Goal: Task Accomplishment & Management: Use online tool/utility

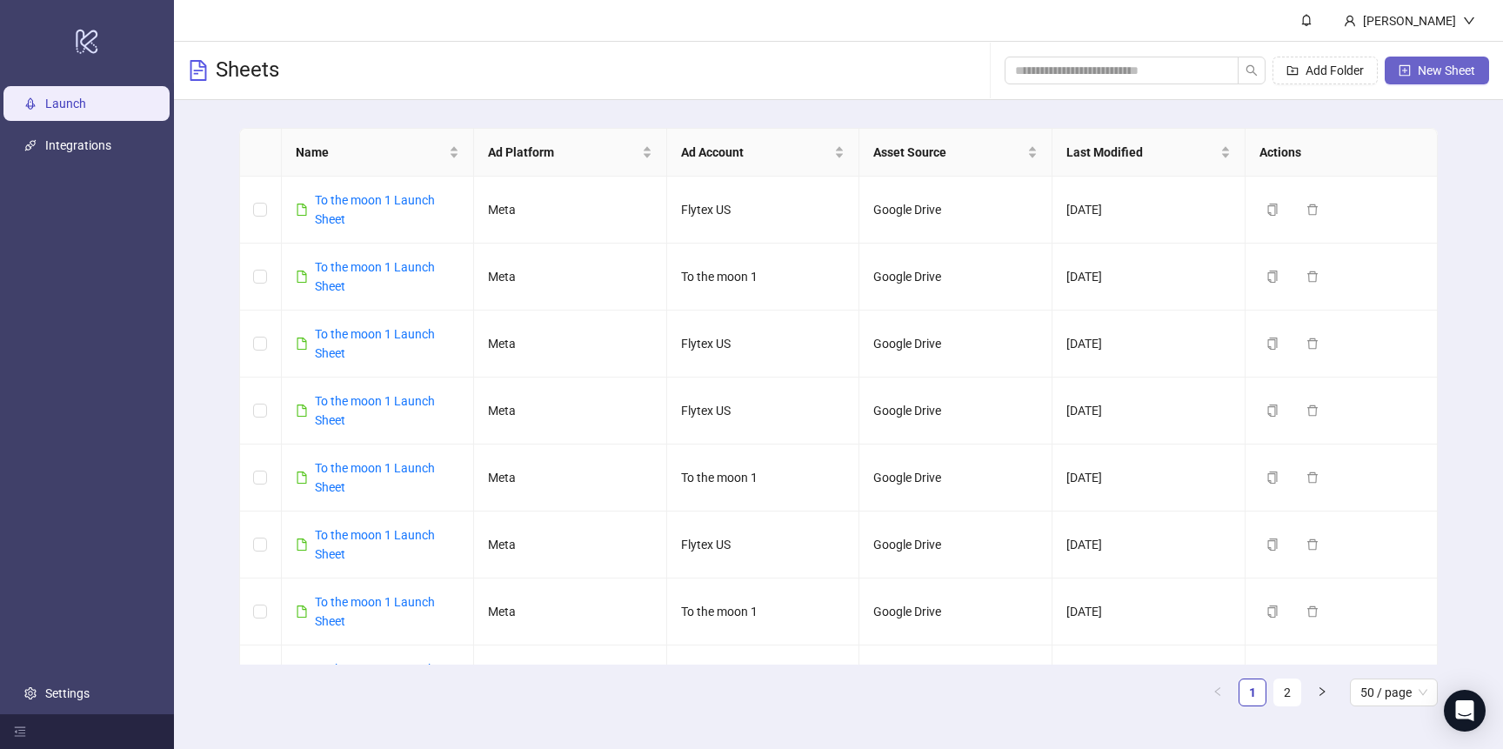
click at [1482, 65] on button "New Sheet" at bounding box center [1437, 71] width 104 height 28
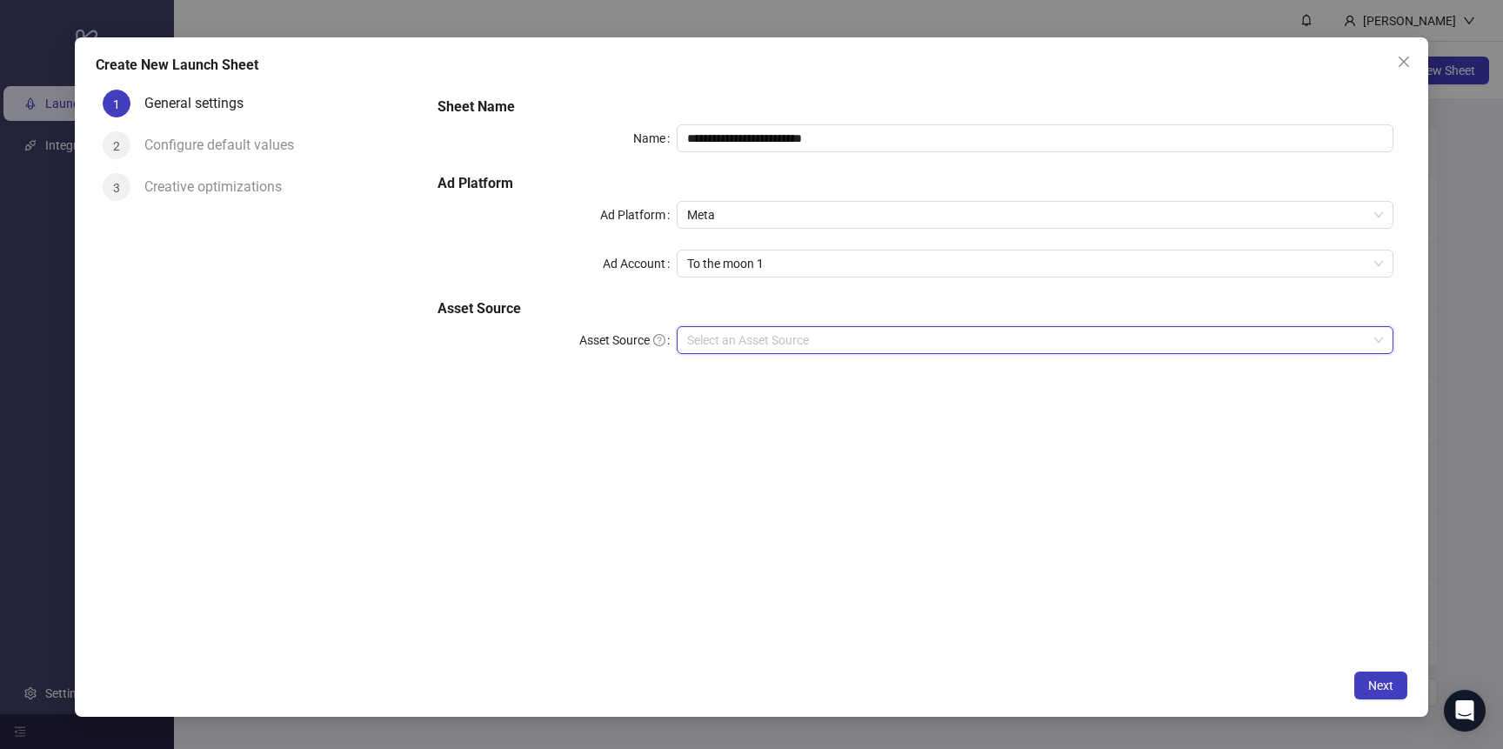
click at [746, 340] on input "Asset Source" at bounding box center [1027, 340] width 680 height 26
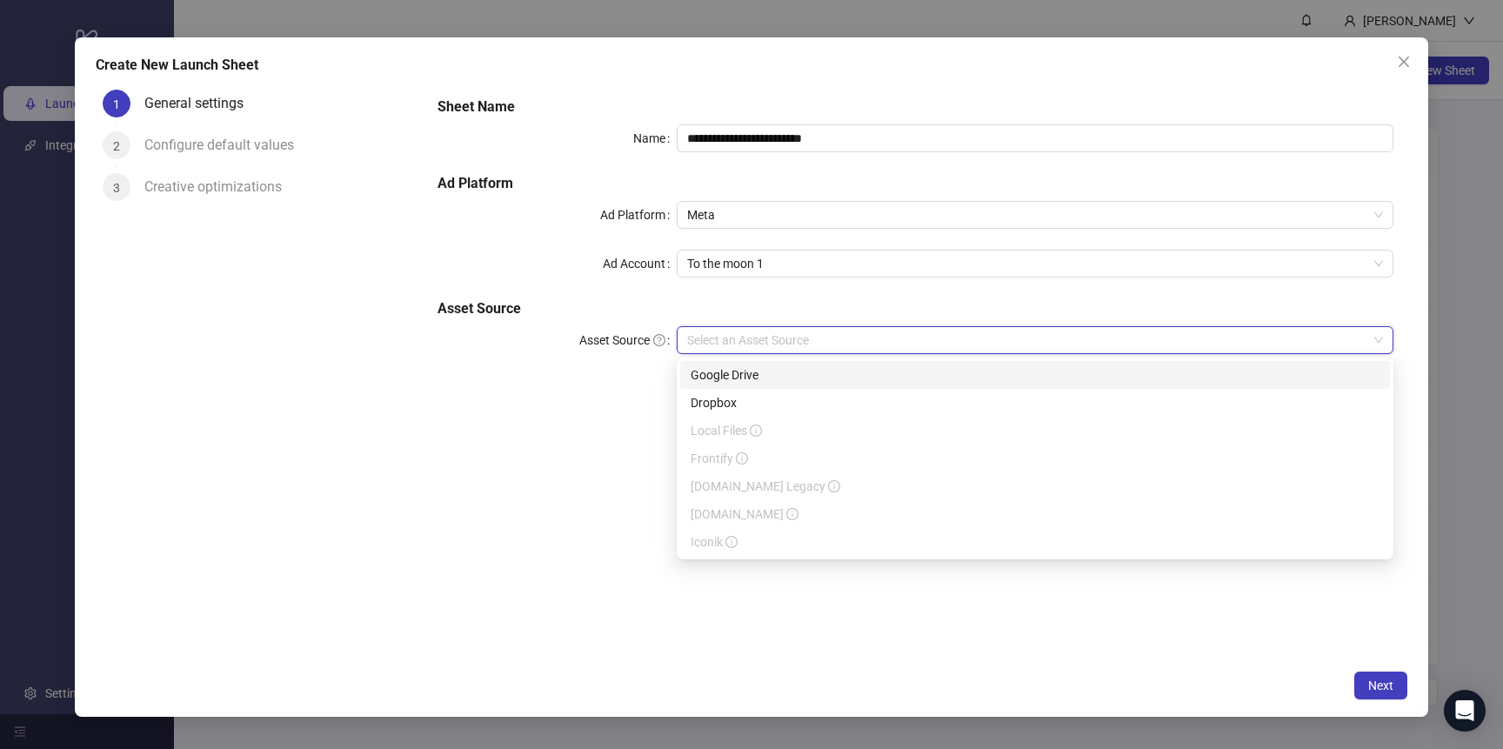
click at [746, 375] on div "Google Drive" at bounding box center [1035, 374] width 689 height 19
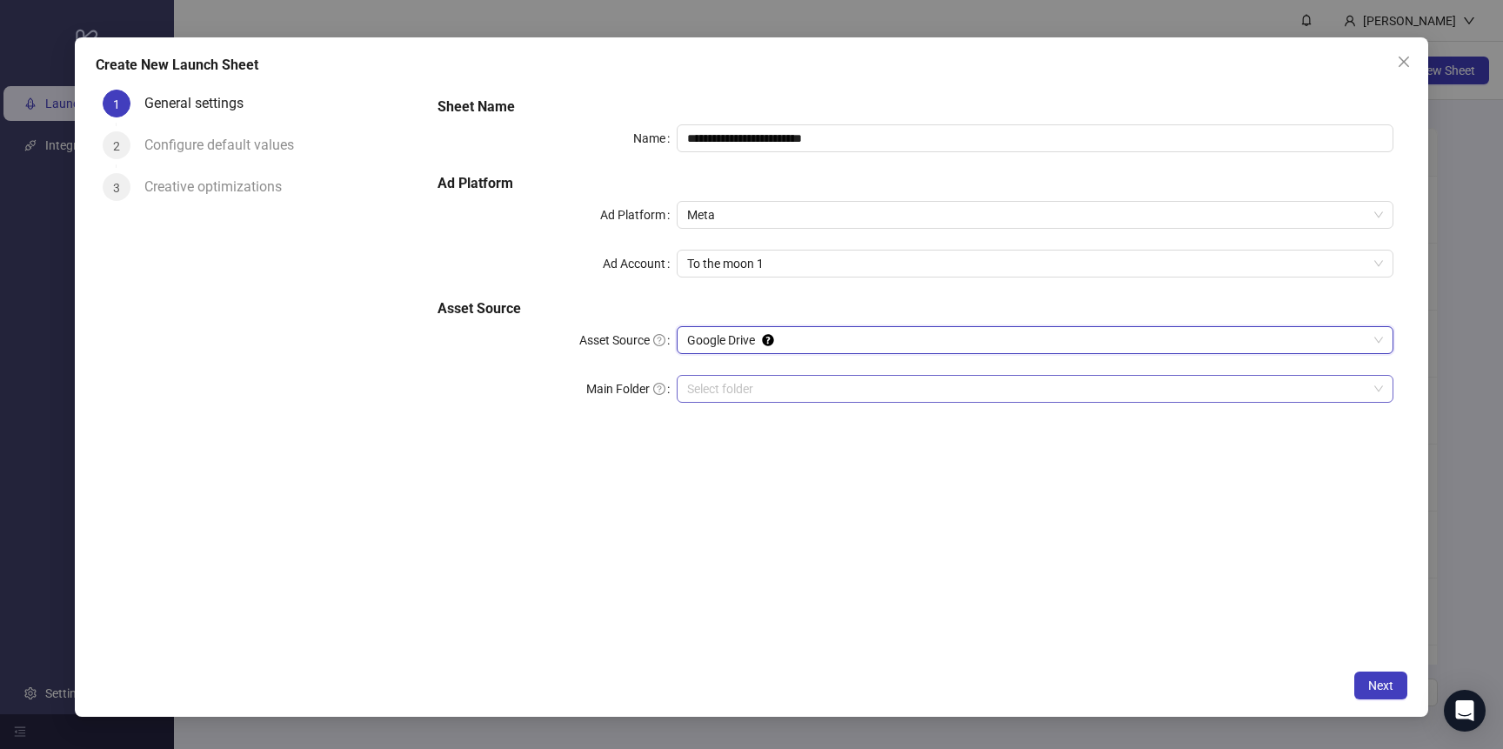
click at [788, 389] on input "Main Folder" at bounding box center [1027, 389] width 680 height 26
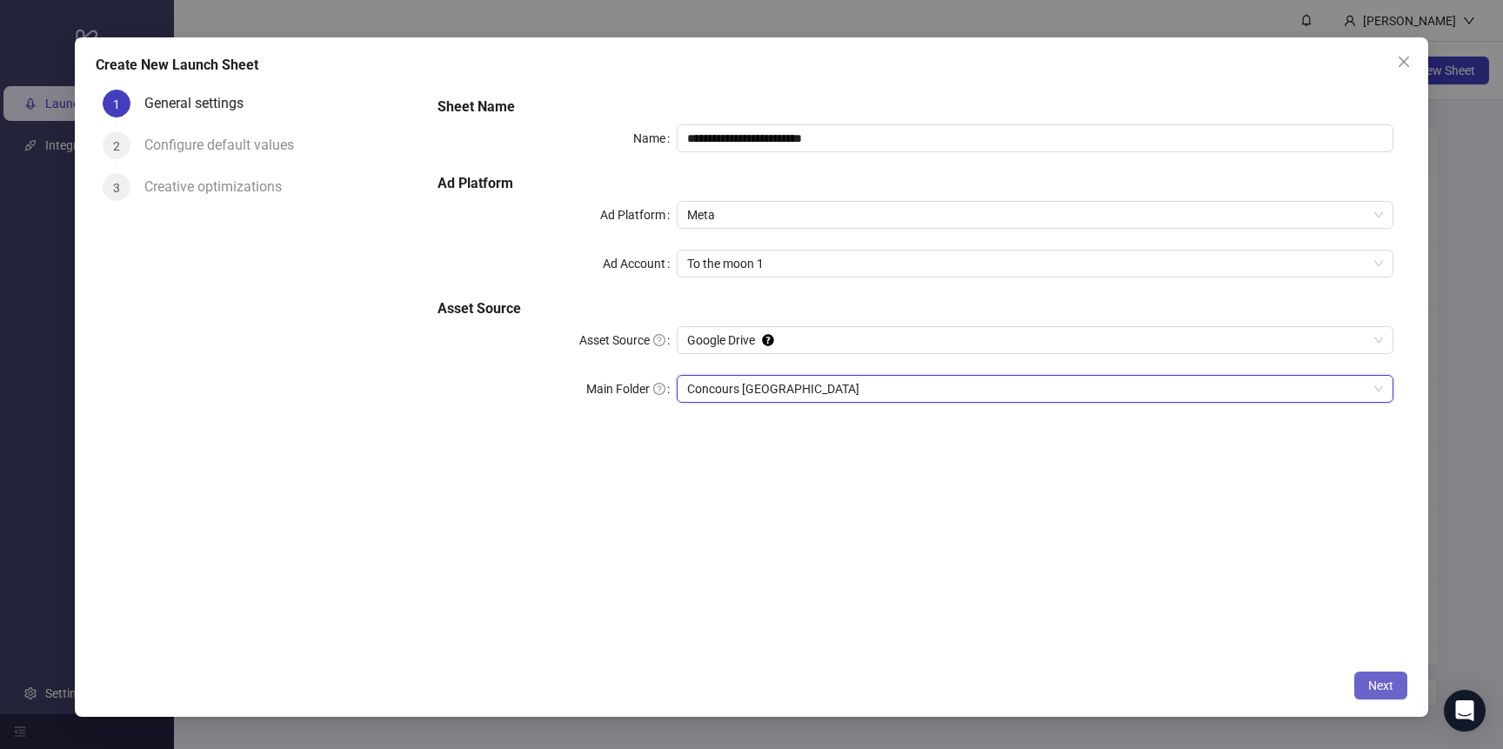
click at [1385, 683] on span "Next" at bounding box center [1381, 686] width 25 height 14
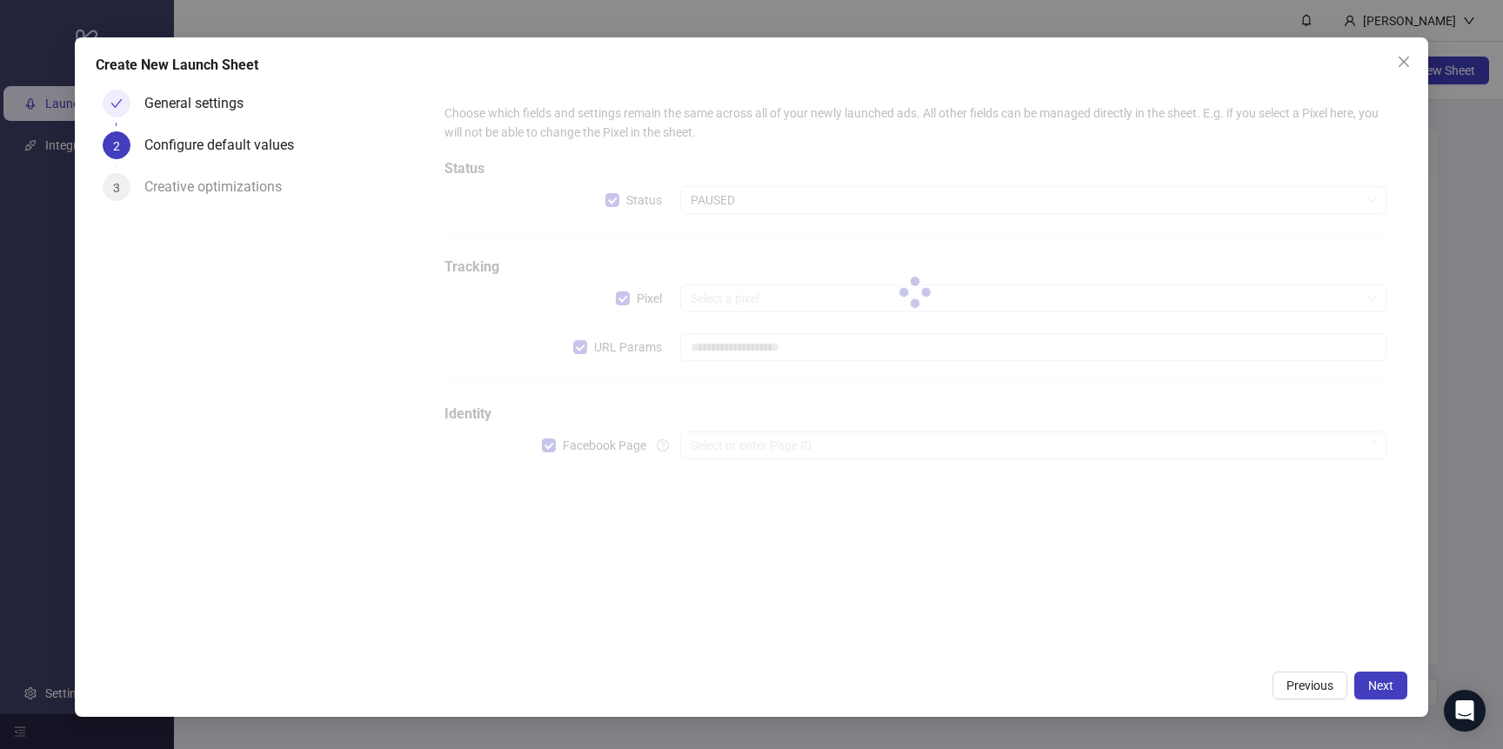
type input "**********"
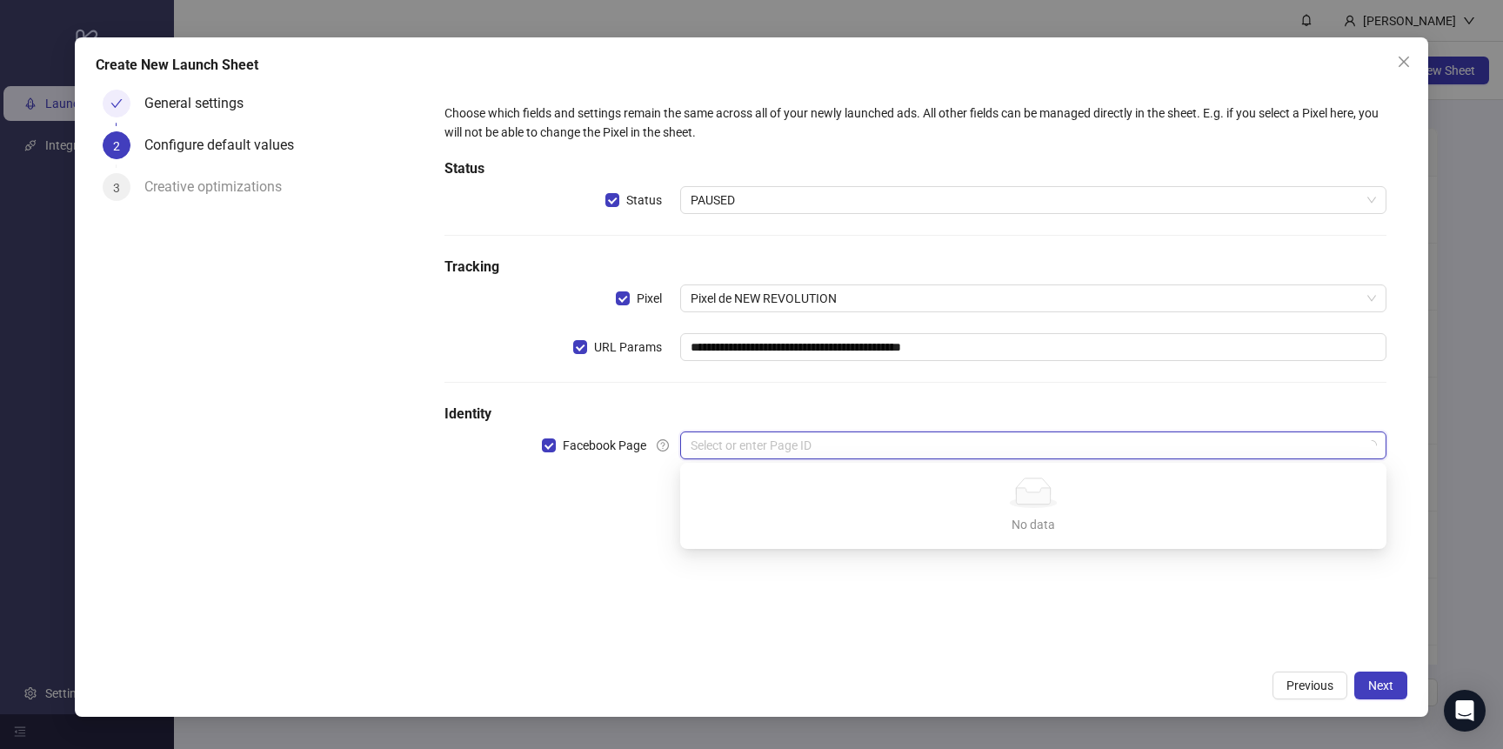
click at [1001, 450] on input "search" at bounding box center [1026, 445] width 670 height 26
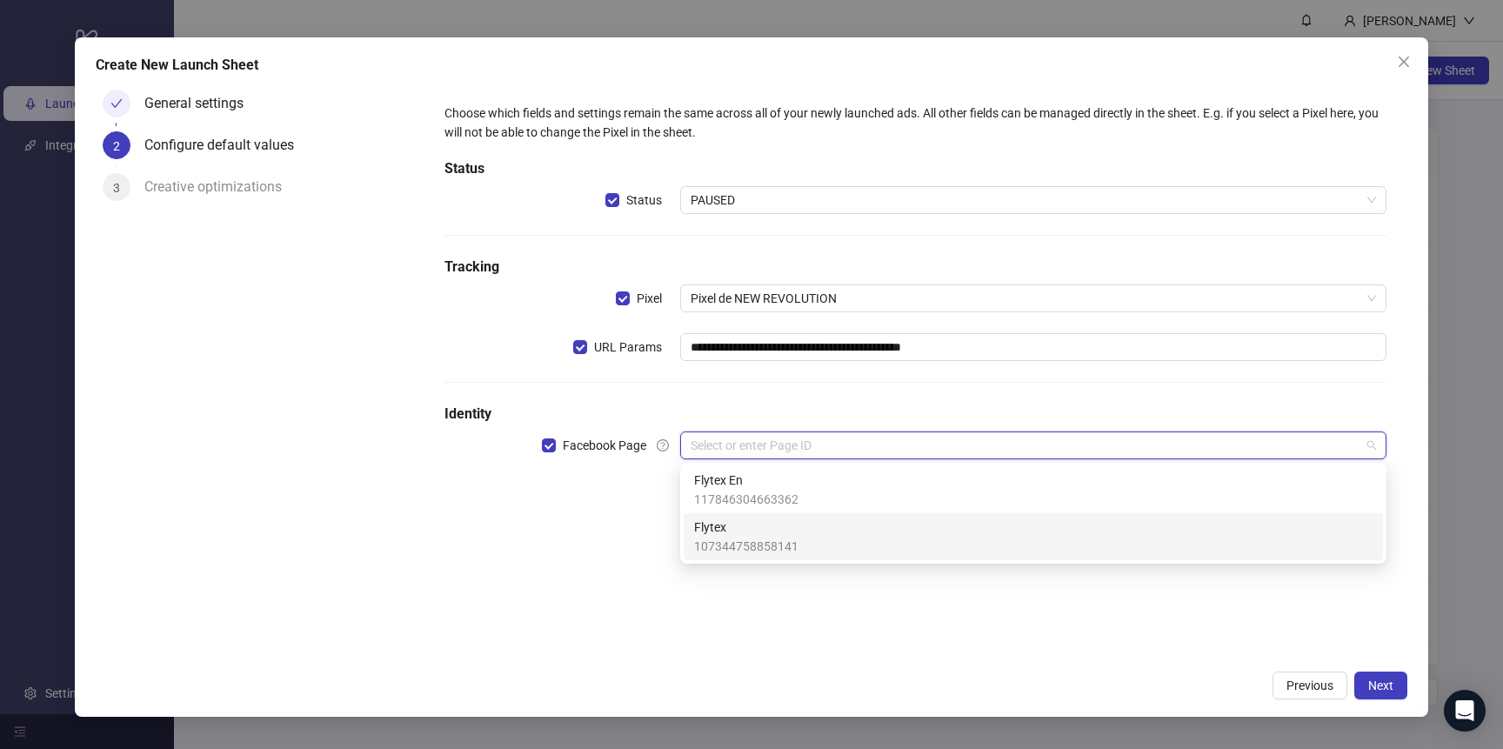
click at [847, 538] on div "Flytex 107344758858141" at bounding box center [1033, 537] width 679 height 38
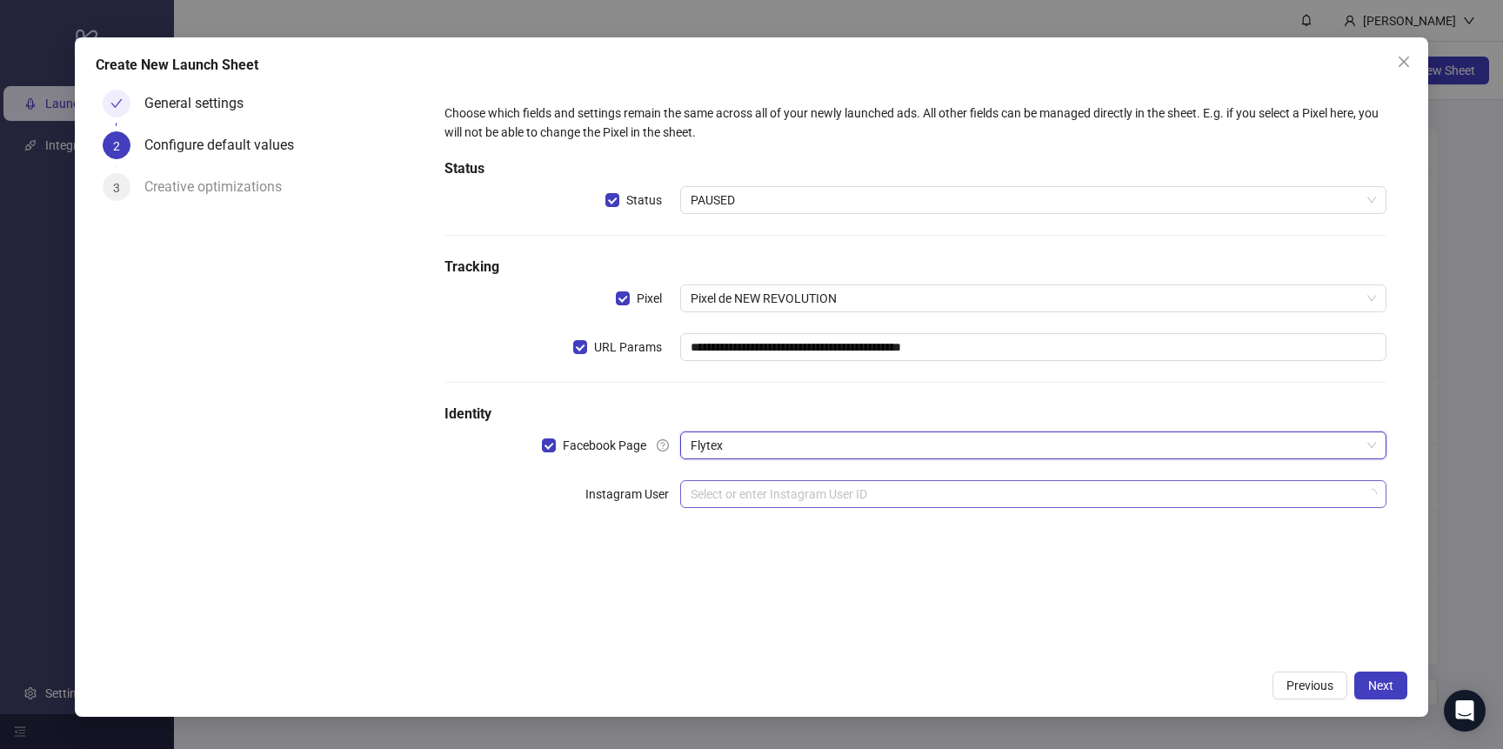
click at [768, 495] on input "search" at bounding box center [1026, 494] width 670 height 26
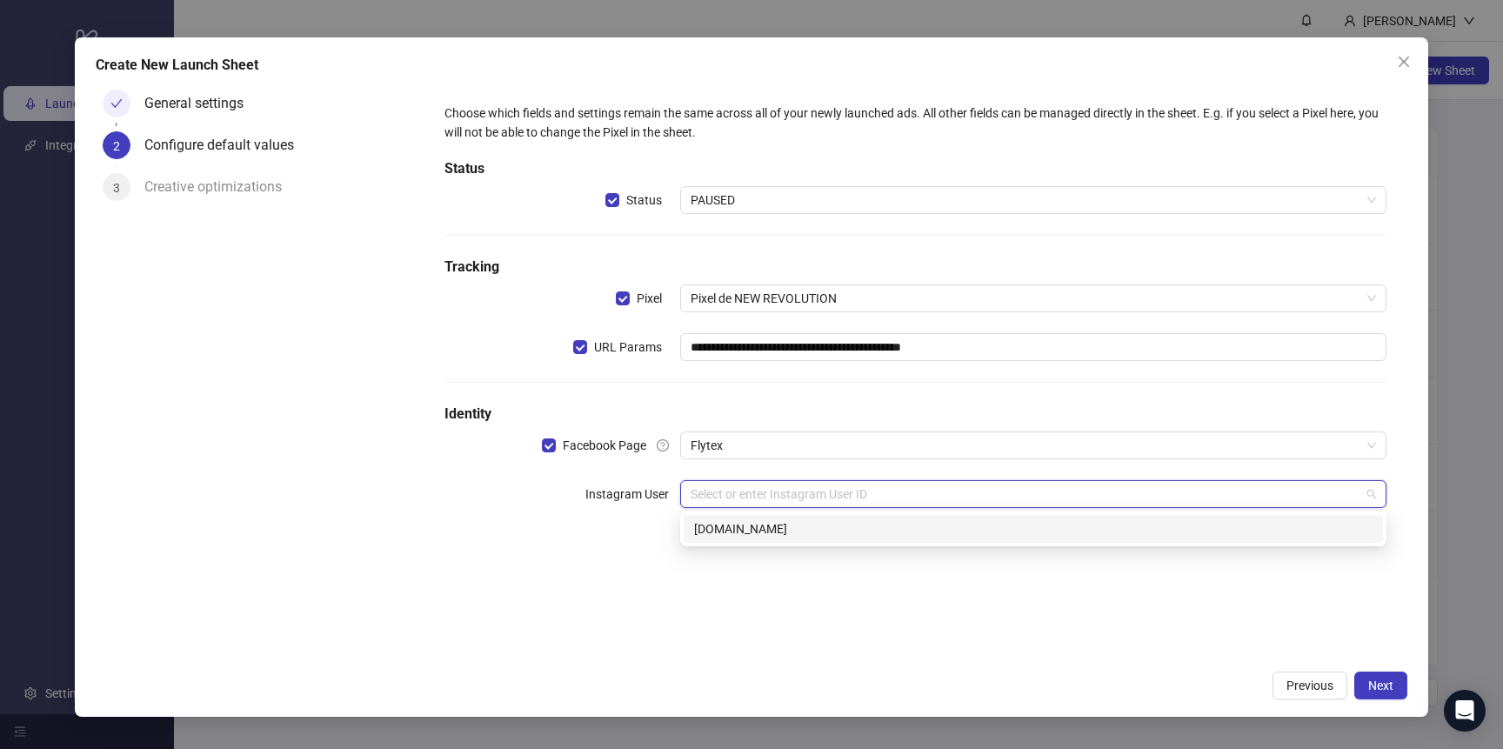
click at [738, 529] on div "[DOMAIN_NAME]" at bounding box center [1033, 528] width 679 height 19
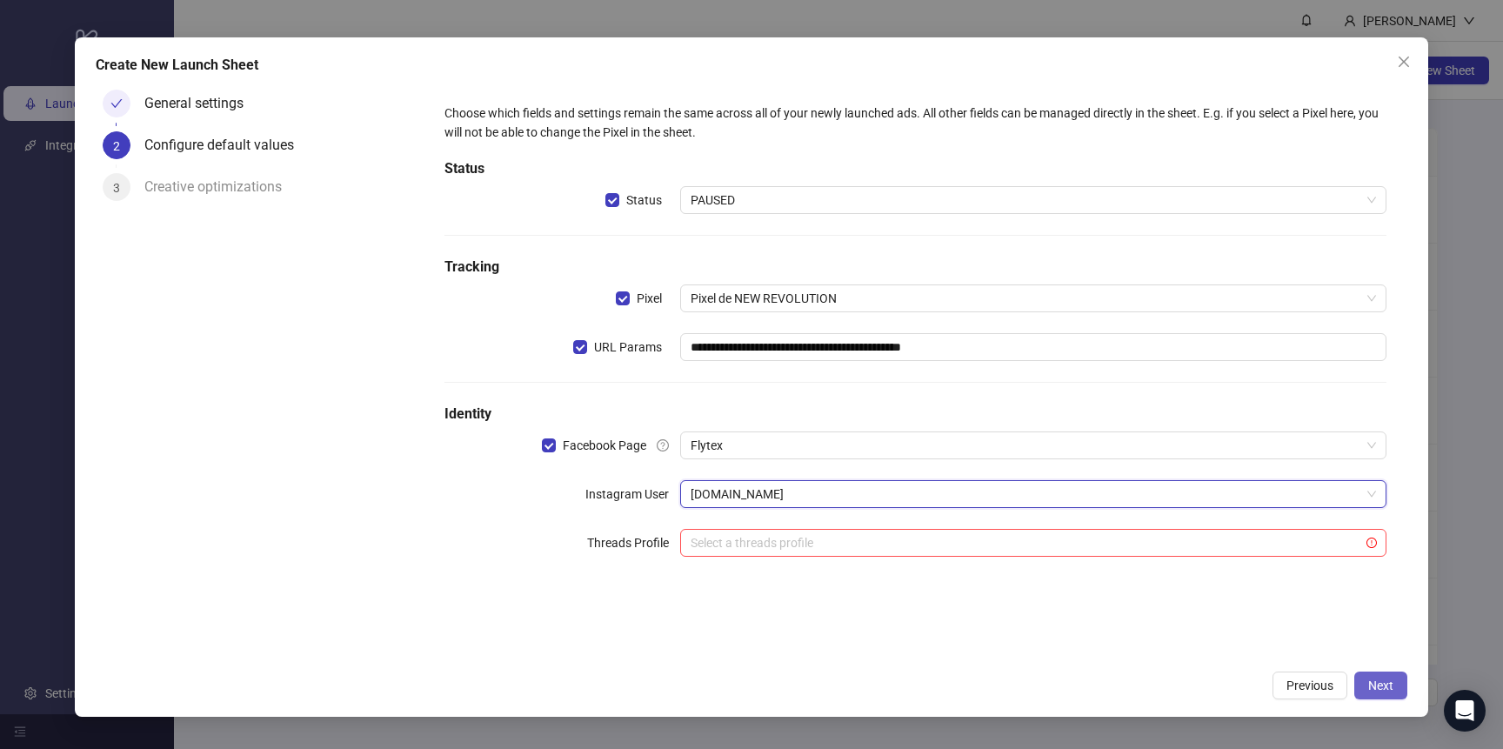
click at [1380, 685] on span "Next" at bounding box center [1381, 686] width 25 height 14
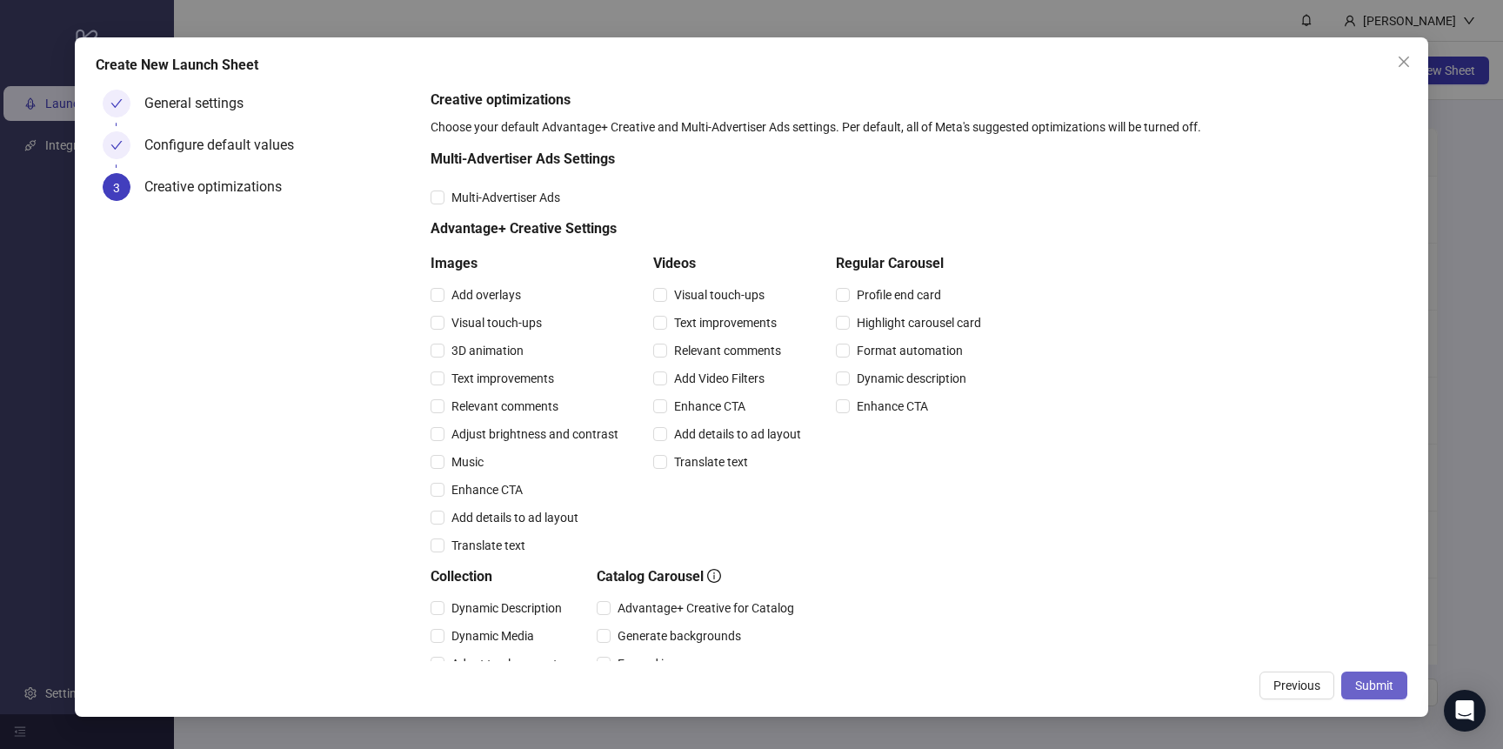
click at [1363, 679] on span "Submit" at bounding box center [1375, 686] width 38 height 14
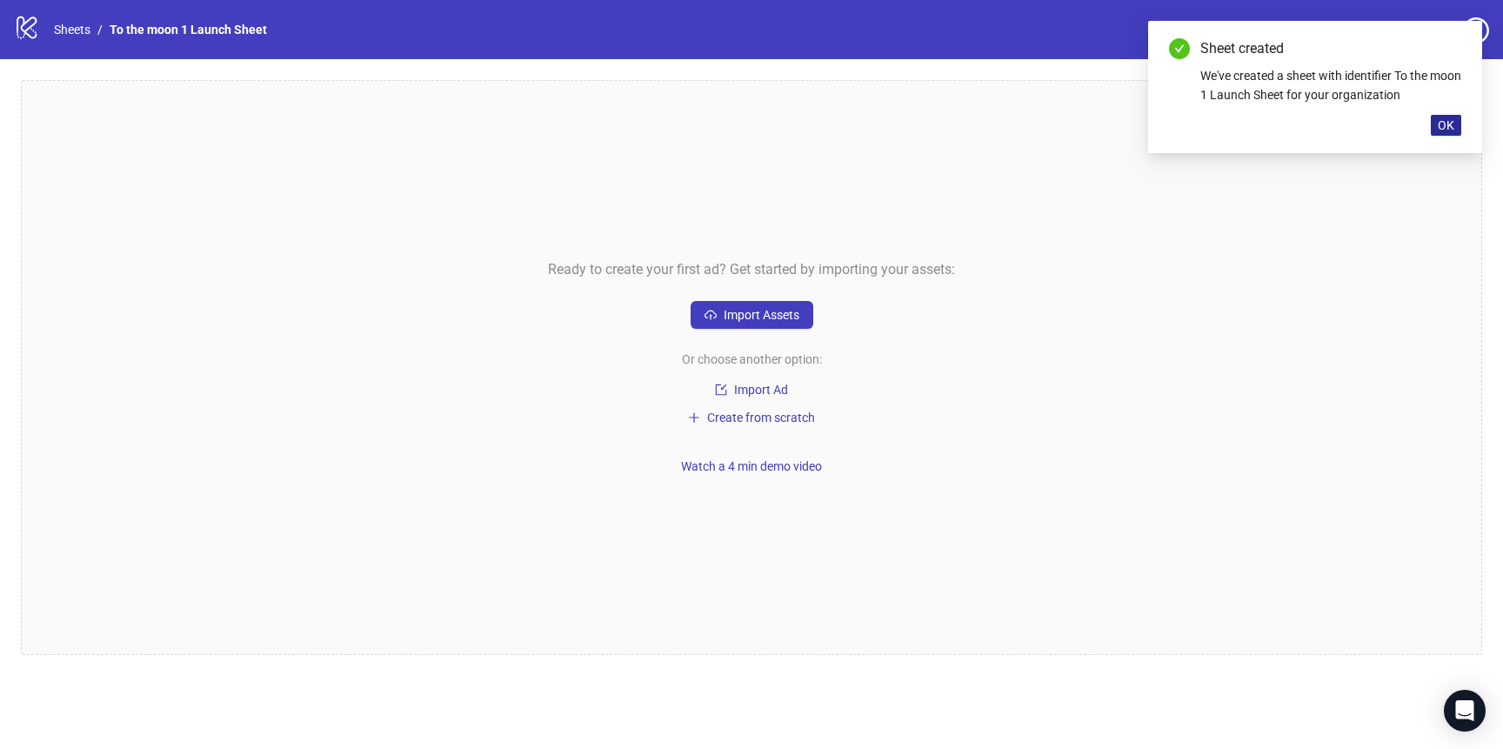
click at [1449, 131] on span "OK" at bounding box center [1446, 125] width 17 height 14
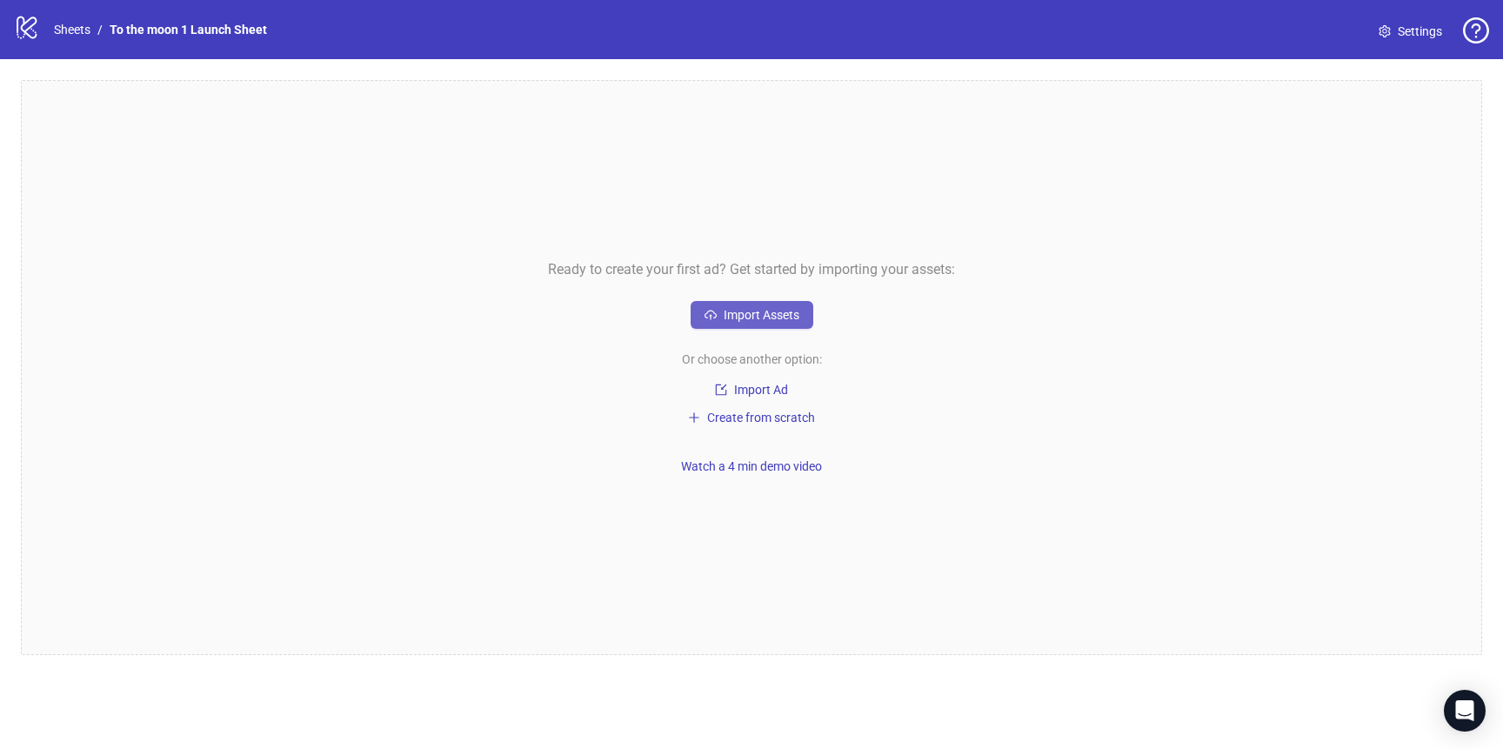
click at [738, 314] on span "Import Assets" at bounding box center [762, 315] width 76 height 14
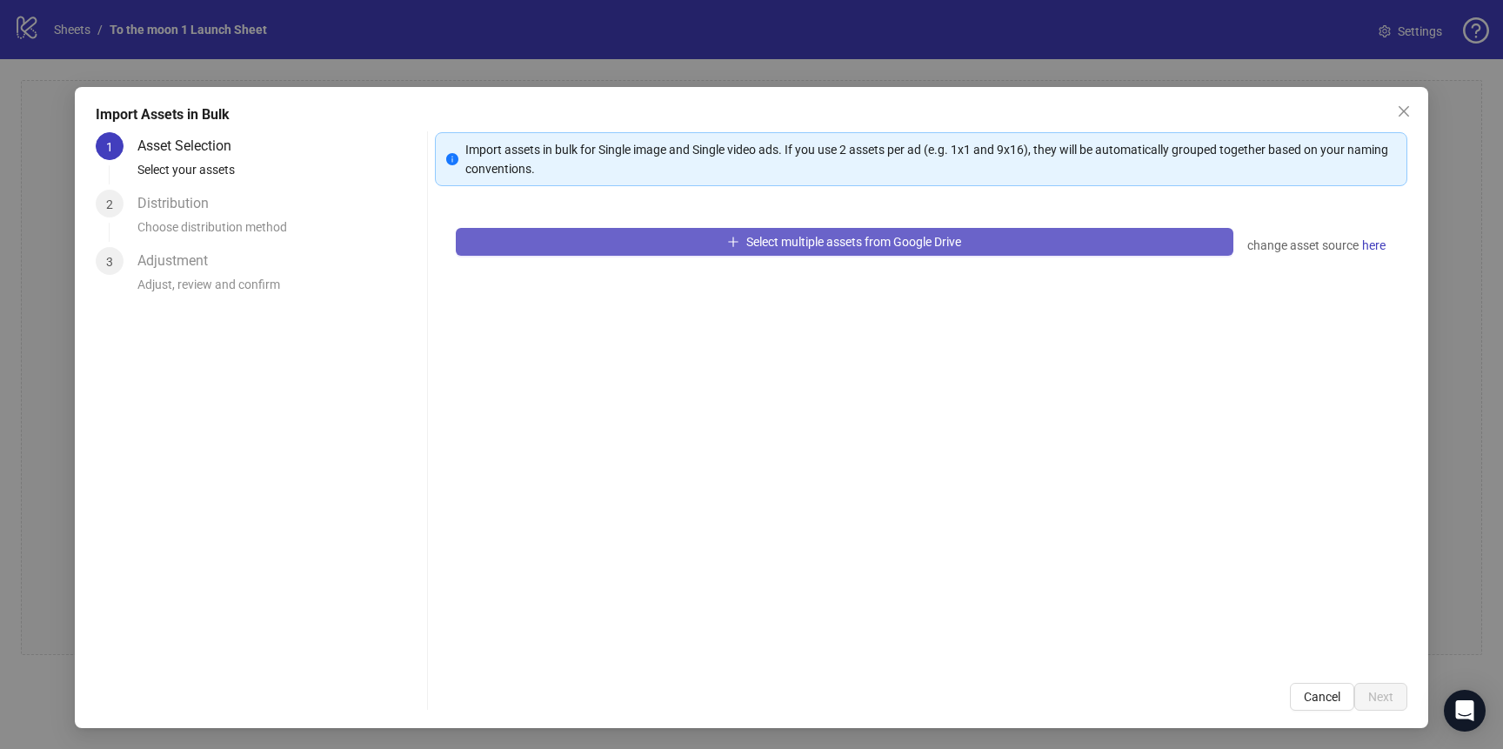
click at [737, 241] on button "Select multiple assets from Google Drive" at bounding box center [845, 242] width 778 height 28
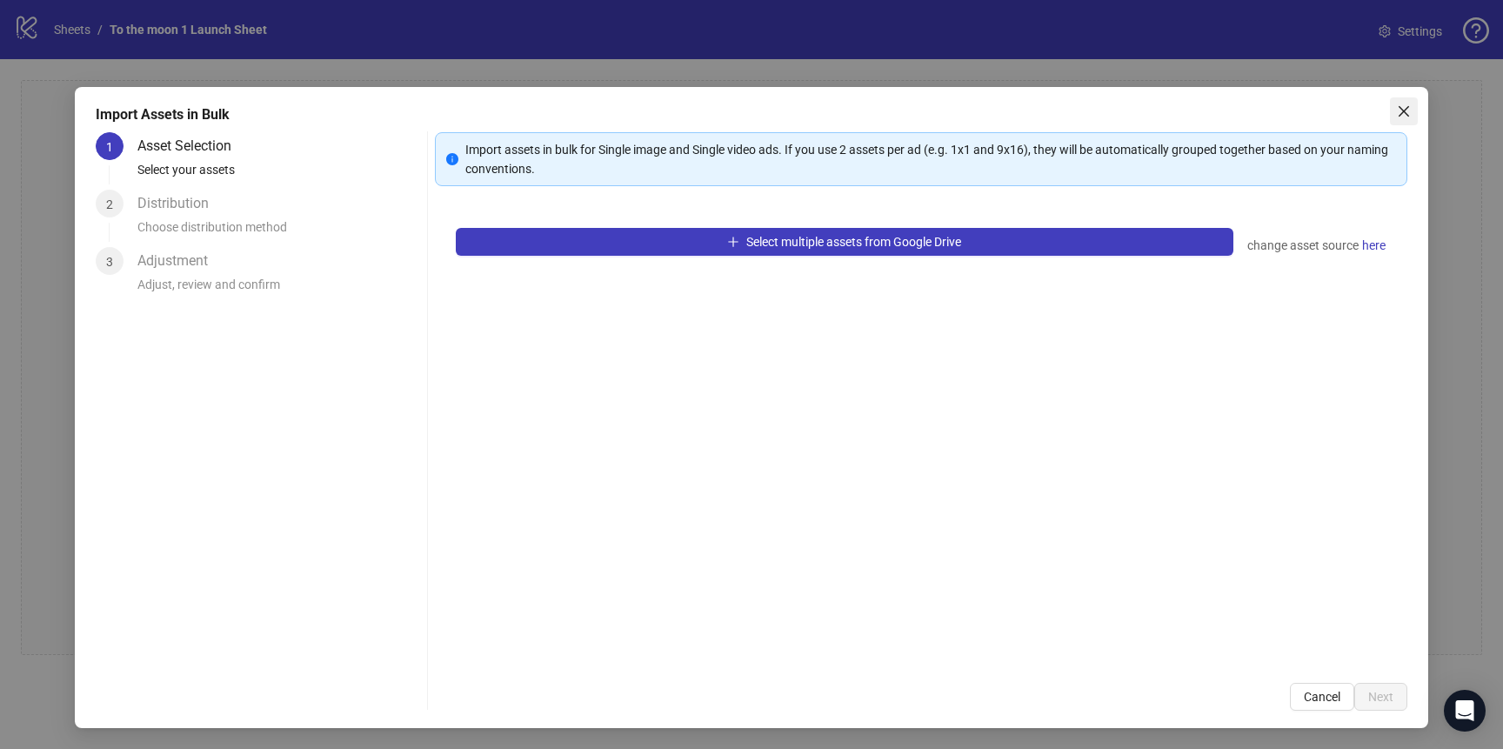
click at [1400, 107] on icon "close" at bounding box center [1403, 111] width 10 height 10
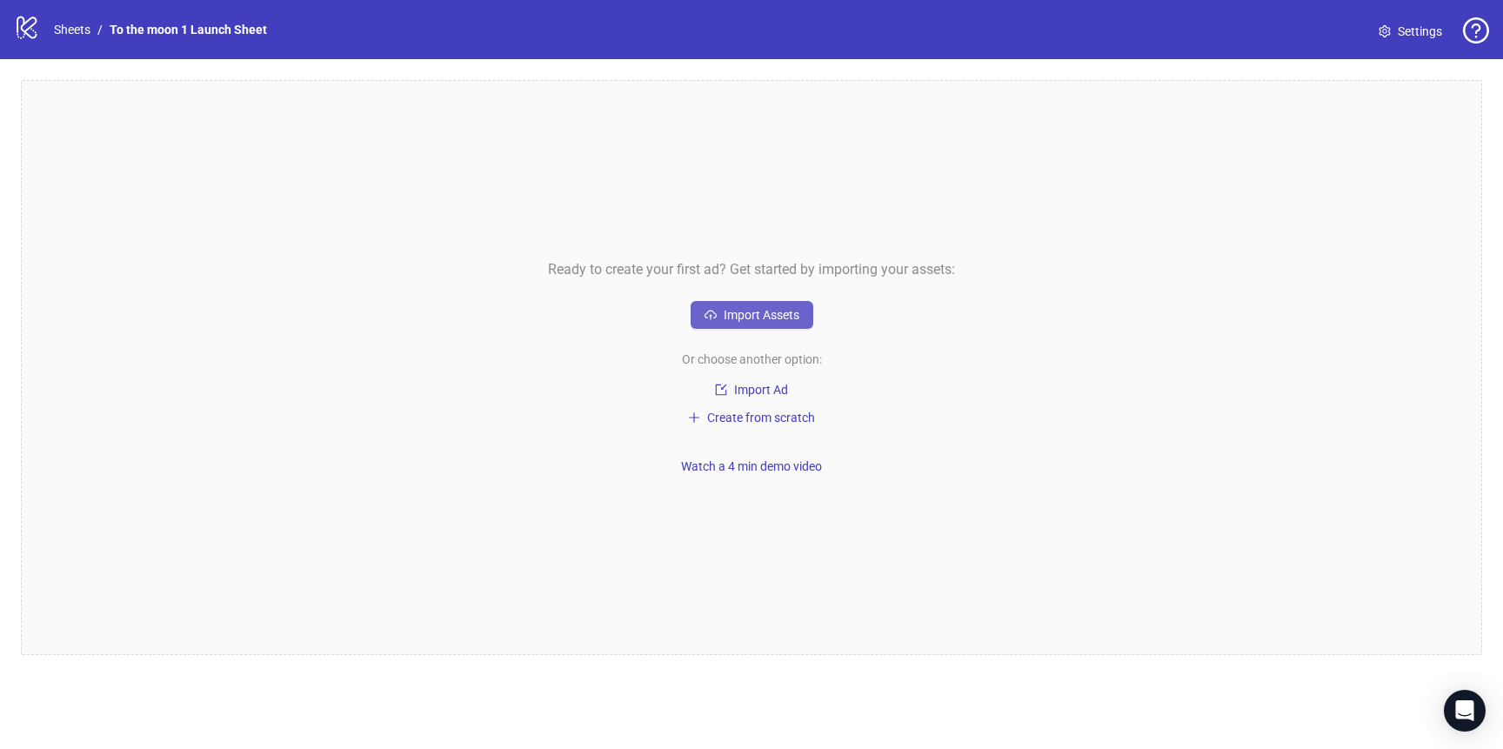
click at [758, 319] on span "Import Assets" at bounding box center [762, 315] width 76 height 14
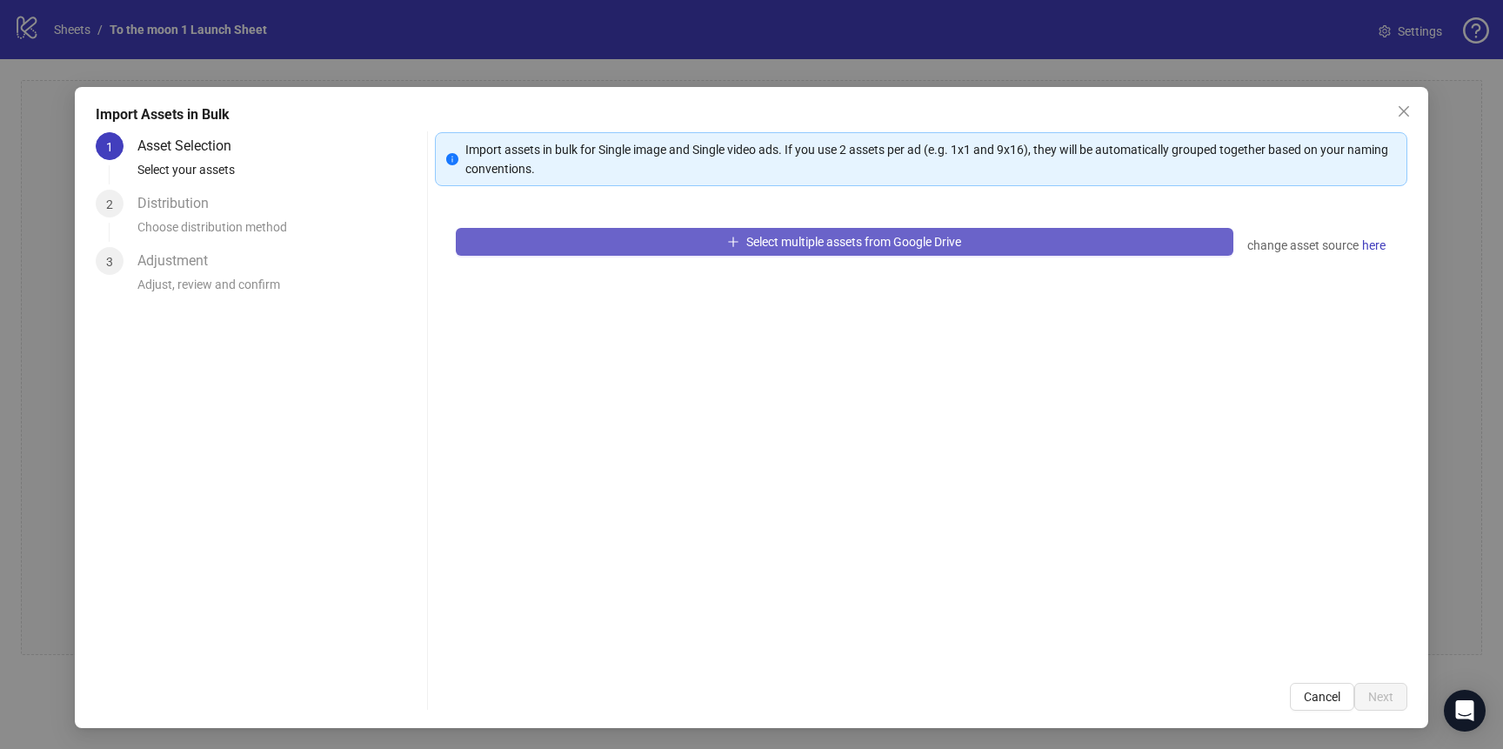
click at [641, 251] on button "Select multiple assets from Google Drive" at bounding box center [845, 242] width 778 height 28
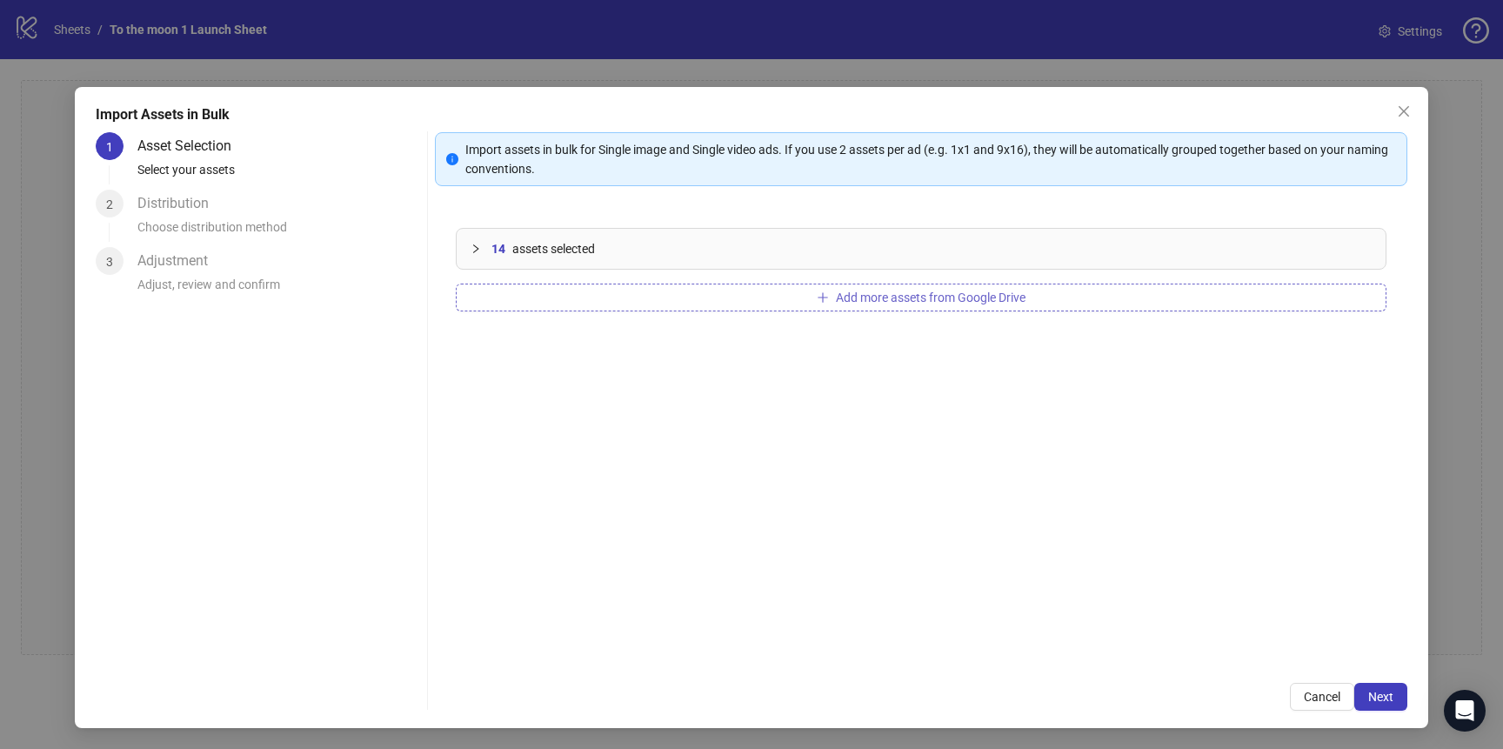
click at [791, 304] on button "Add more assets from Google Drive" at bounding box center [921, 298] width 931 height 28
click at [1405, 694] on button "Next" at bounding box center [1381, 697] width 53 height 28
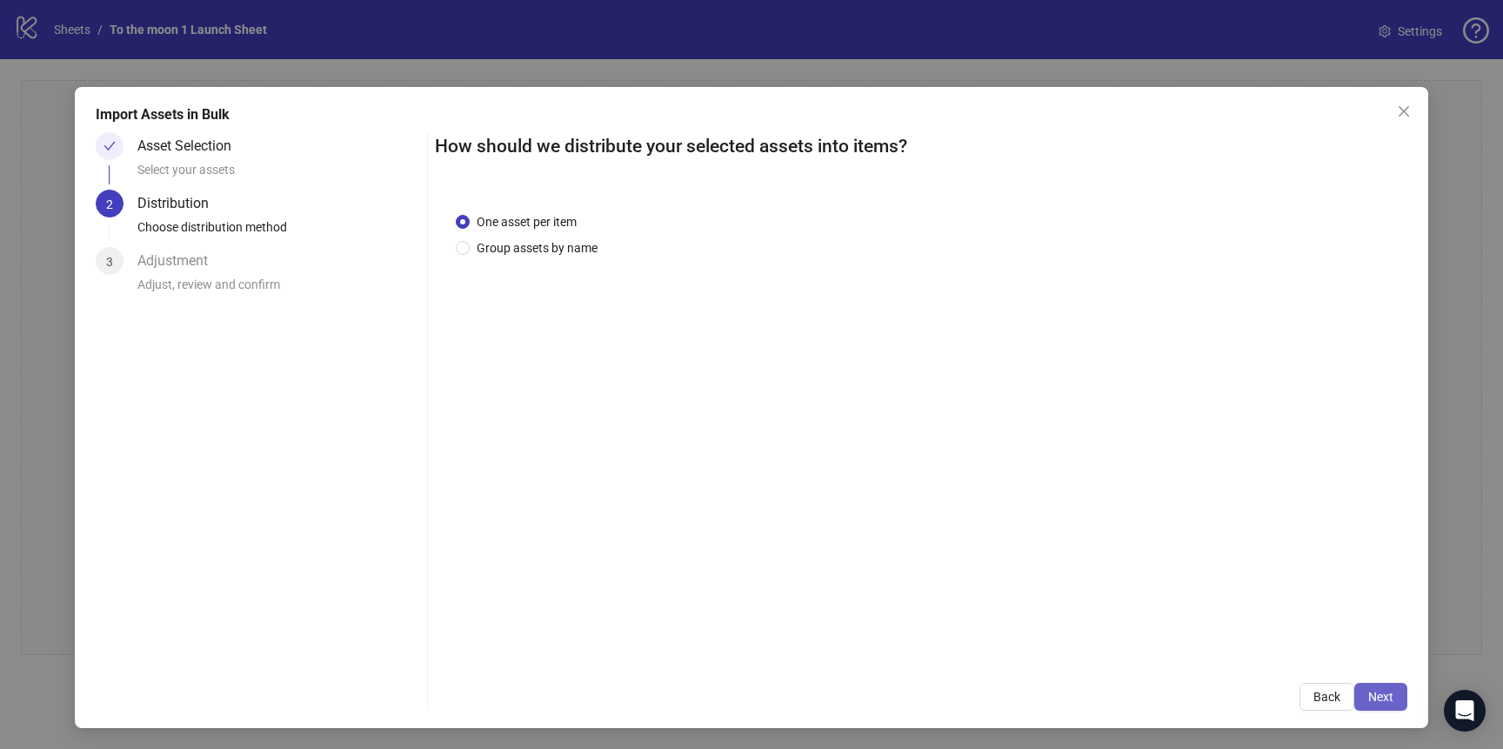
click at [1384, 701] on span "Next" at bounding box center [1381, 697] width 25 height 14
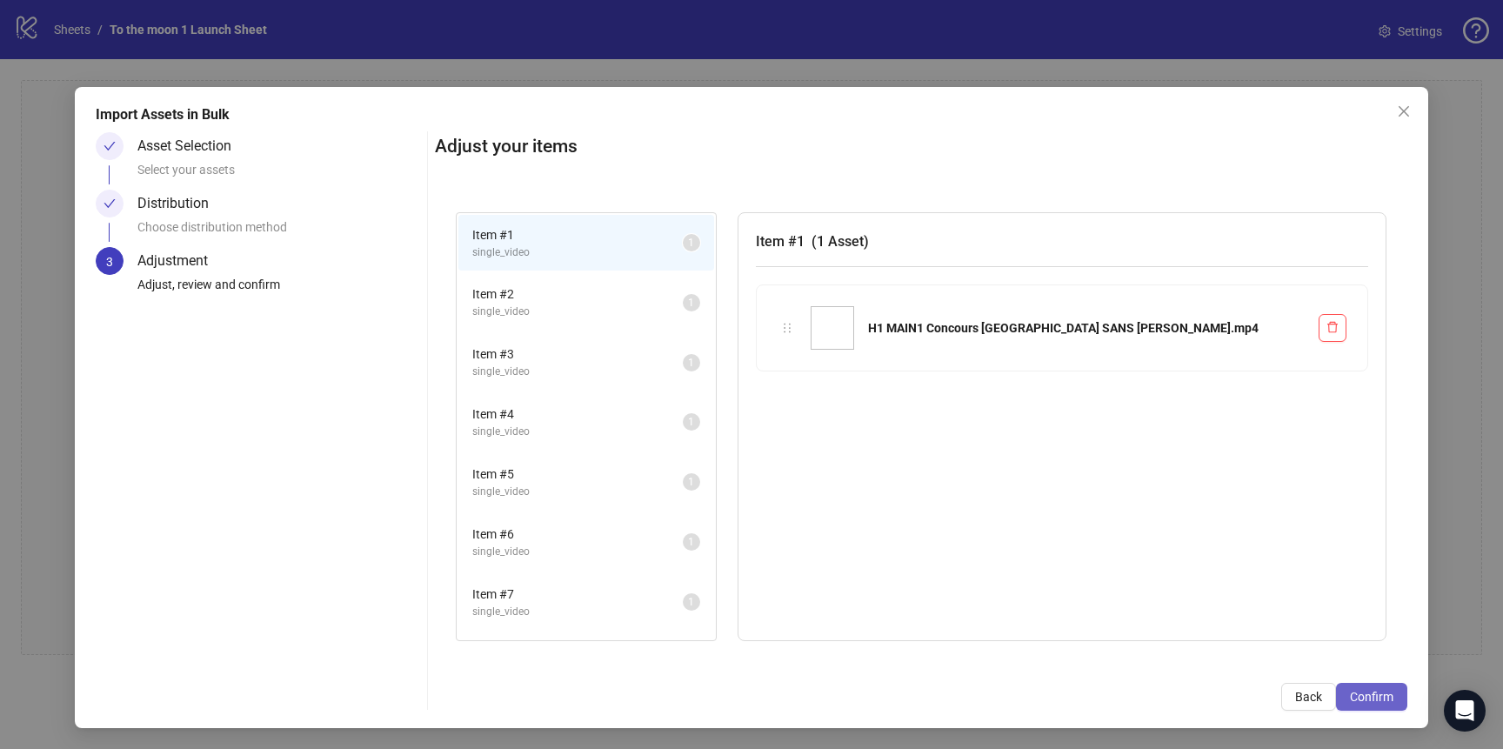
click at [1363, 697] on span "Confirm" at bounding box center [1372, 697] width 44 height 14
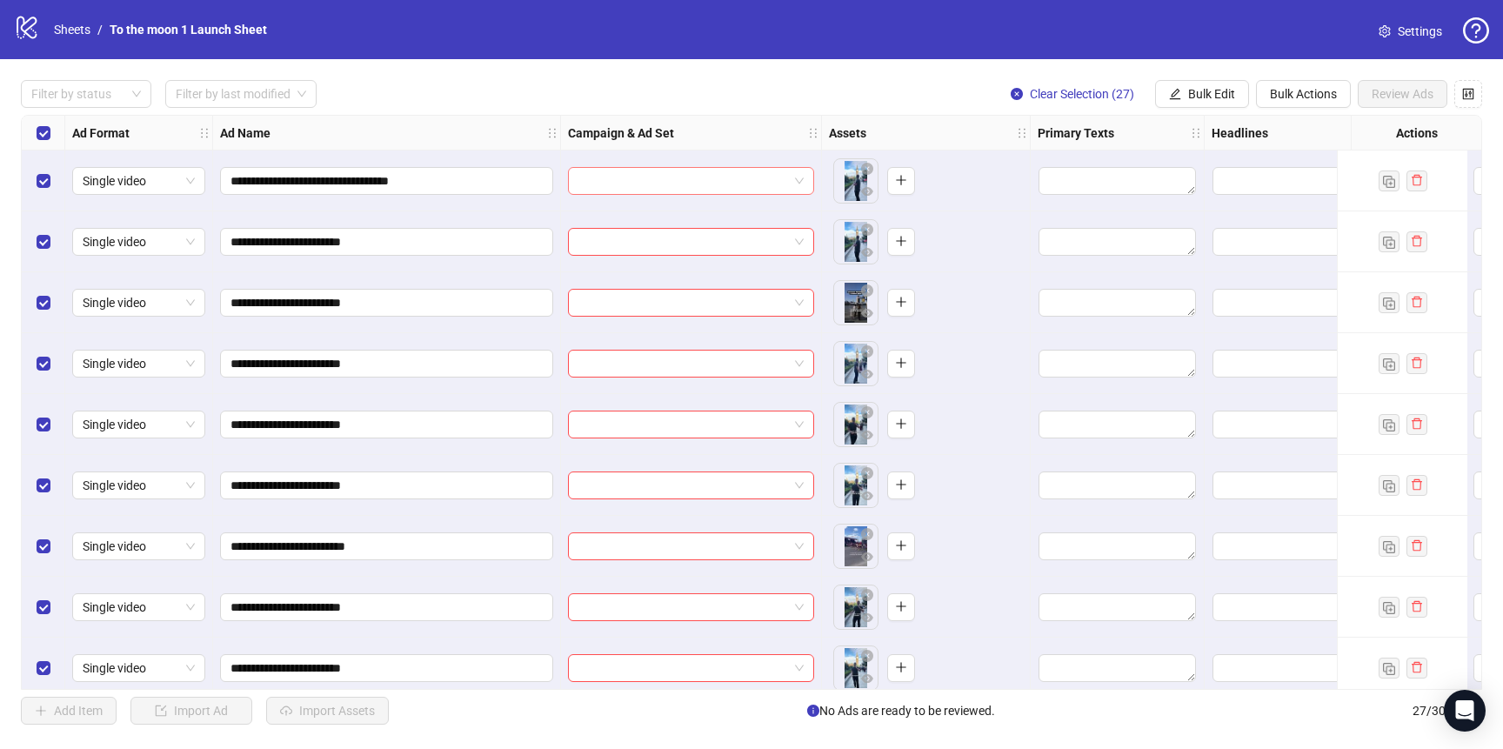
click at [790, 188] on span at bounding box center [691, 181] width 225 height 26
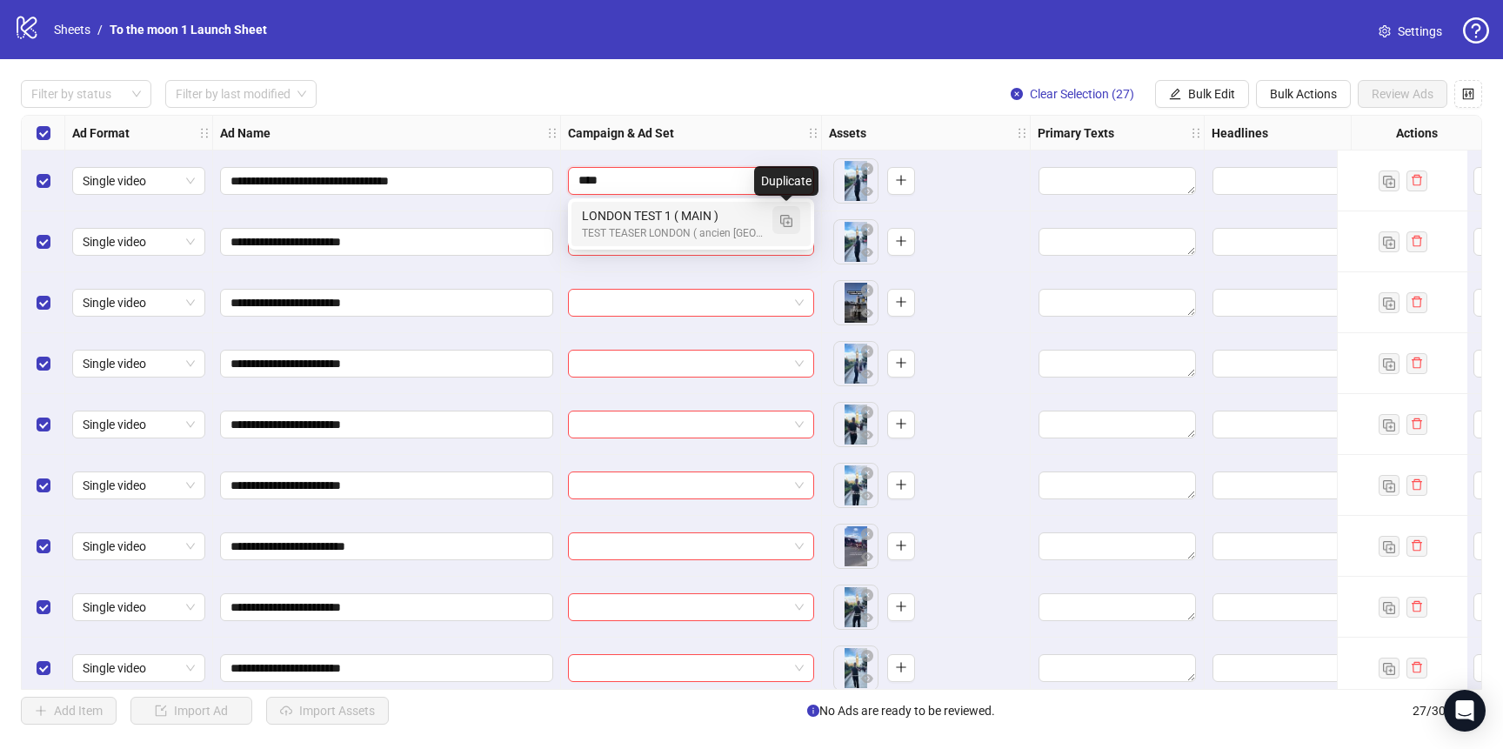
click at [784, 219] on img "button" at bounding box center [786, 221] width 12 height 12
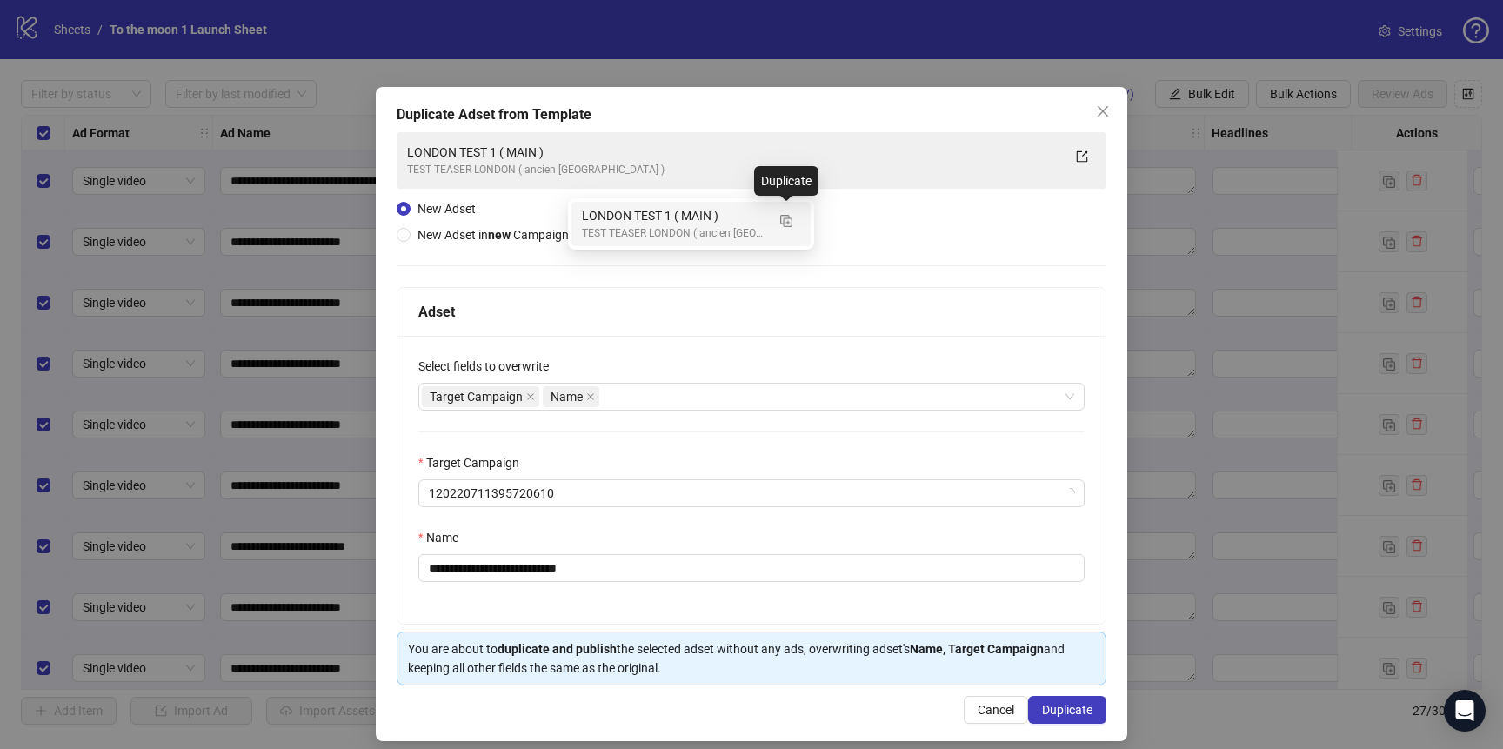
type input "****"
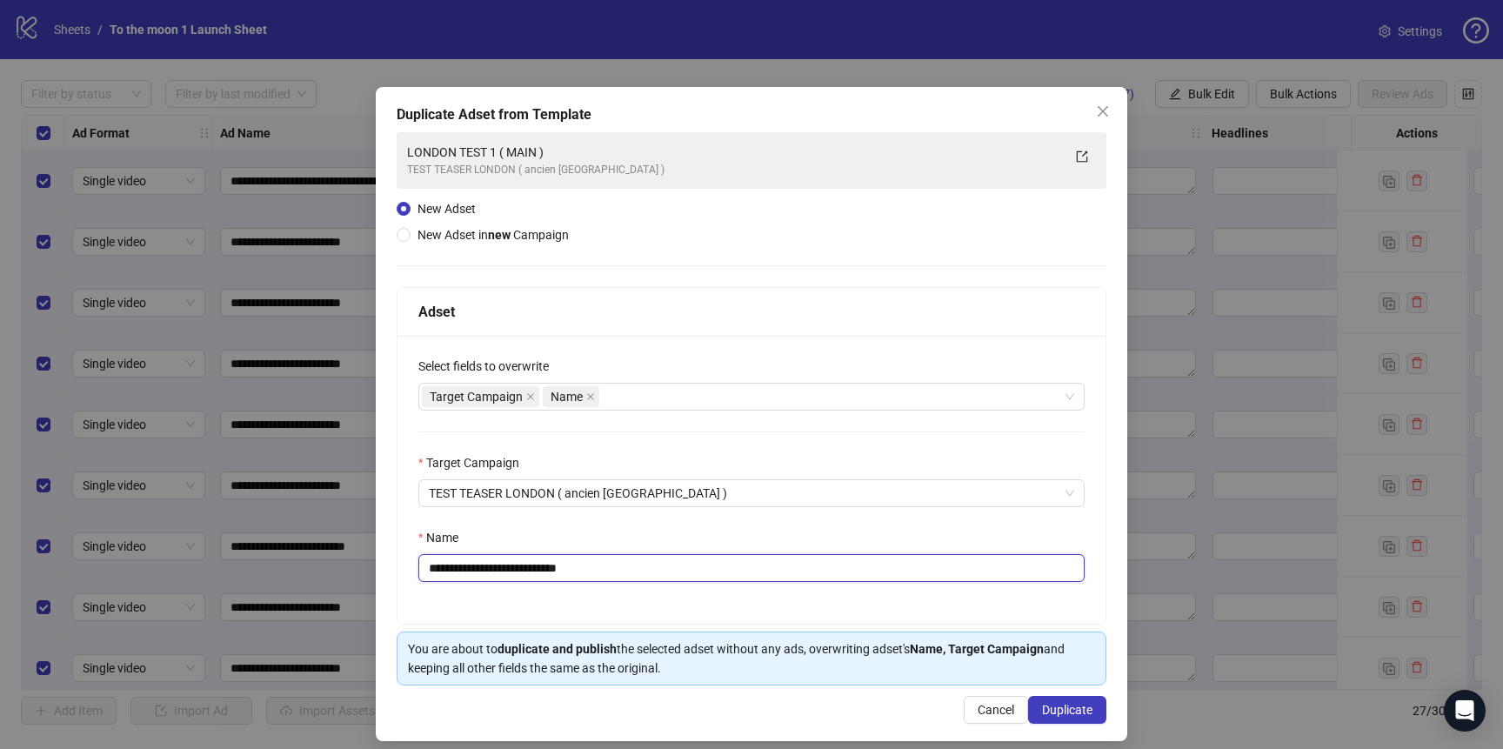
click at [518, 570] on input "**********" at bounding box center [751, 568] width 666 height 28
click at [563, 567] on input "**********" at bounding box center [751, 568] width 666 height 28
drag, startPoint x: 577, startPoint y: 569, endPoint x: 648, endPoint y: 569, distance: 71.3
click at [646, 569] on input "**********" at bounding box center [751, 568] width 666 height 28
click at [512, 570] on input "**********" at bounding box center [751, 568] width 666 height 28
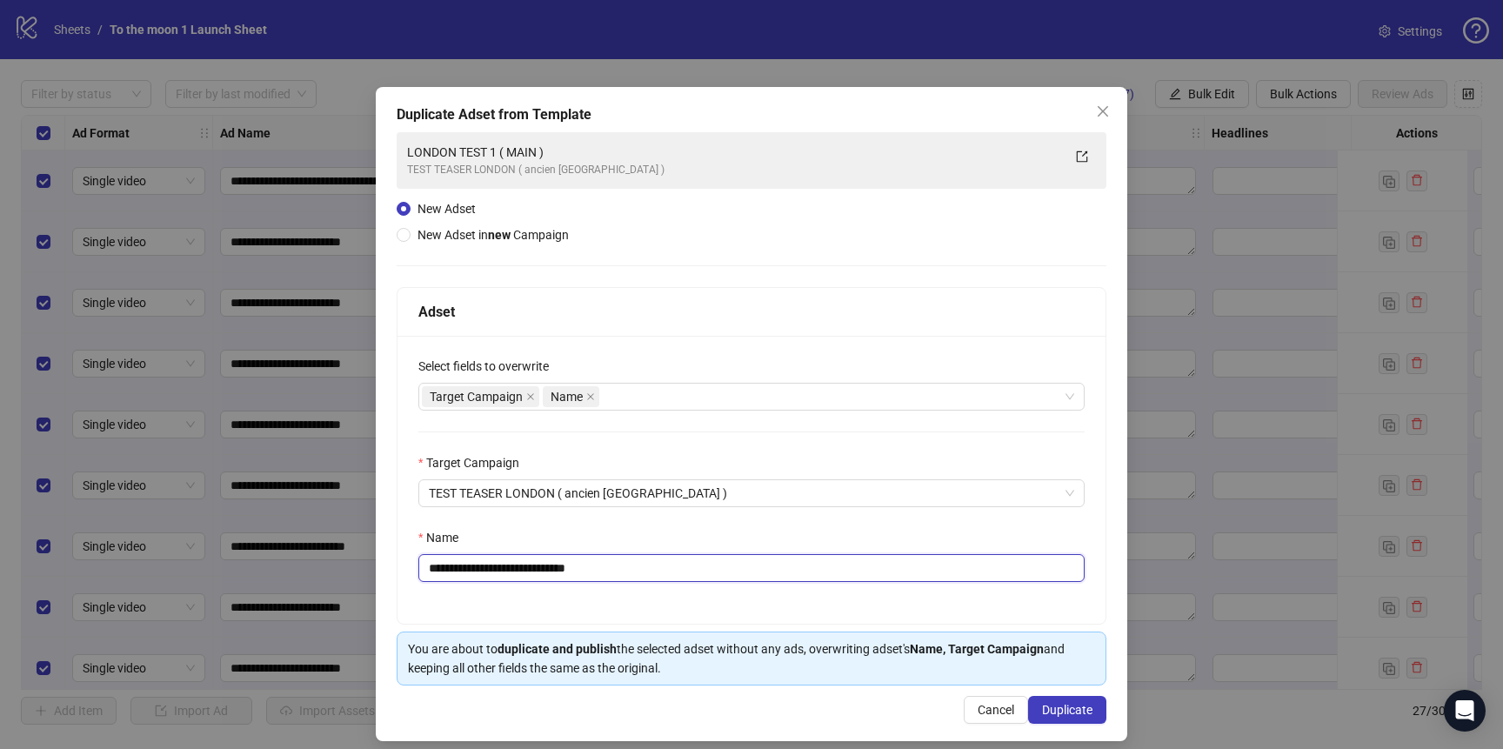
click at [645, 560] on input "**********" at bounding box center [751, 568] width 666 height 28
type input "**********"
click at [1065, 706] on span "Duplicate" at bounding box center [1067, 710] width 50 height 14
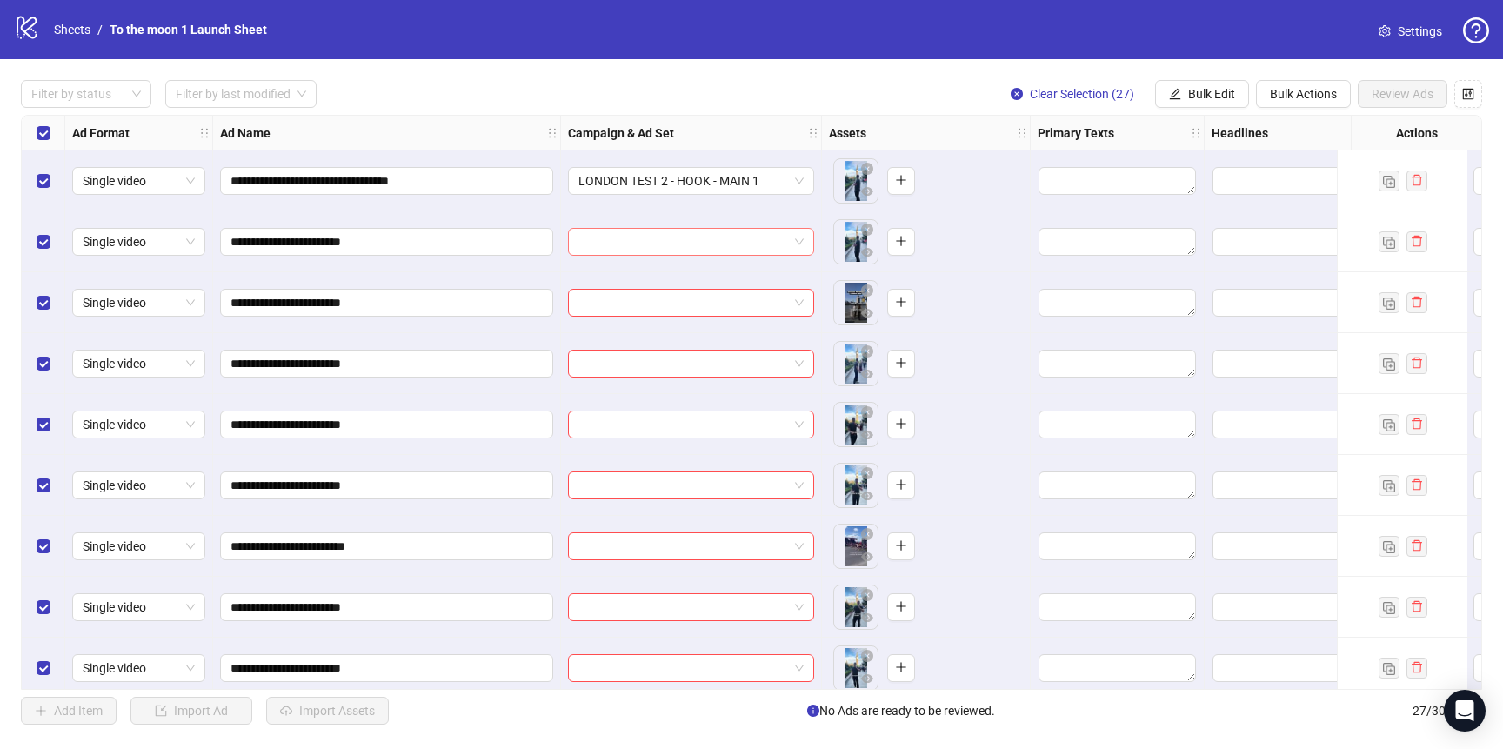
click at [746, 236] on input "search" at bounding box center [684, 242] width 210 height 26
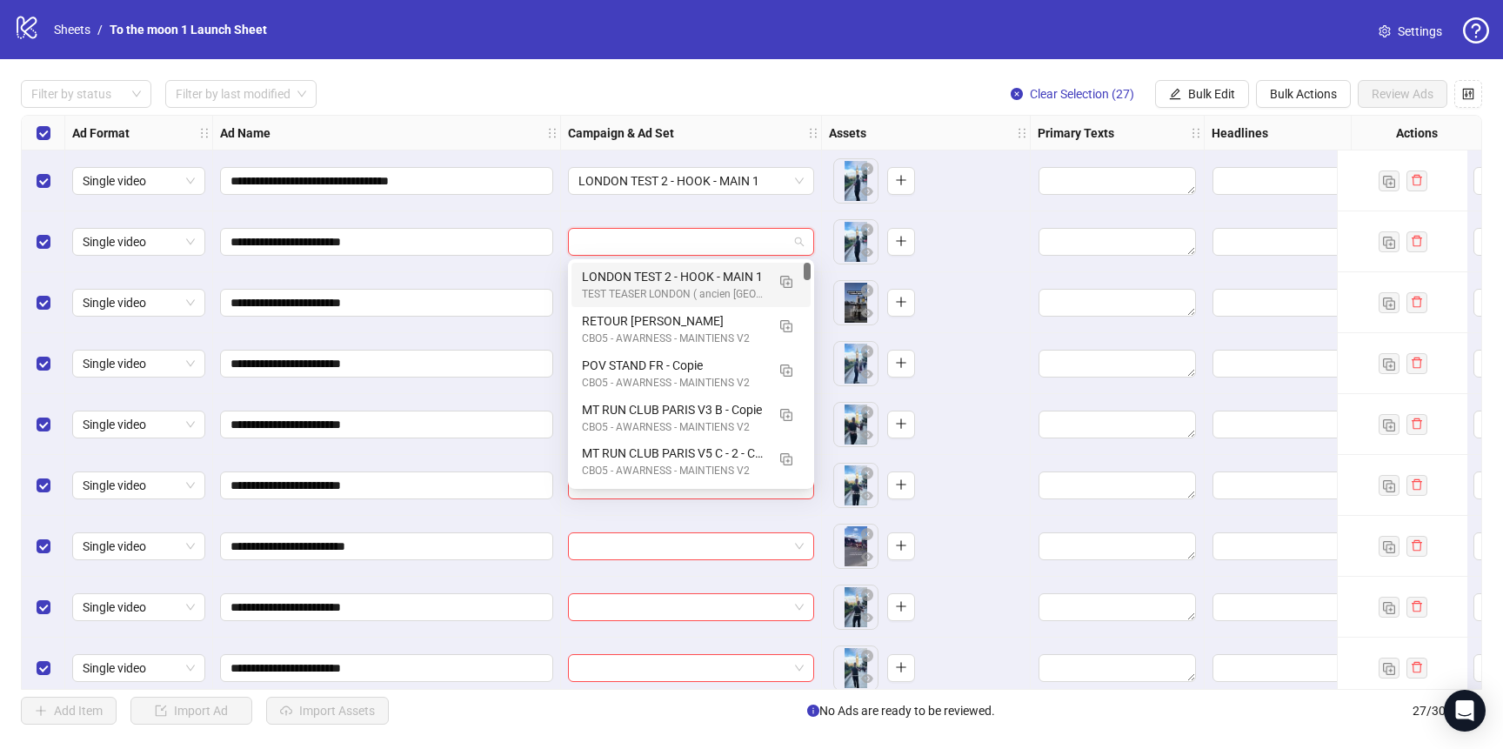
click at [700, 282] on div "LONDON TEST 2 - HOOK - MAIN 1" at bounding box center [674, 276] width 184 height 19
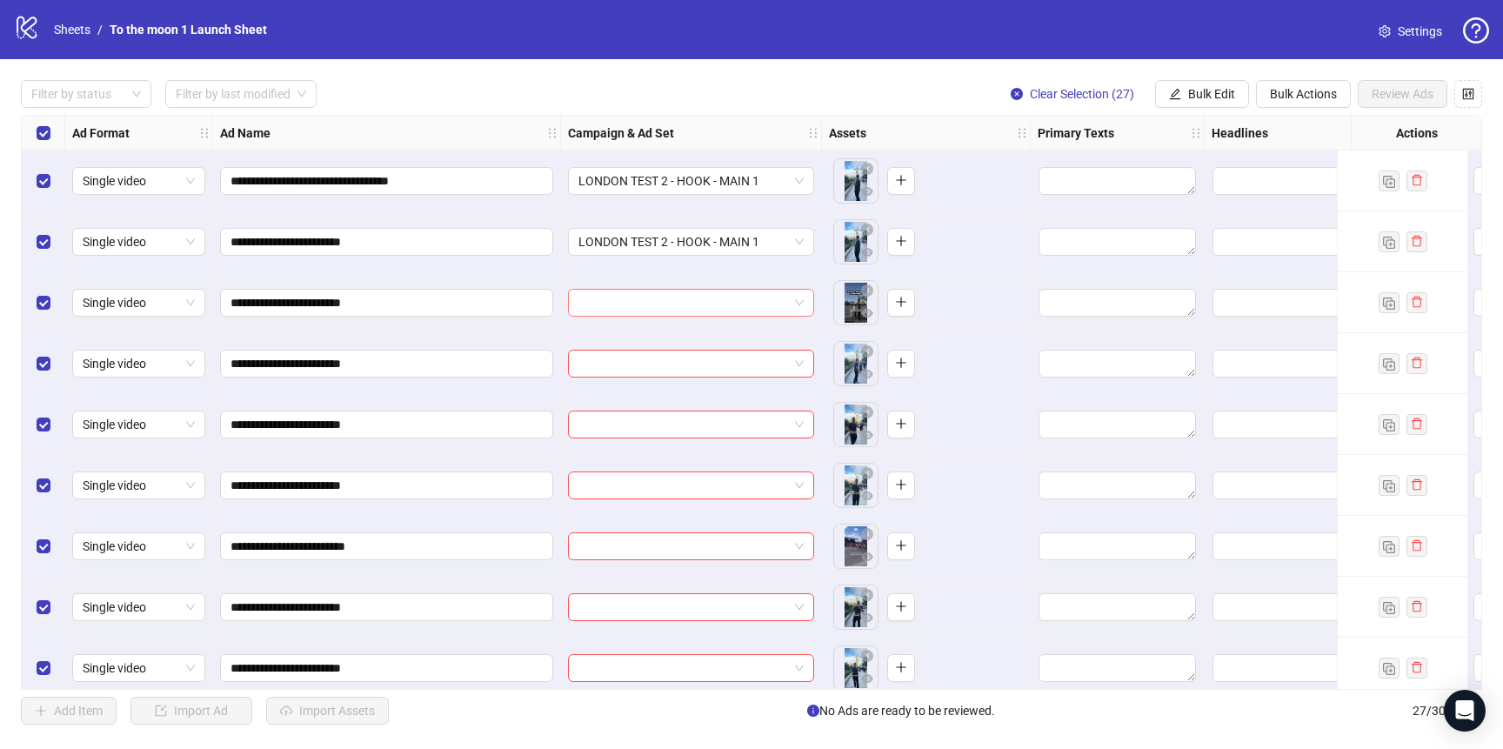
click at [690, 302] on input "search" at bounding box center [684, 303] width 210 height 26
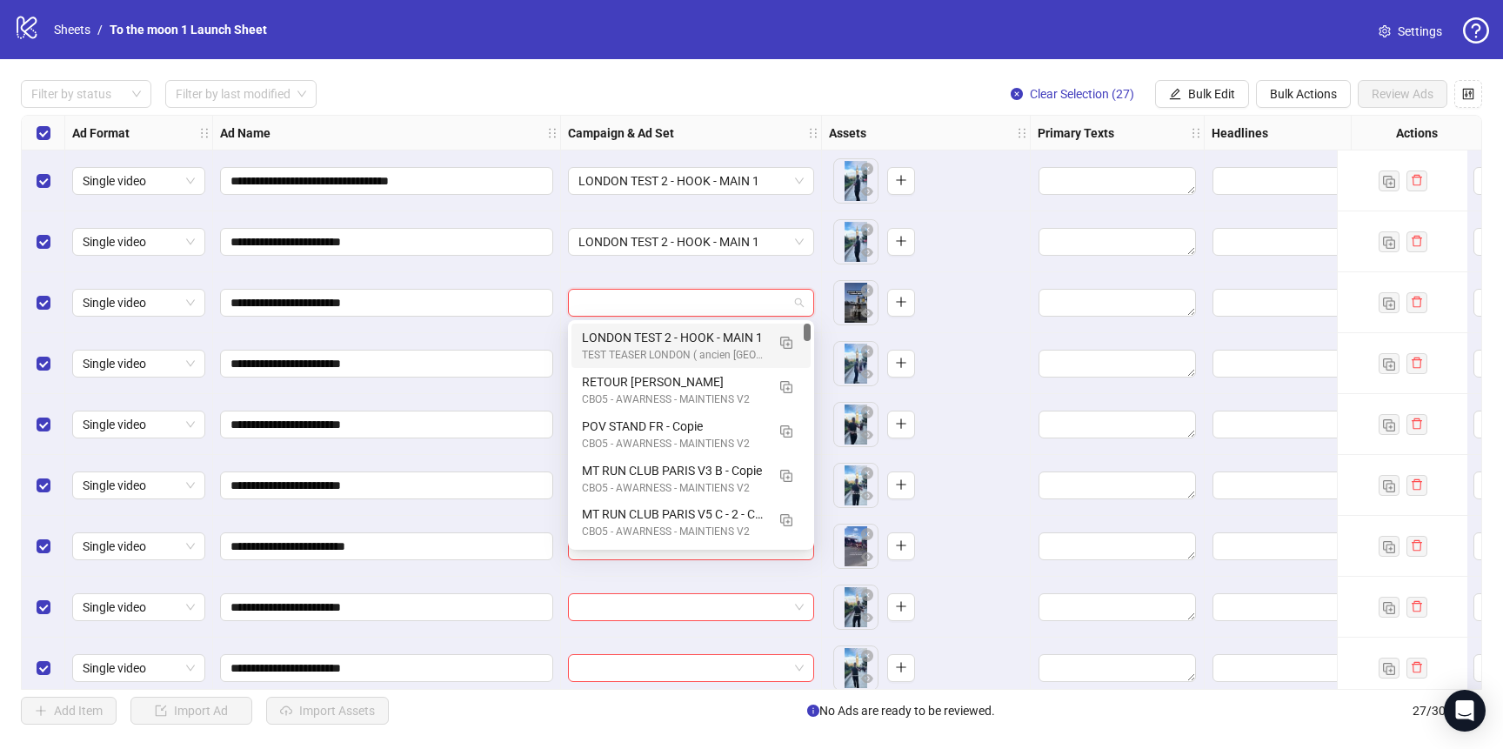
click at [690, 359] on div "TEST TEASER LONDON ( ancien [GEOGRAPHIC_DATA] )" at bounding box center [674, 355] width 184 height 17
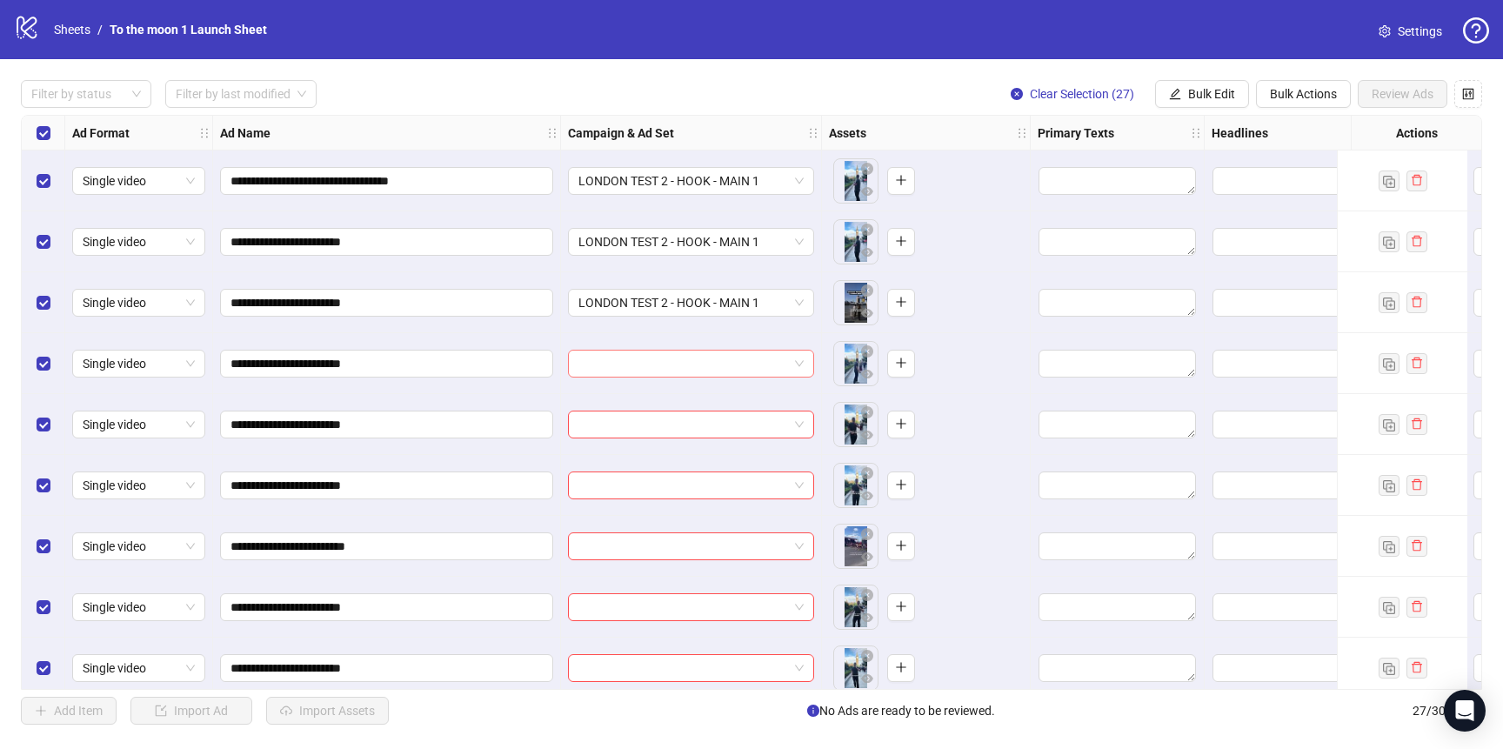
click at [688, 369] on input "search" at bounding box center [684, 364] width 210 height 26
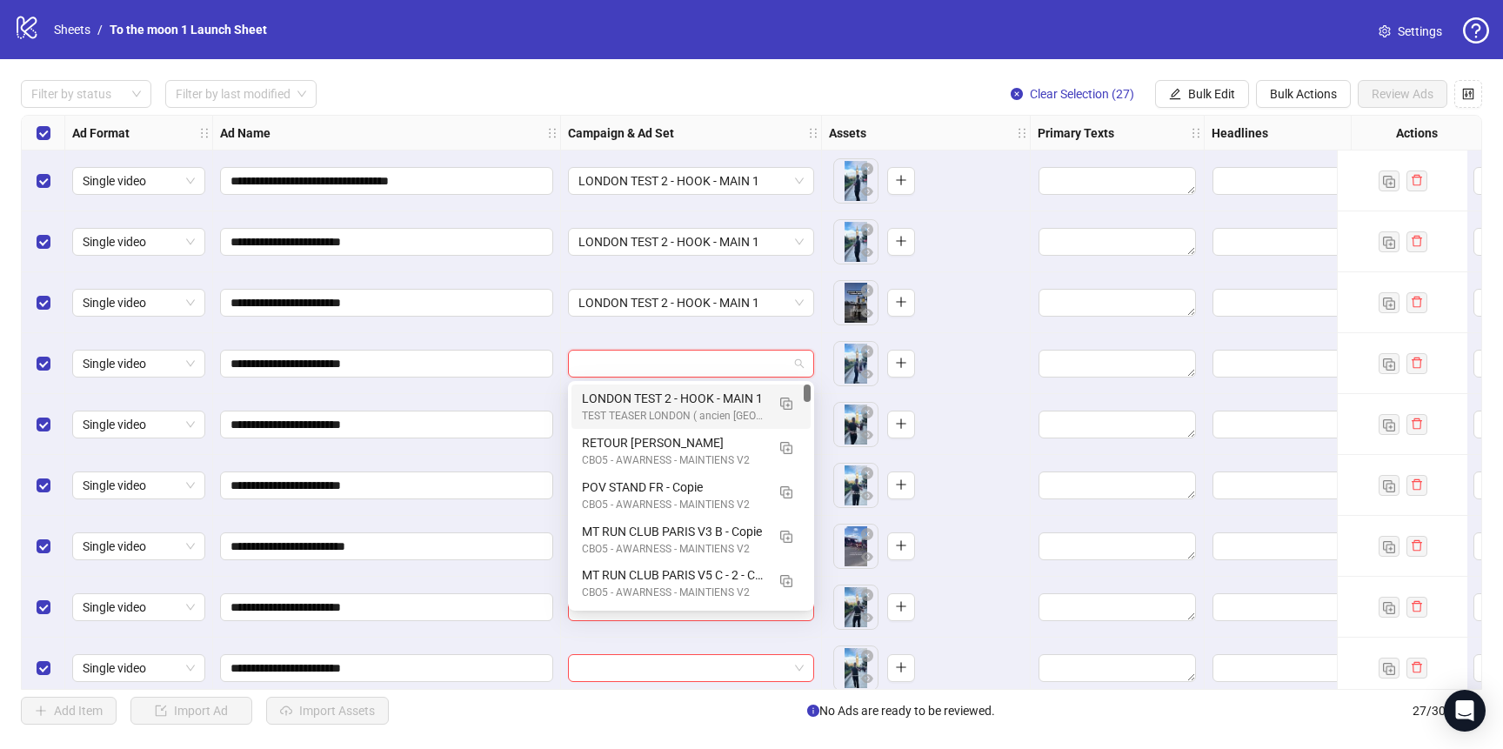
click at [688, 401] on div "LONDON TEST 2 - HOOK - MAIN 1" at bounding box center [674, 398] width 184 height 19
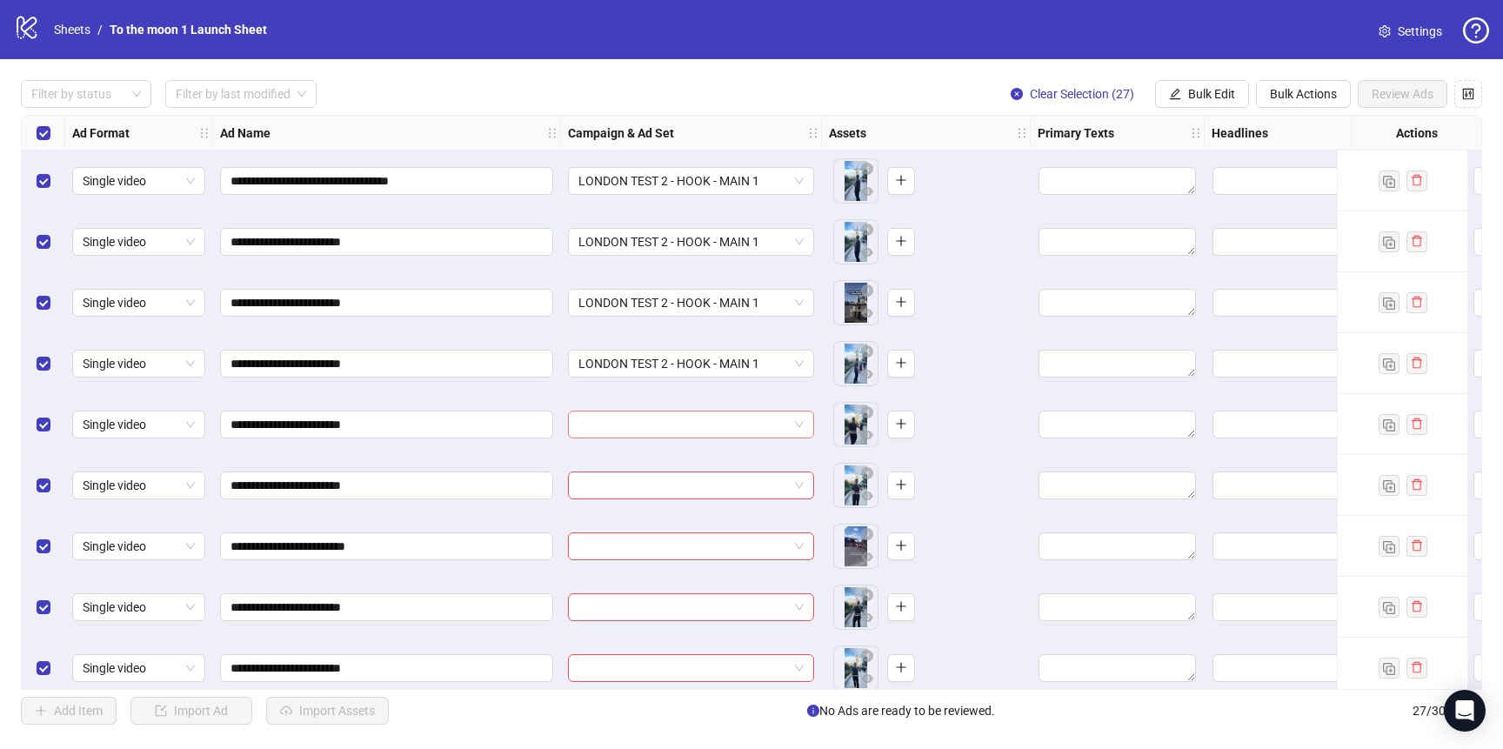
click at [688, 435] on input "search" at bounding box center [684, 425] width 210 height 26
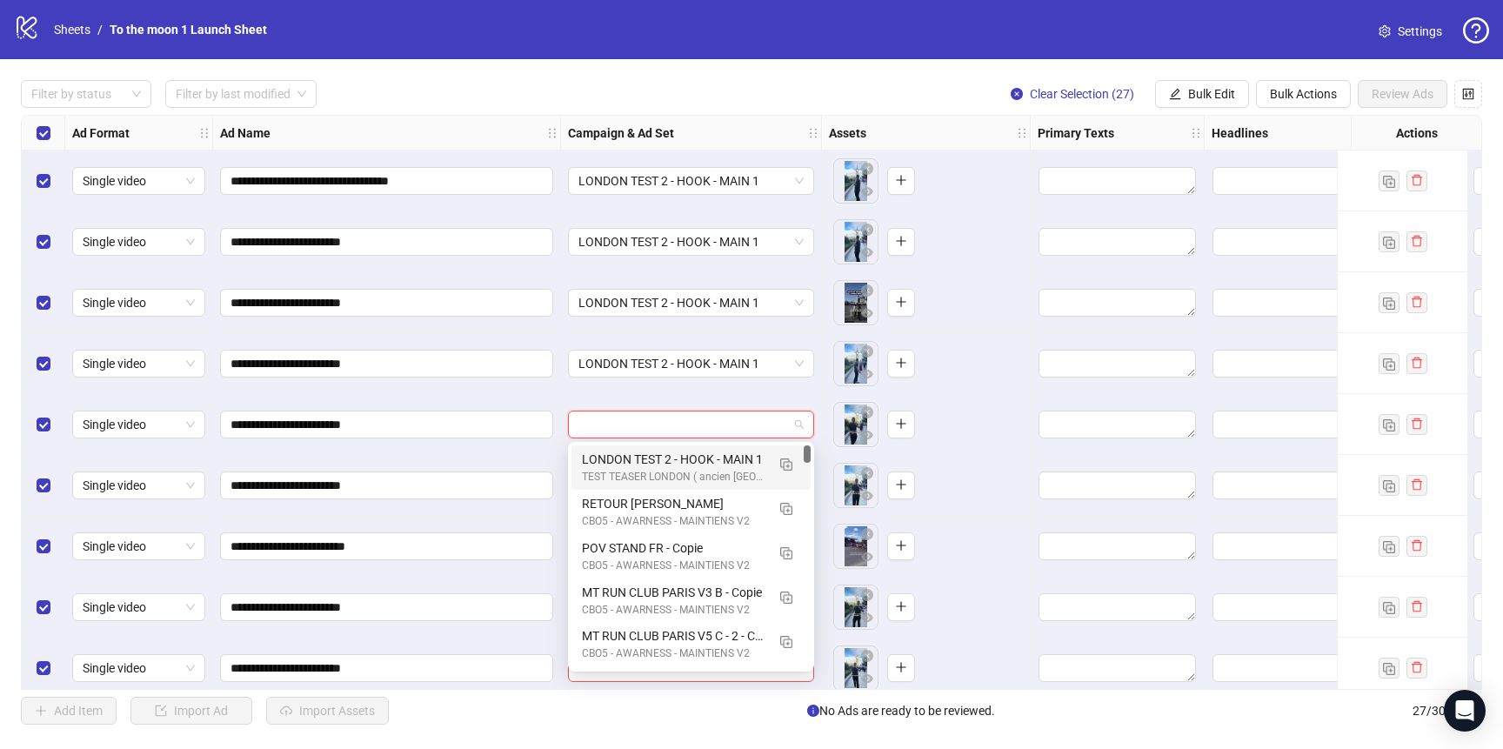
click at [688, 459] on div "LONDON TEST 2 - HOOK - MAIN 1" at bounding box center [674, 459] width 184 height 19
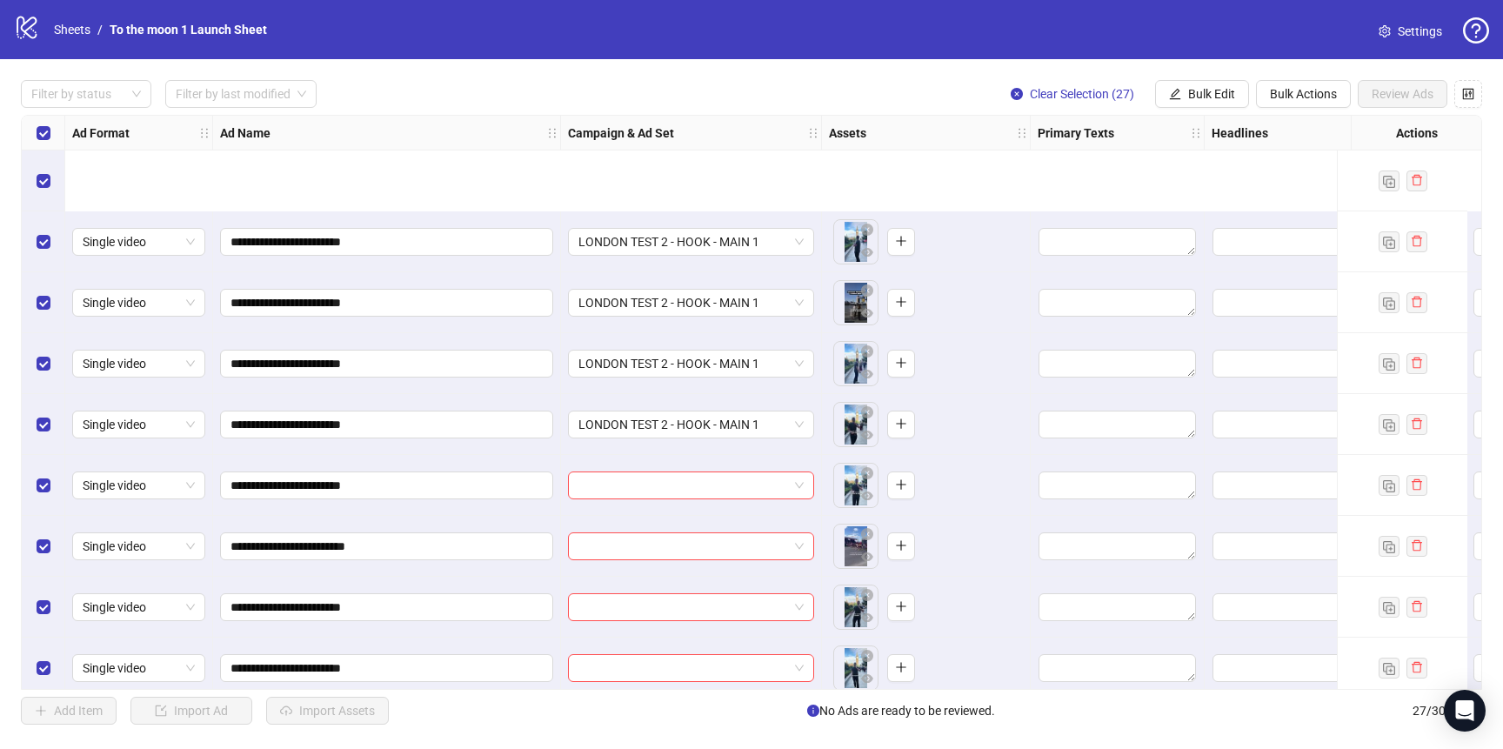
scroll to position [261, 0]
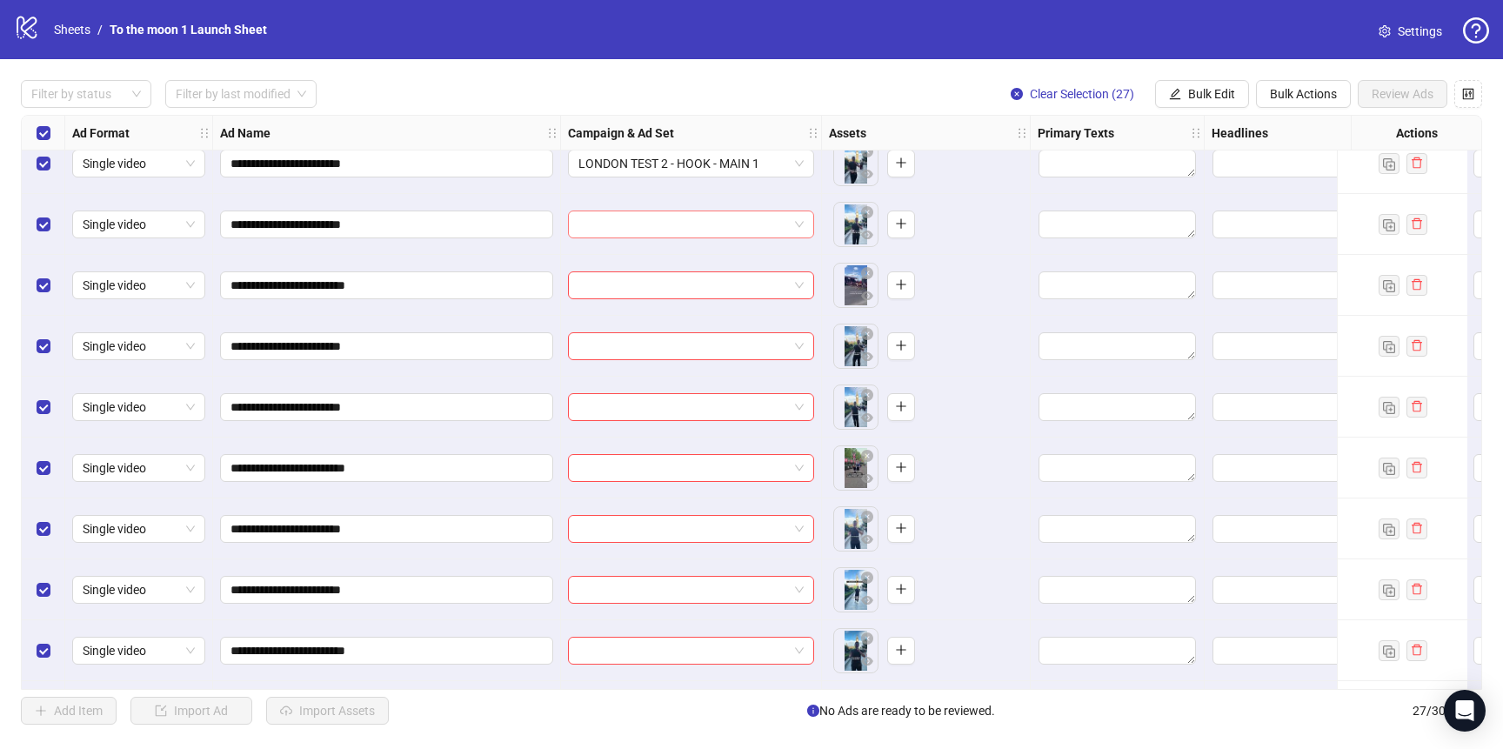
click at [686, 224] on input "search" at bounding box center [684, 224] width 210 height 26
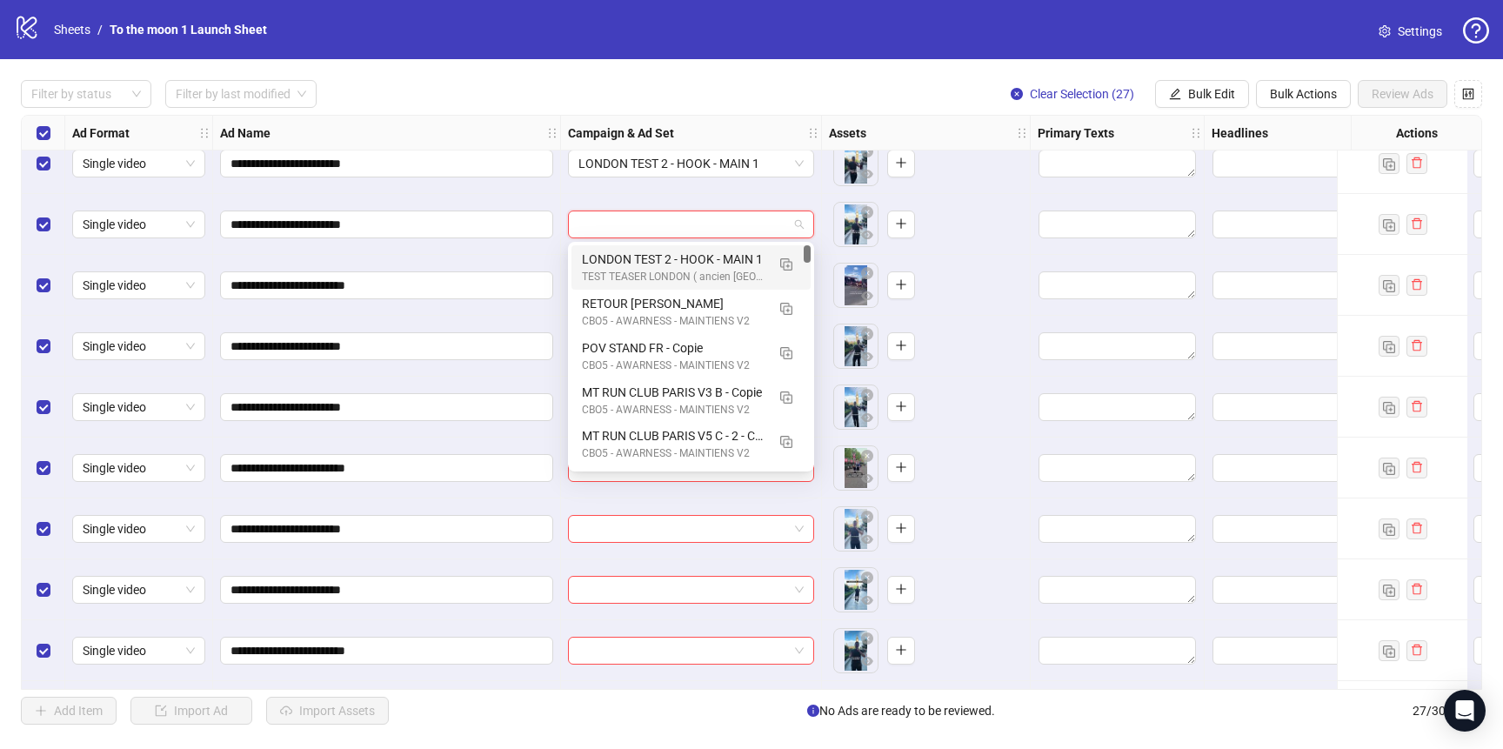
click at [680, 272] on div "TEST TEASER LONDON ( ancien [GEOGRAPHIC_DATA] )" at bounding box center [674, 277] width 184 height 17
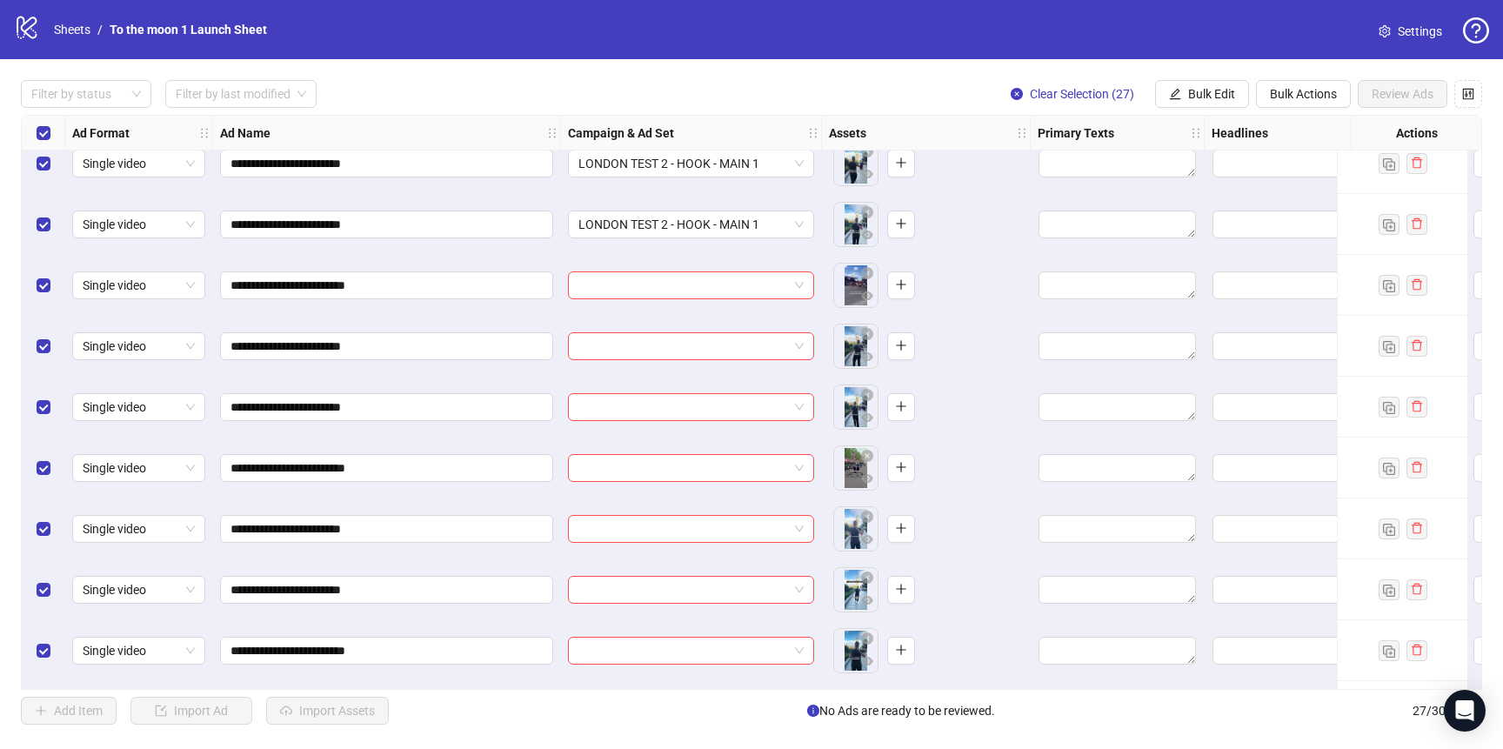
click at [680, 305] on div at bounding box center [691, 285] width 261 height 61
click at [687, 286] on input "search" at bounding box center [684, 285] width 210 height 26
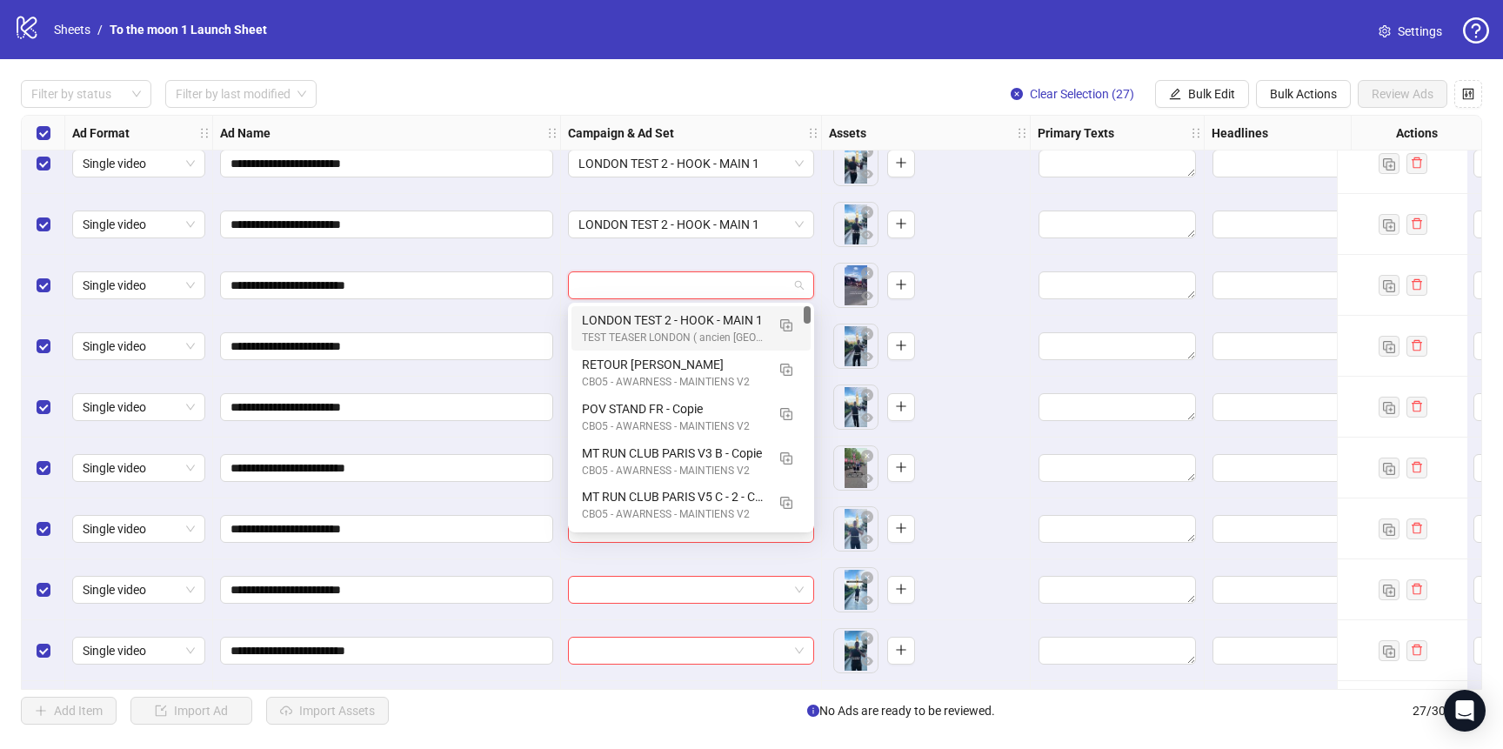
click at [687, 317] on div "LONDON TEST 2 - HOOK - MAIN 1" at bounding box center [674, 320] width 184 height 19
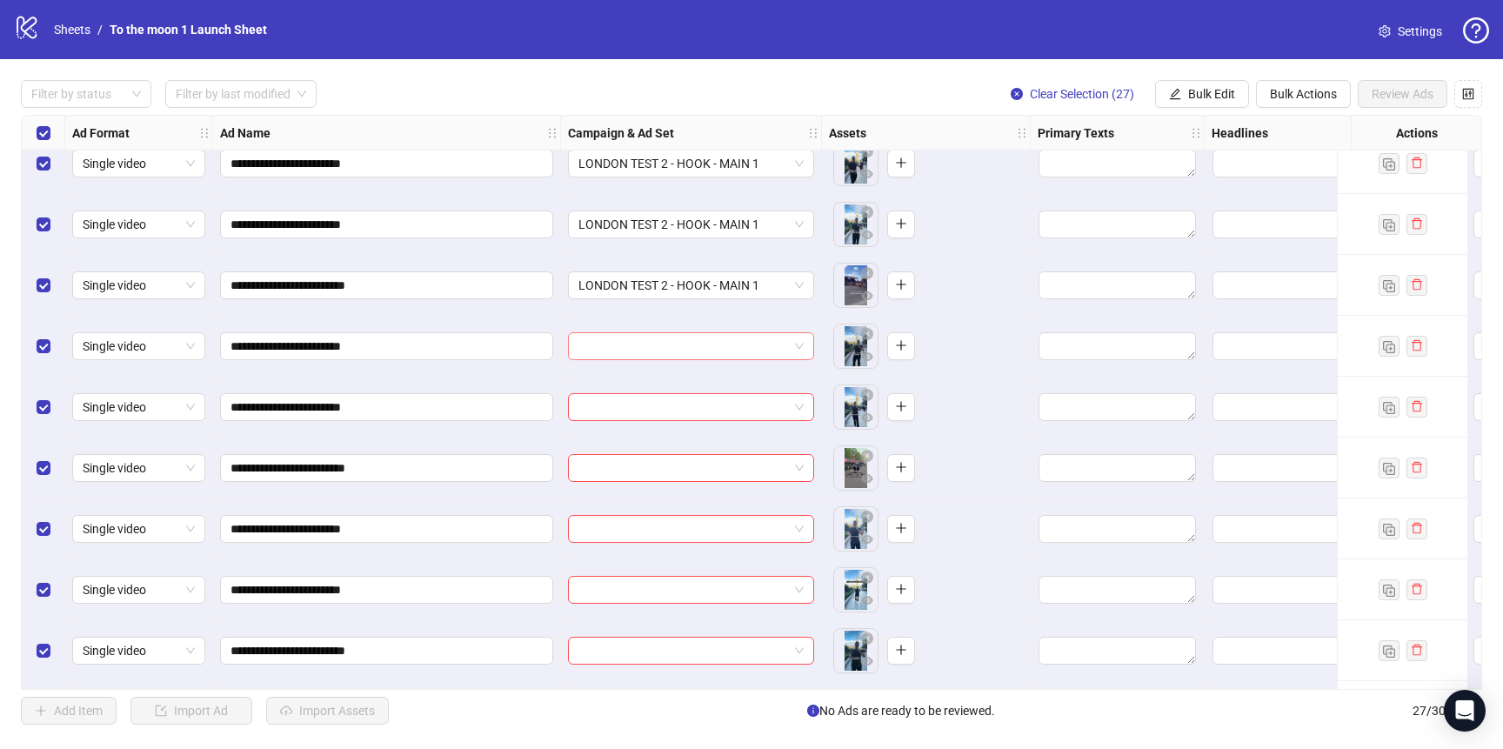
click at [687, 359] on div at bounding box center [691, 346] width 246 height 28
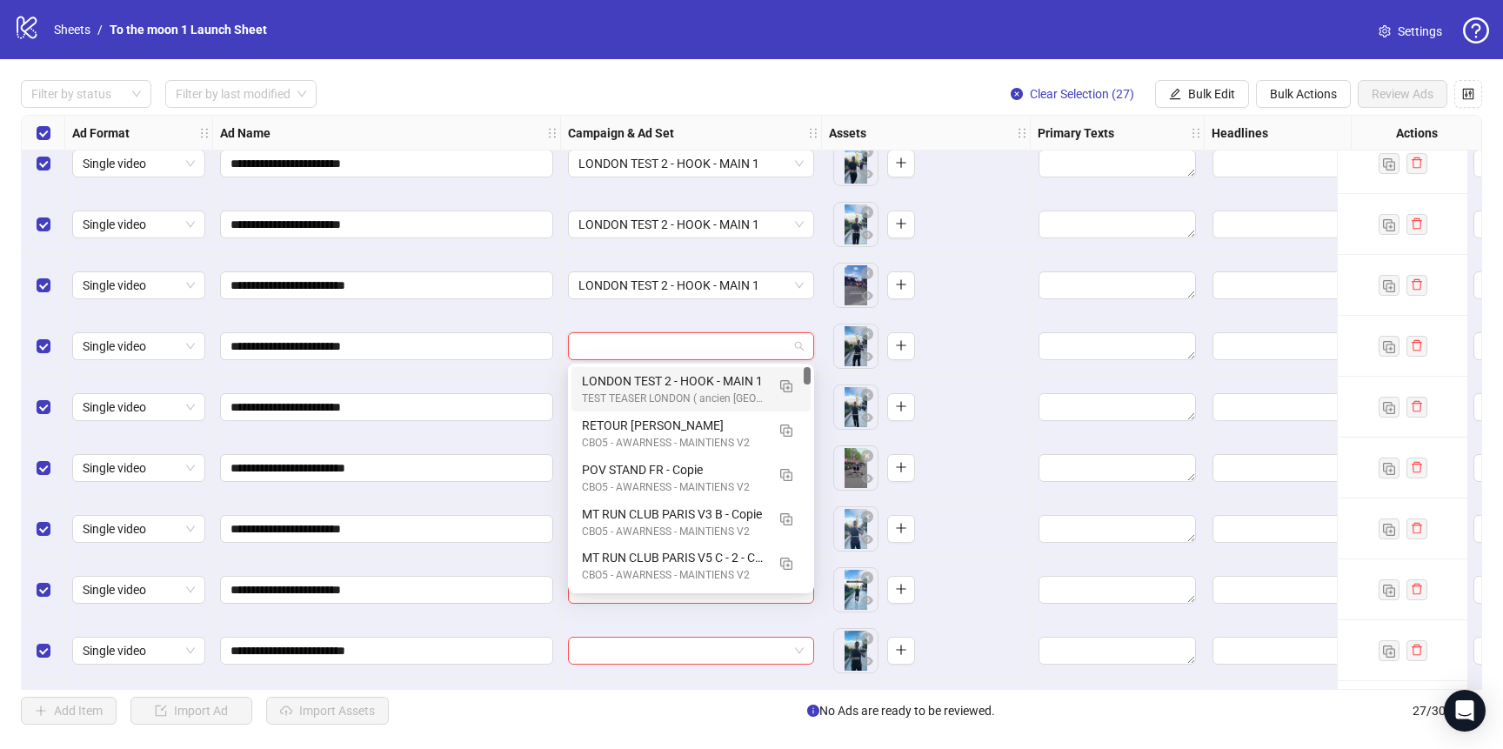
click at [686, 392] on div "TEST TEASER LONDON ( ancien [GEOGRAPHIC_DATA] )" at bounding box center [674, 399] width 184 height 17
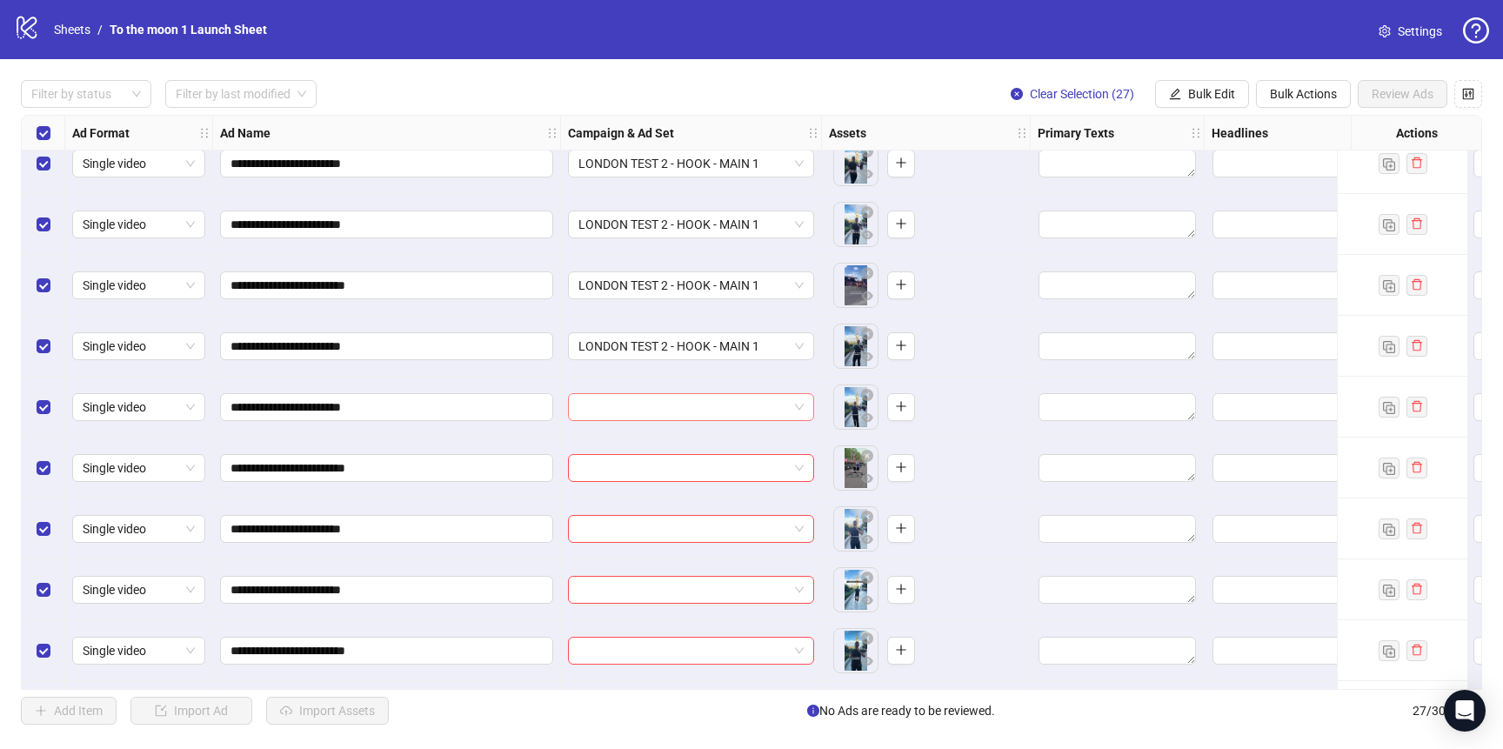
click at [686, 400] on input "search" at bounding box center [684, 407] width 210 height 26
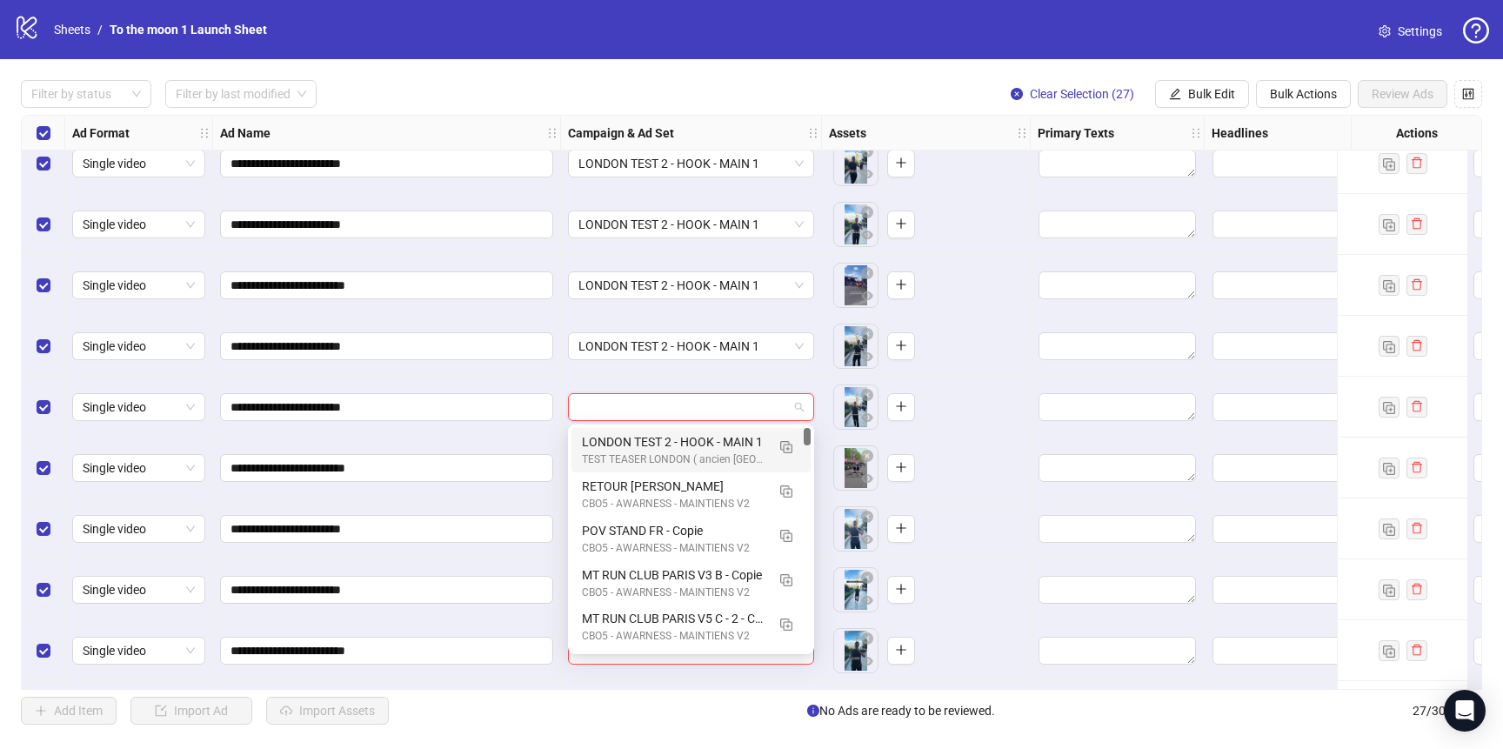
click at [686, 441] on div "LONDON TEST 2 - HOOK - MAIN 1" at bounding box center [674, 441] width 184 height 19
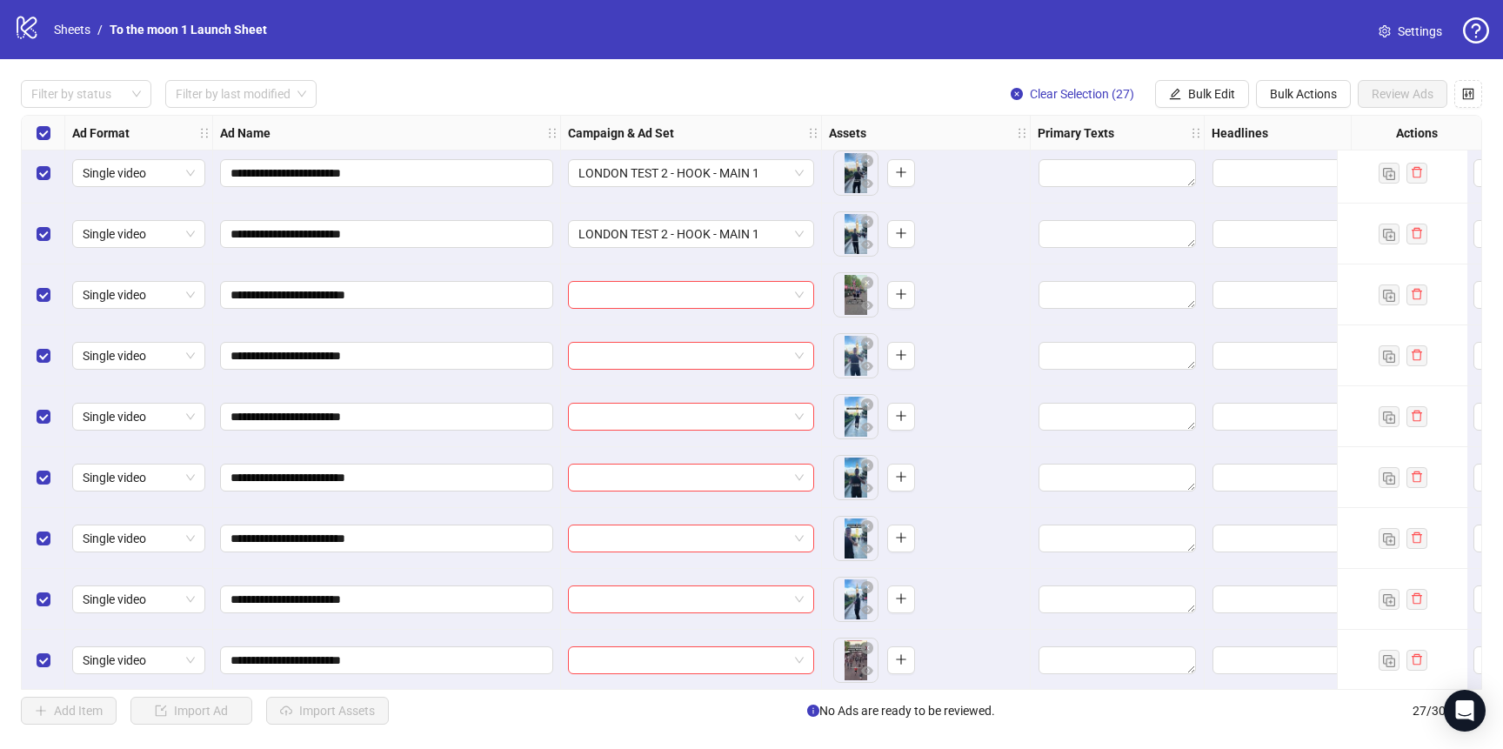
scroll to position [455, 0]
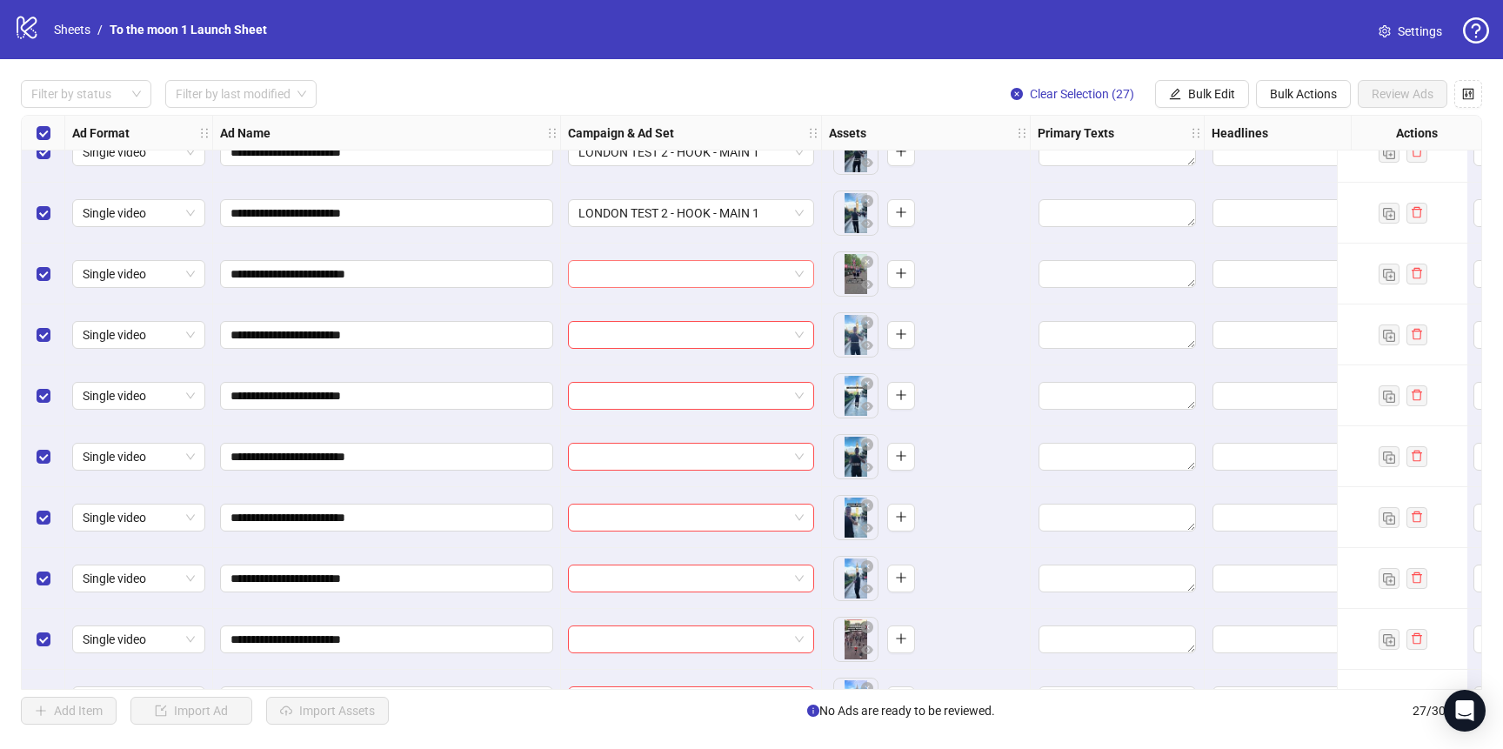
drag, startPoint x: 689, startPoint y: 276, endPoint x: 689, endPoint y: 285, distance: 9.6
click at [689, 277] on input "search" at bounding box center [684, 274] width 210 height 26
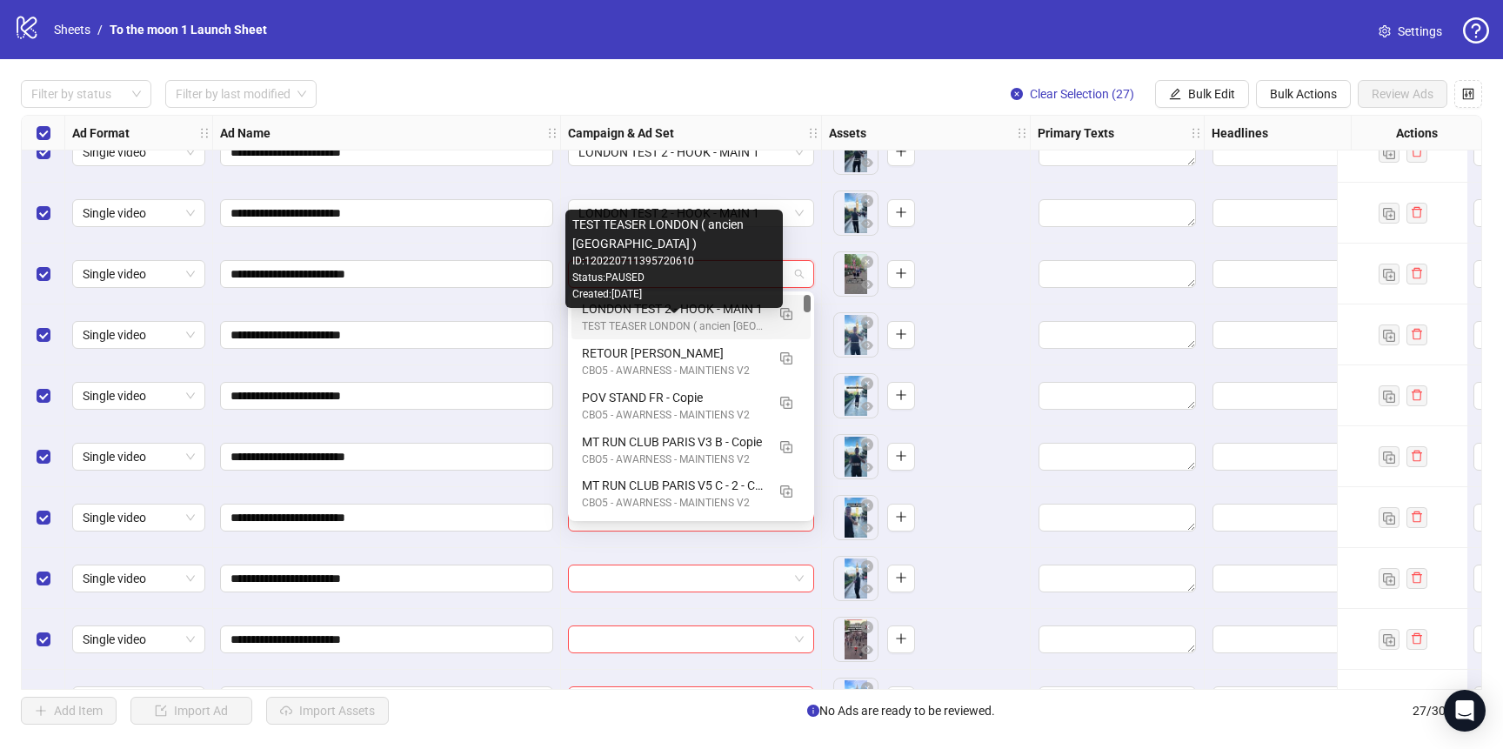
click at [689, 333] on div "TEST TEASER LONDON ( ancien [GEOGRAPHIC_DATA] )" at bounding box center [674, 326] width 184 height 17
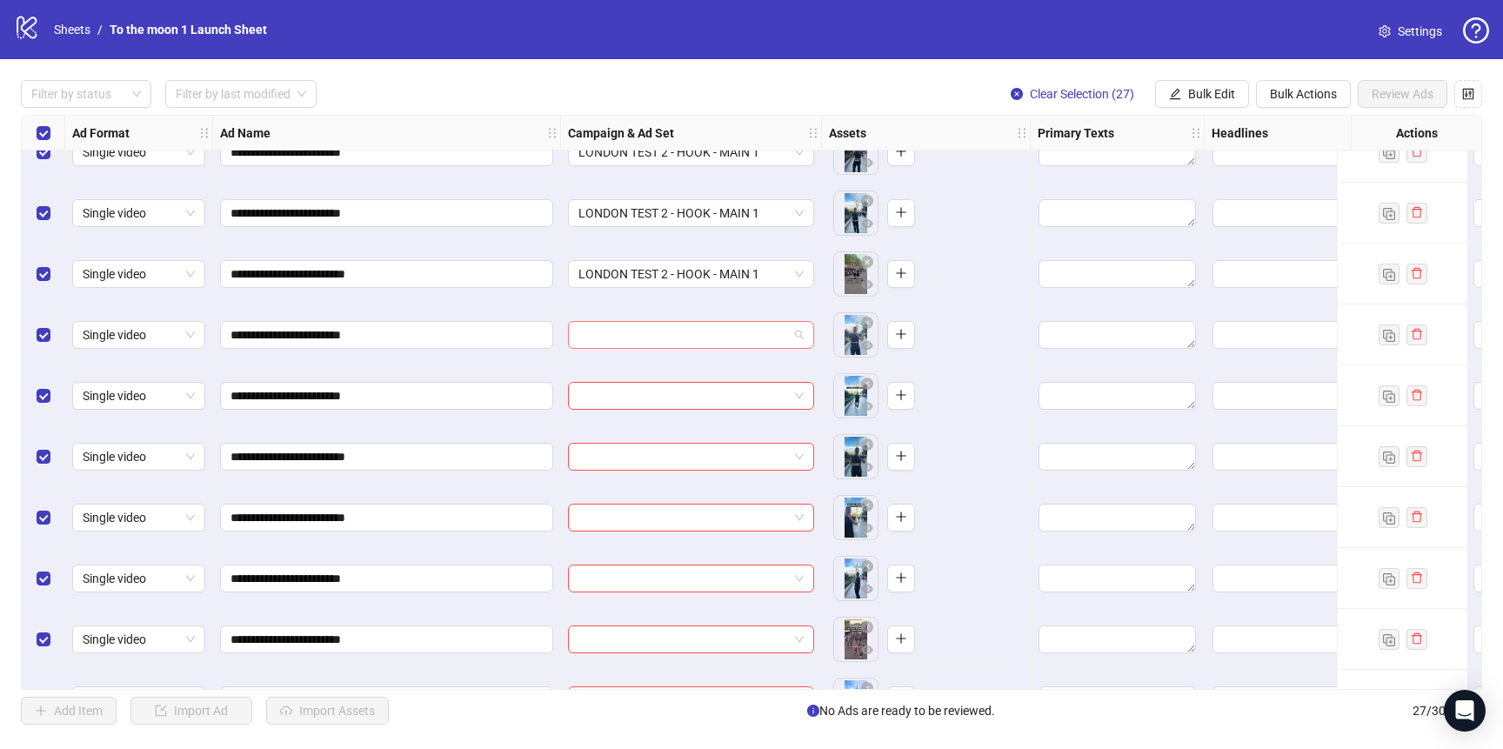
click at [689, 336] on input "search" at bounding box center [684, 335] width 210 height 26
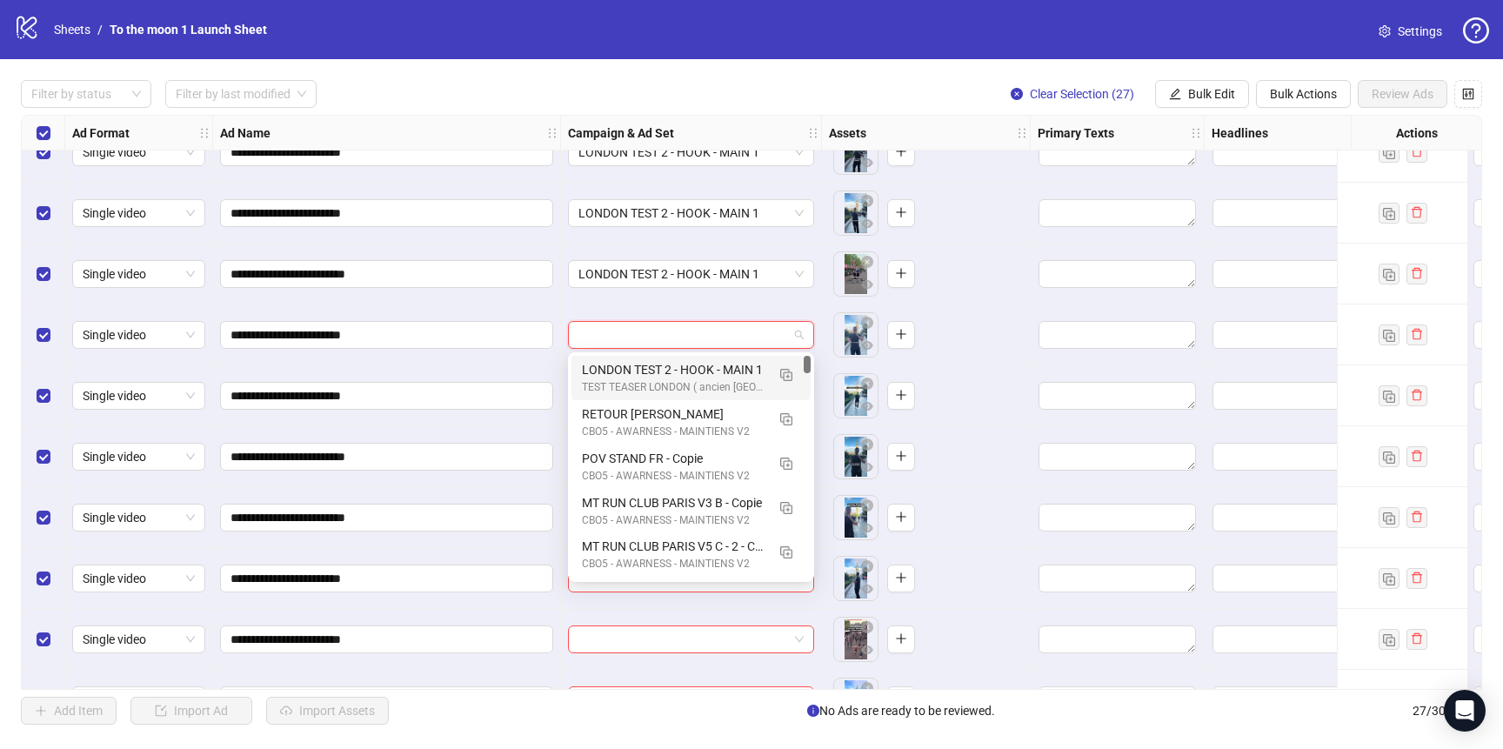
click at [689, 362] on div "LONDON TEST 2 - HOOK - MAIN 1" at bounding box center [674, 369] width 184 height 19
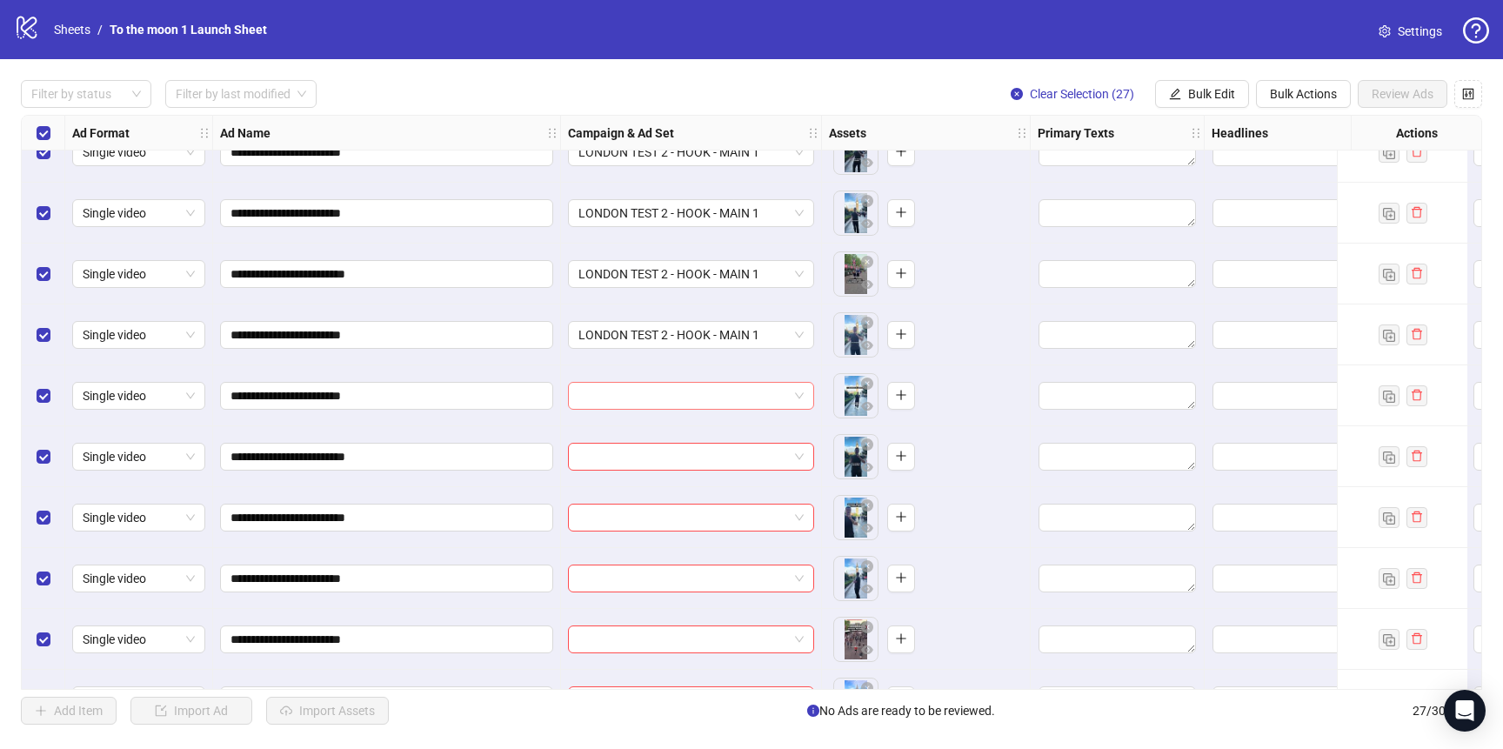
click at [689, 388] on input "search" at bounding box center [684, 396] width 210 height 26
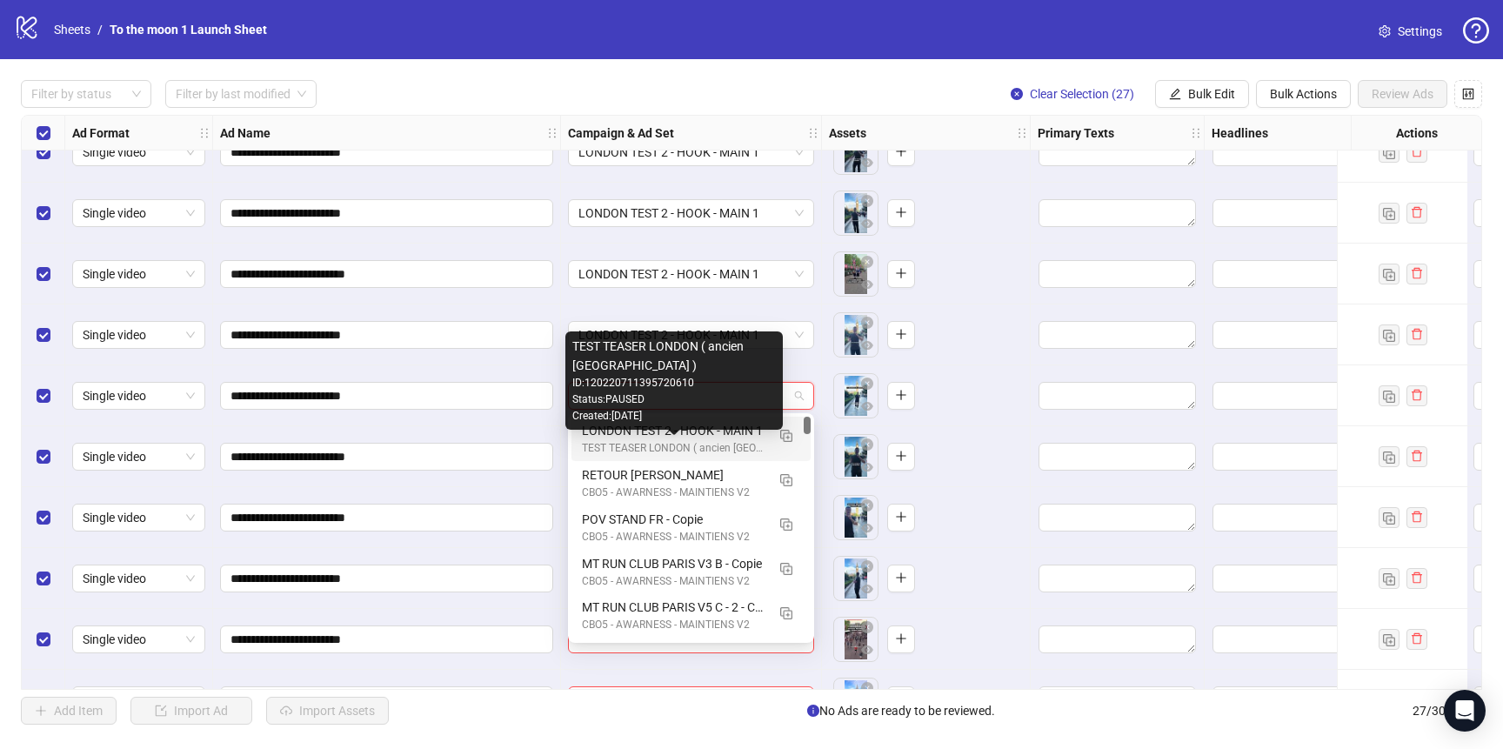
click at [683, 441] on div "TEST TEASER LONDON ( ancien [GEOGRAPHIC_DATA] )" at bounding box center [674, 448] width 184 height 17
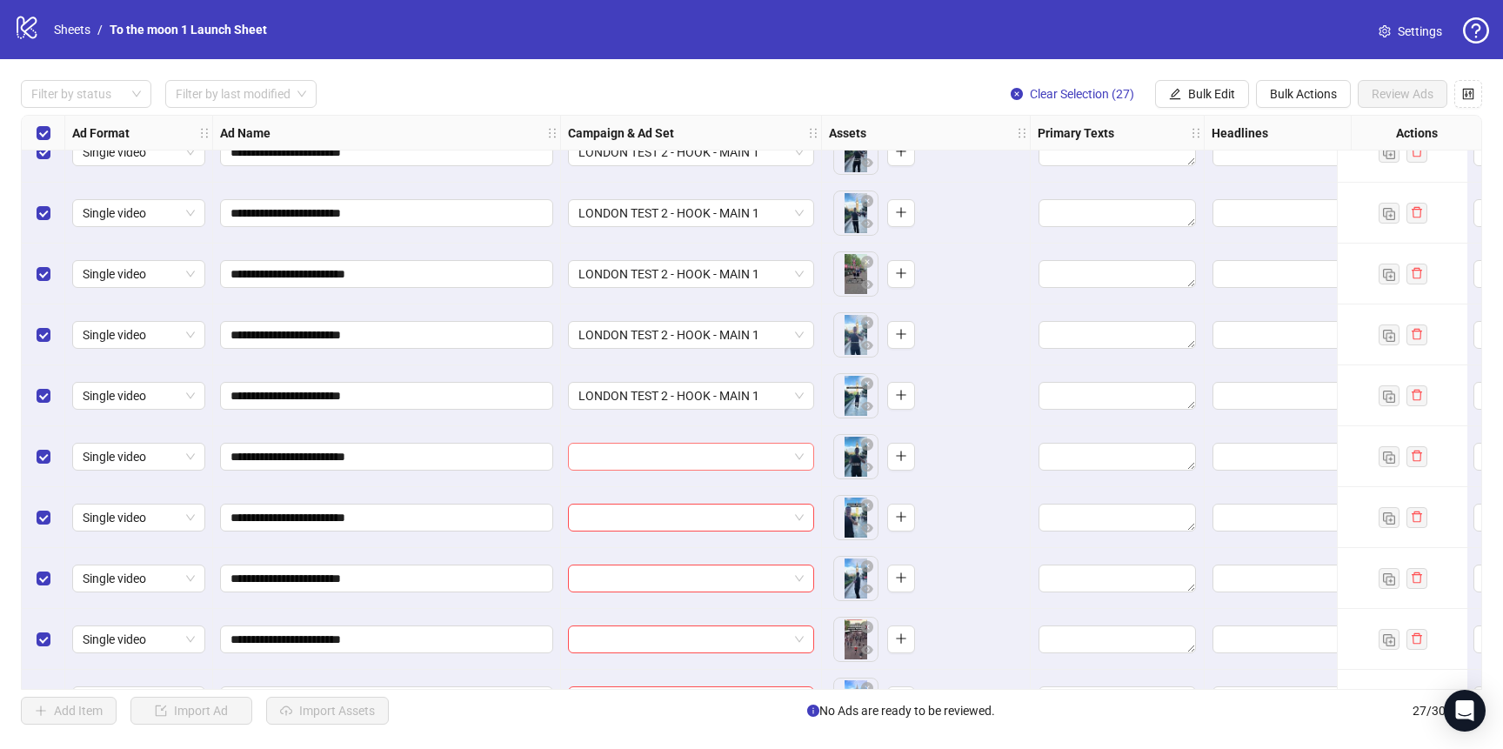
click at [683, 453] on input "search" at bounding box center [684, 457] width 210 height 26
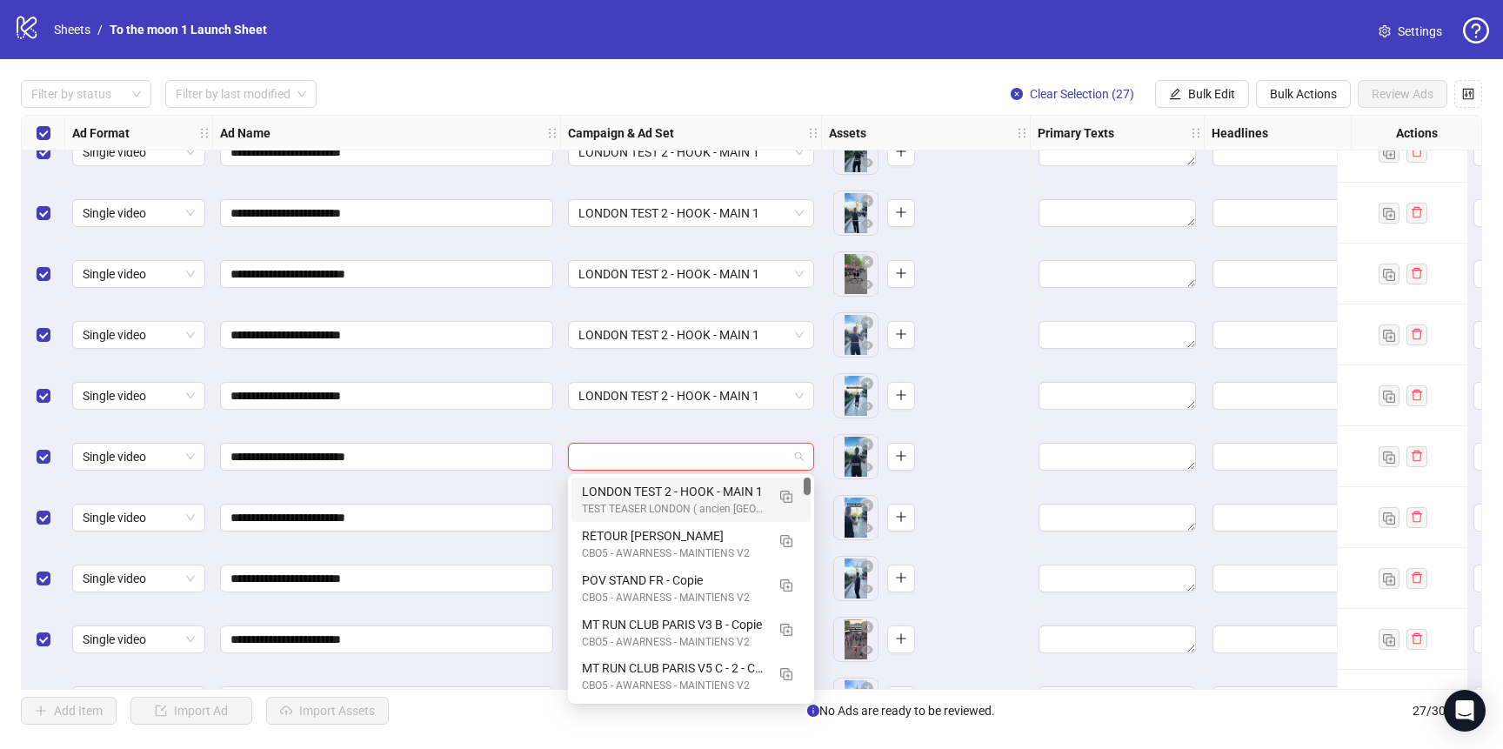
click at [683, 479] on div "LONDON TEST 2 - HOOK - MAIN 1 TEST TEASER [GEOGRAPHIC_DATA] ( ancien [GEOGRAPHI…" at bounding box center [691, 500] width 239 height 44
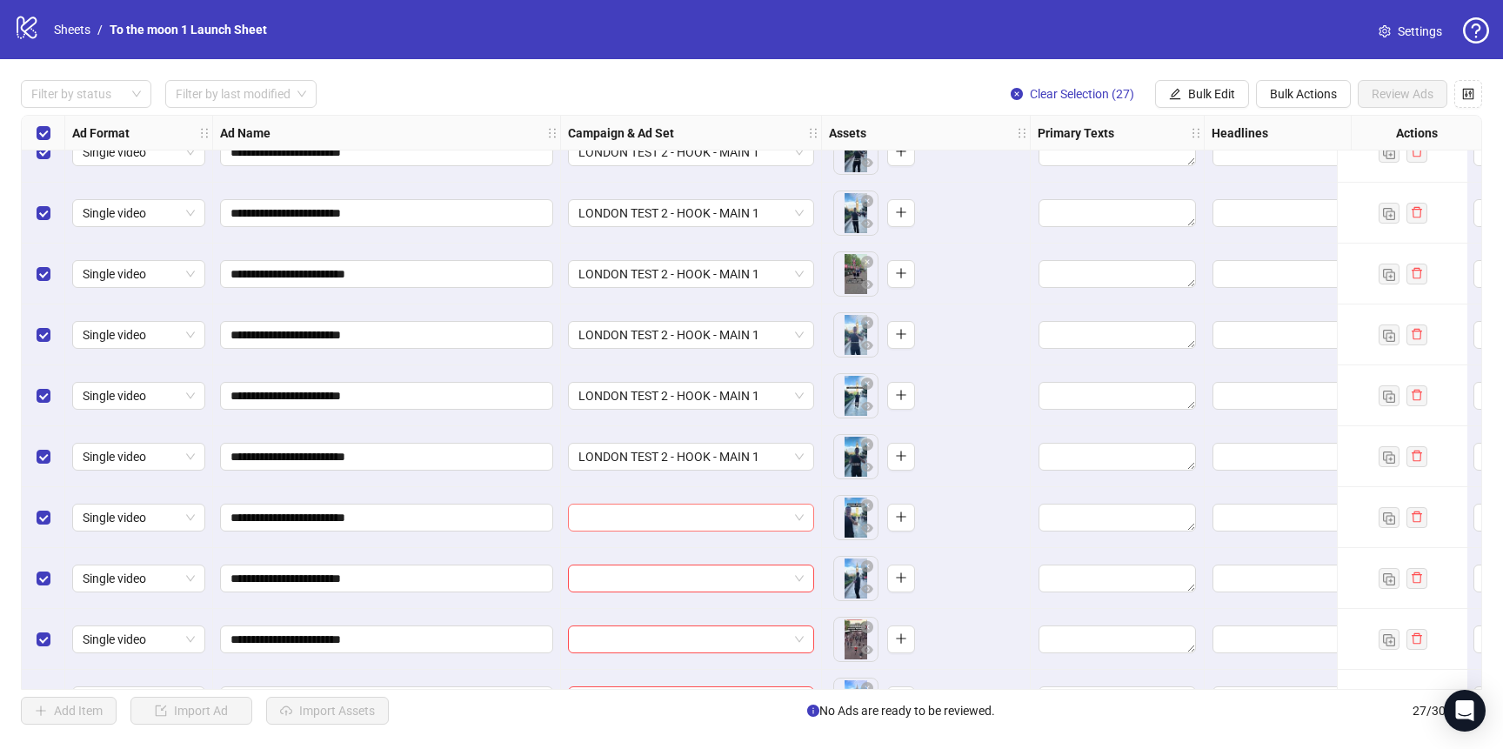
click at [679, 516] on input "search" at bounding box center [684, 518] width 210 height 26
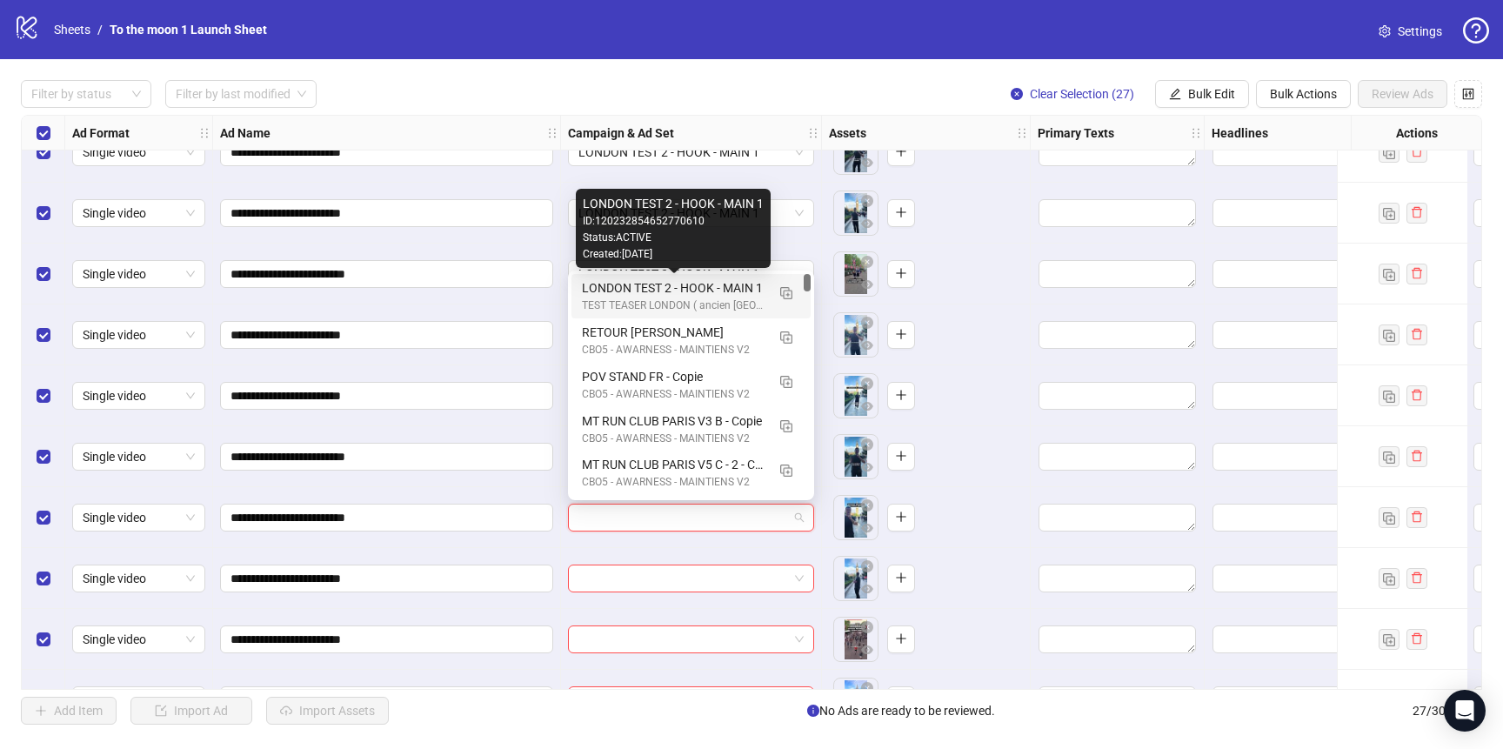
click at [671, 295] on div "LONDON TEST 2 - HOOK - MAIN 1" at bounding box center [674, 287] width 184 height 19
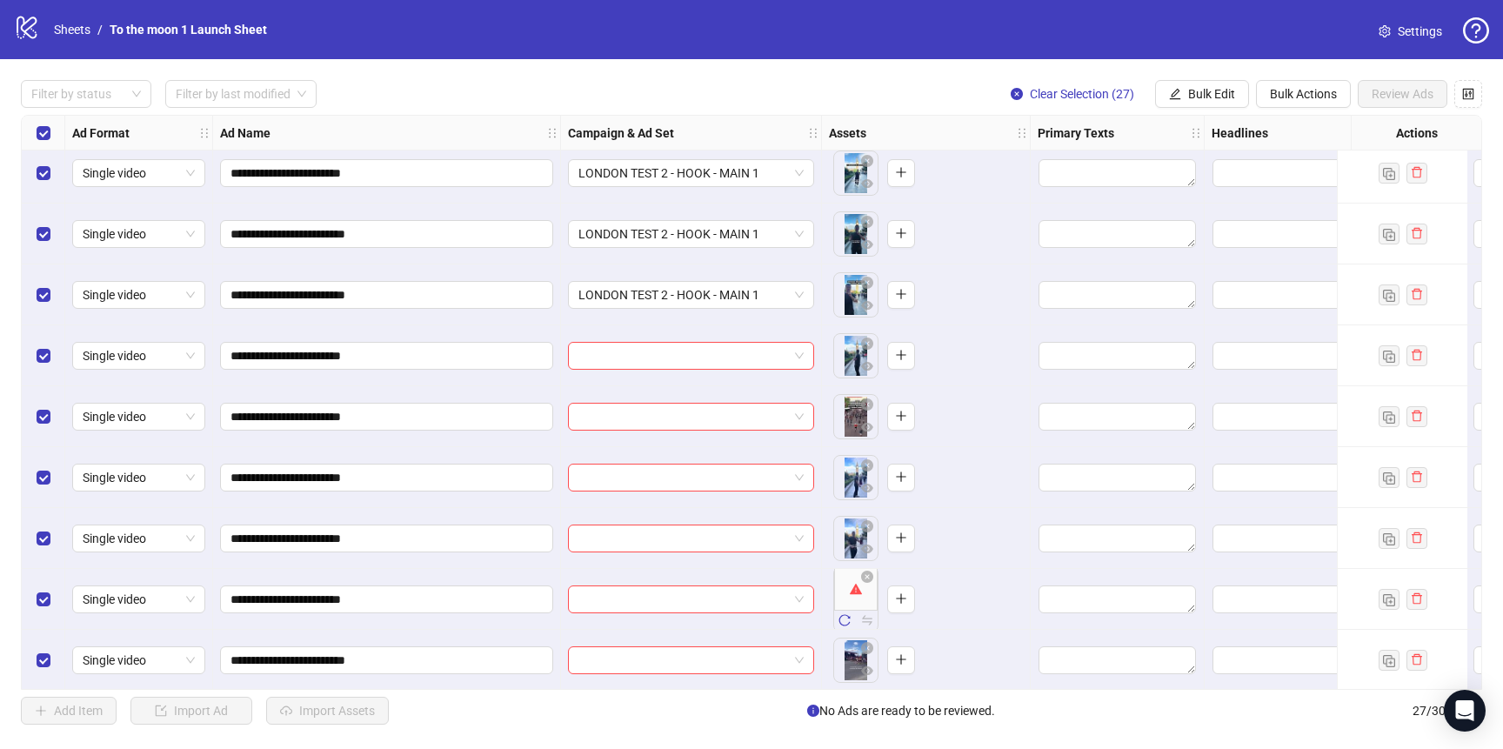
scroll to position [718, 0]
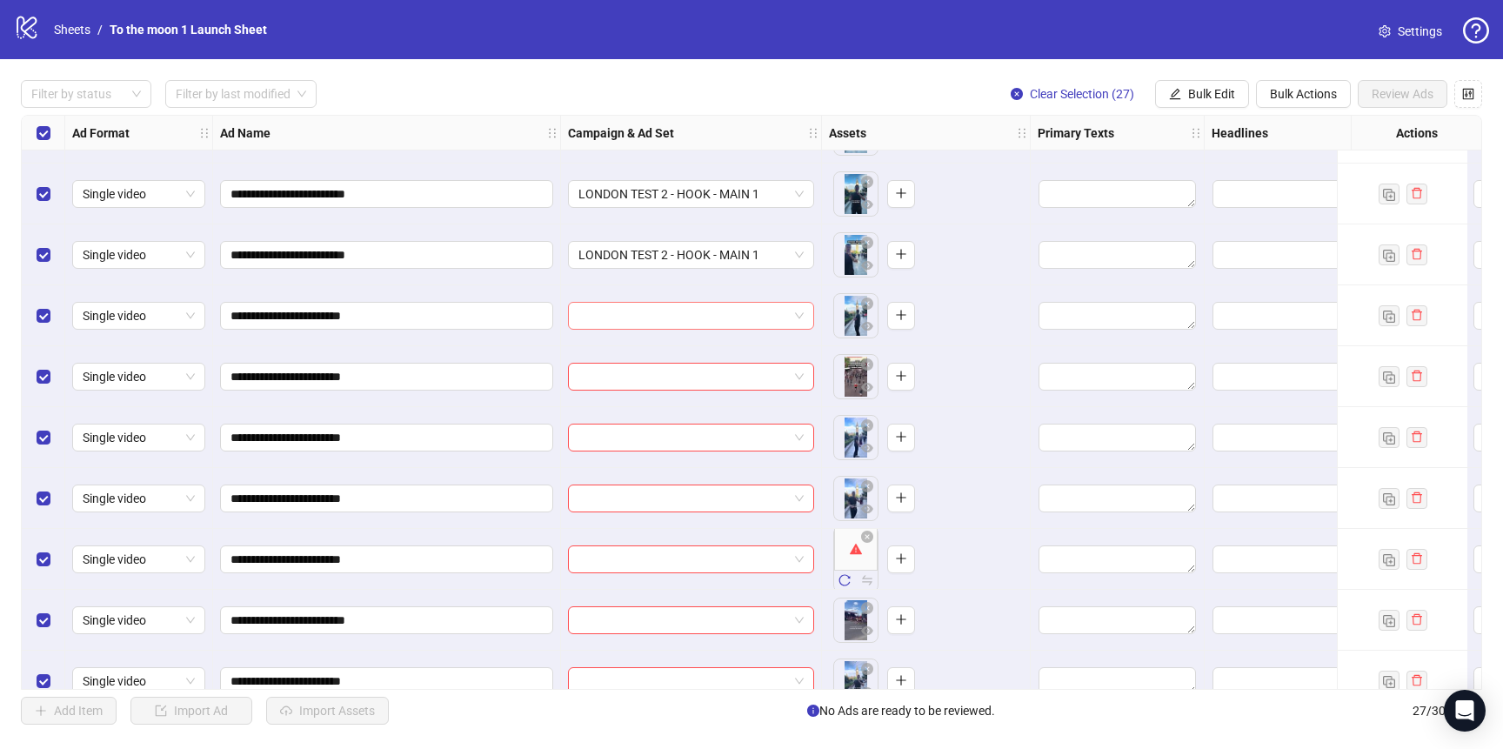
click at [766, 326] on input "search" at bounding box center [684, 316] width 210 height 26
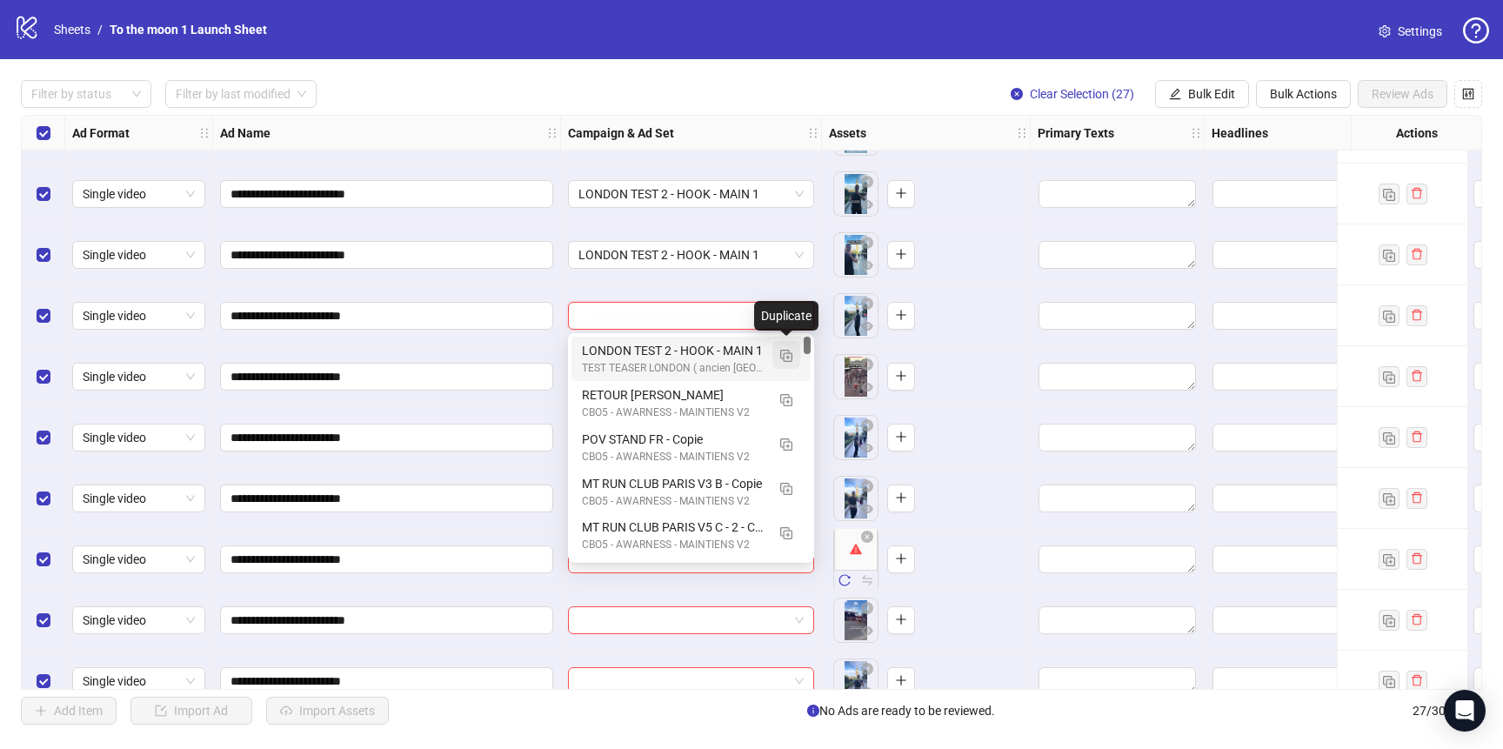
click at [783, 353] on img "button" at bounding box center [786, 356] width 12 height 12
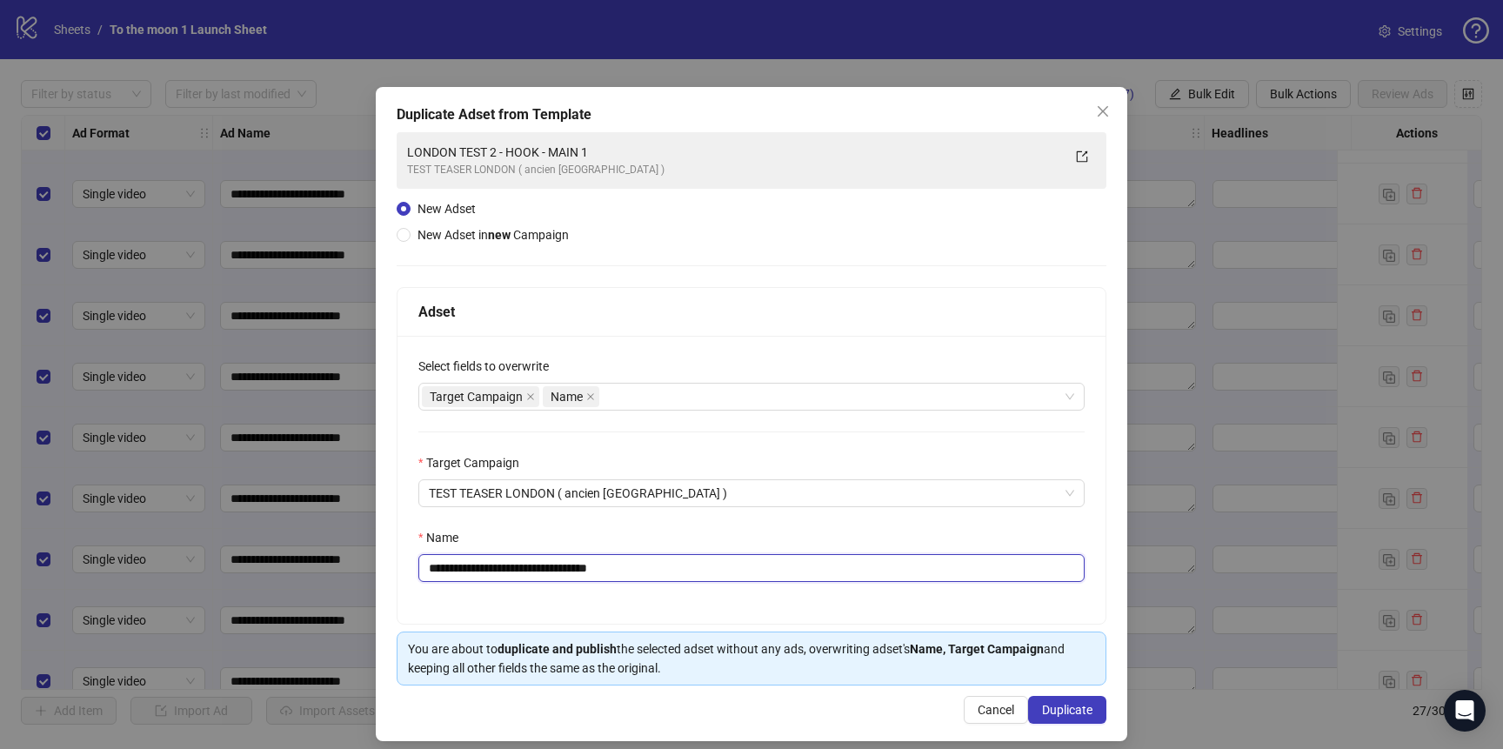
click at [517, 572] on input "**********" at bounding box center [751, 568] width 666 height 28
drag, startPoint x: 606, startPoint y: 569, endPoint x: 732, endPoint y: 569, distance: 126.2
click at [732, 569] on input "**********" at bounding box center [751, 568] width 666 height 28
type input "**********"
click at [1083, 711] on span "Duplicate" at bounding box center [1067, 710] width 50 height 14
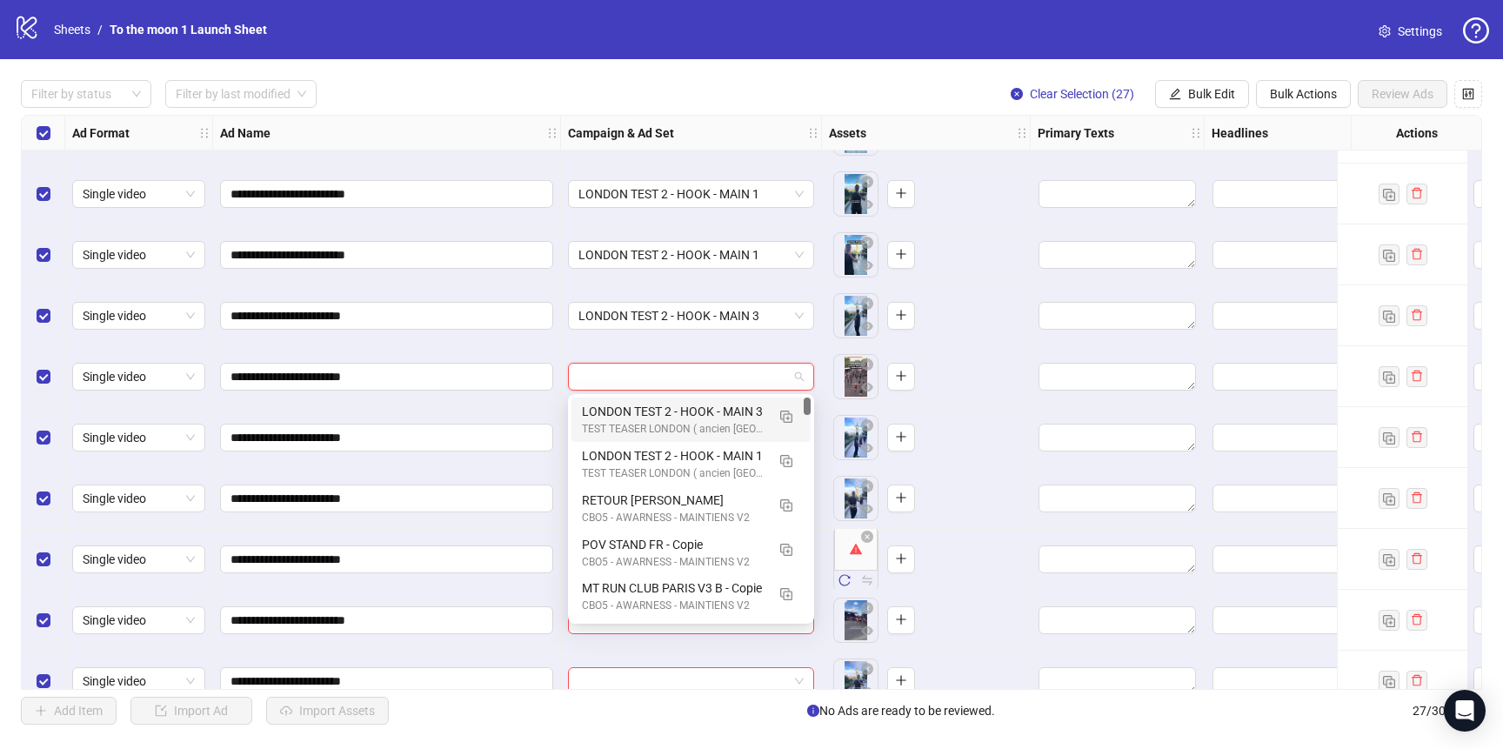
click at [673, 368] on input "search" at bounding box center [684, 377] width 210 height 26
click at [671, 425] on div "TEST TEASER LONDON ( ancien [GEOGRAPHIC_DATA] )" at bounding box center [674, 429] width 184 height 17
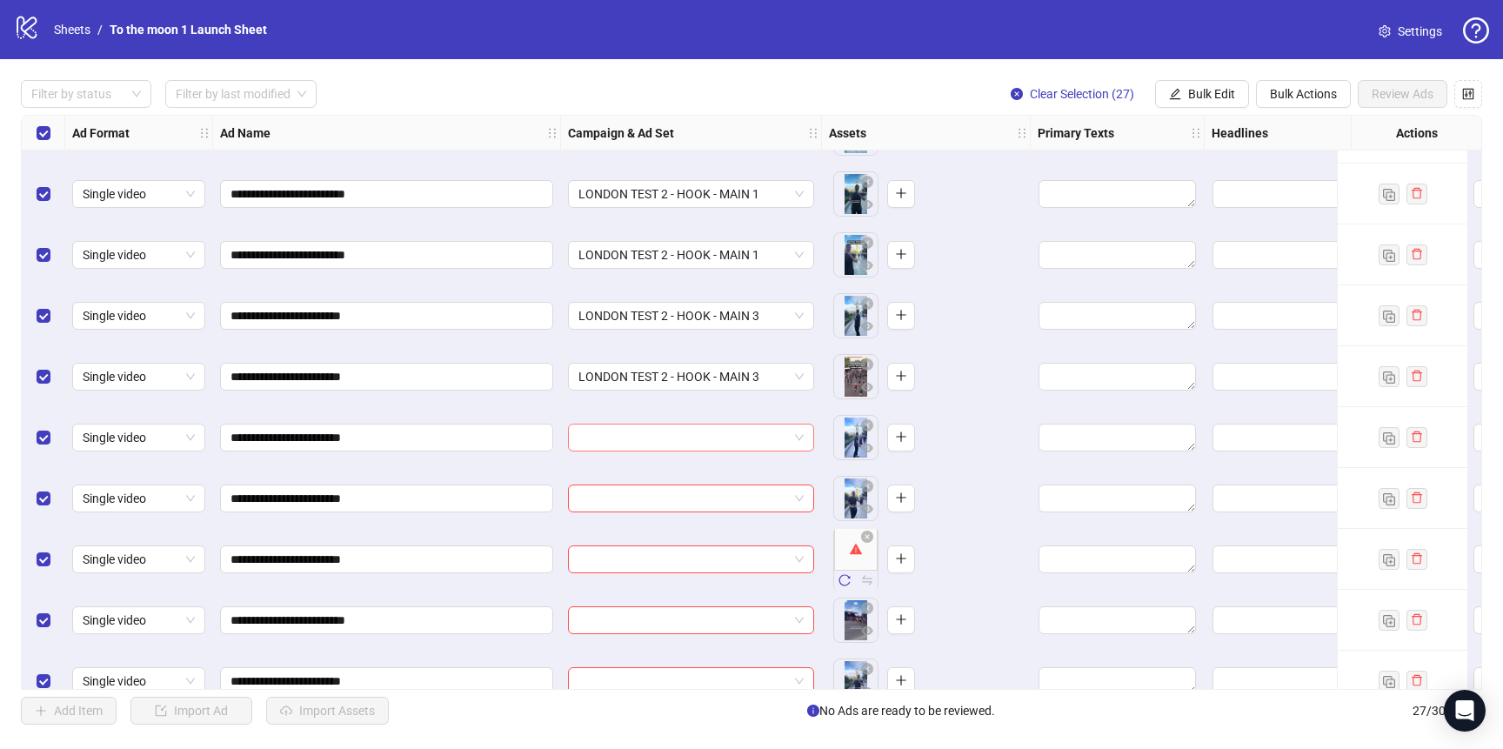
click at [671, 448] on input "search" at bounding box center [684, 438] width 210 height 26
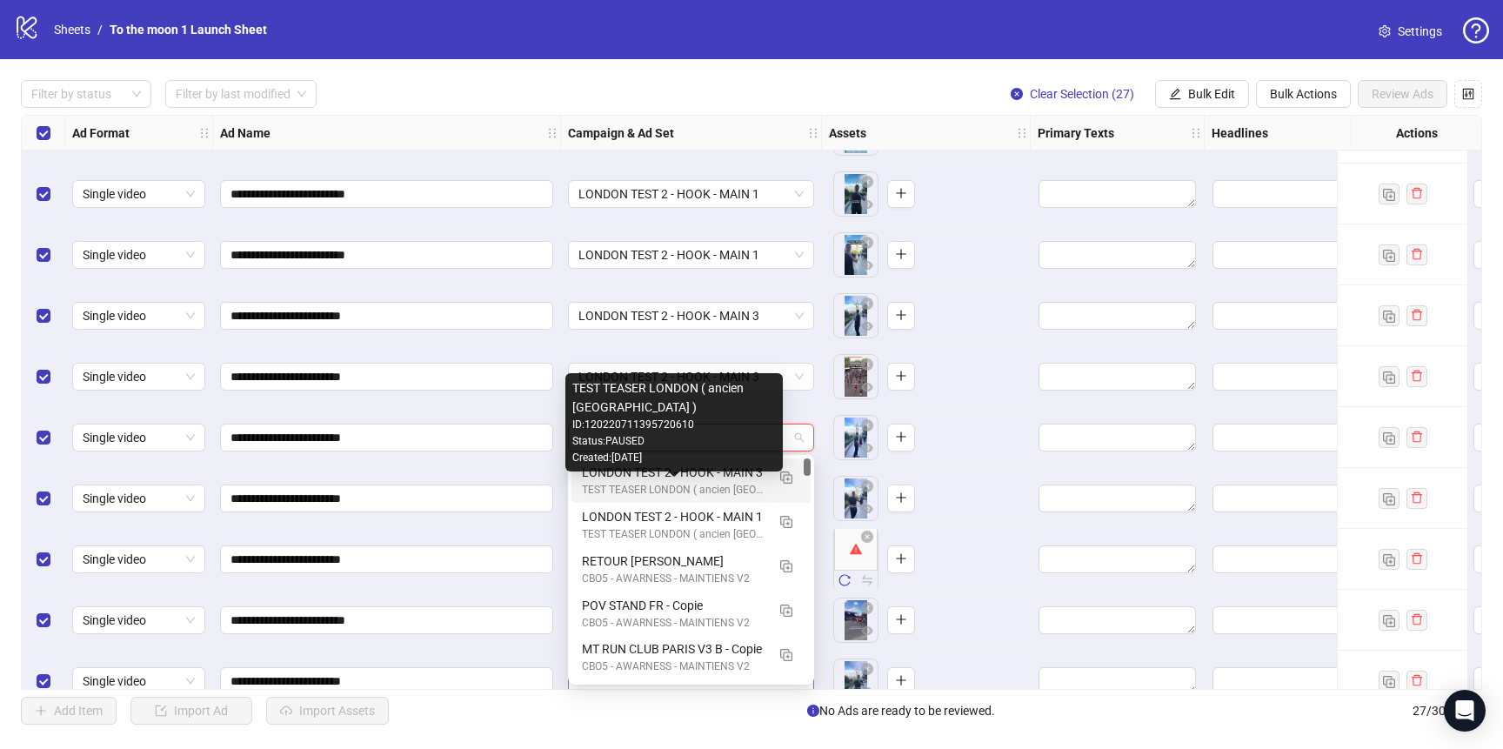
click at [671, 485] on div "TEST TEASER LONDON ( ancien [GEOGRAPHIC_DATA] )" at bounding box center [674, 490] width 184 height 17
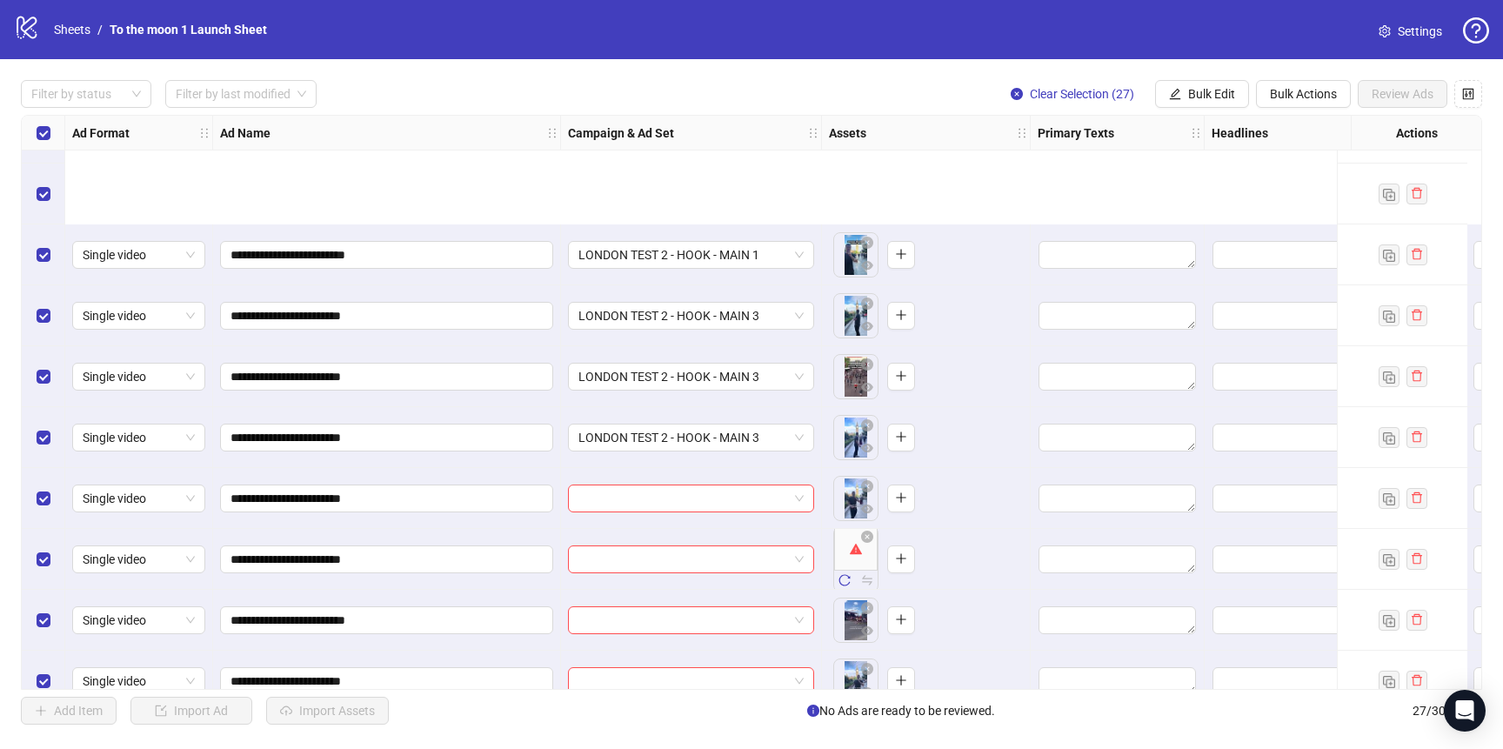
scroll to position [1017, 0]
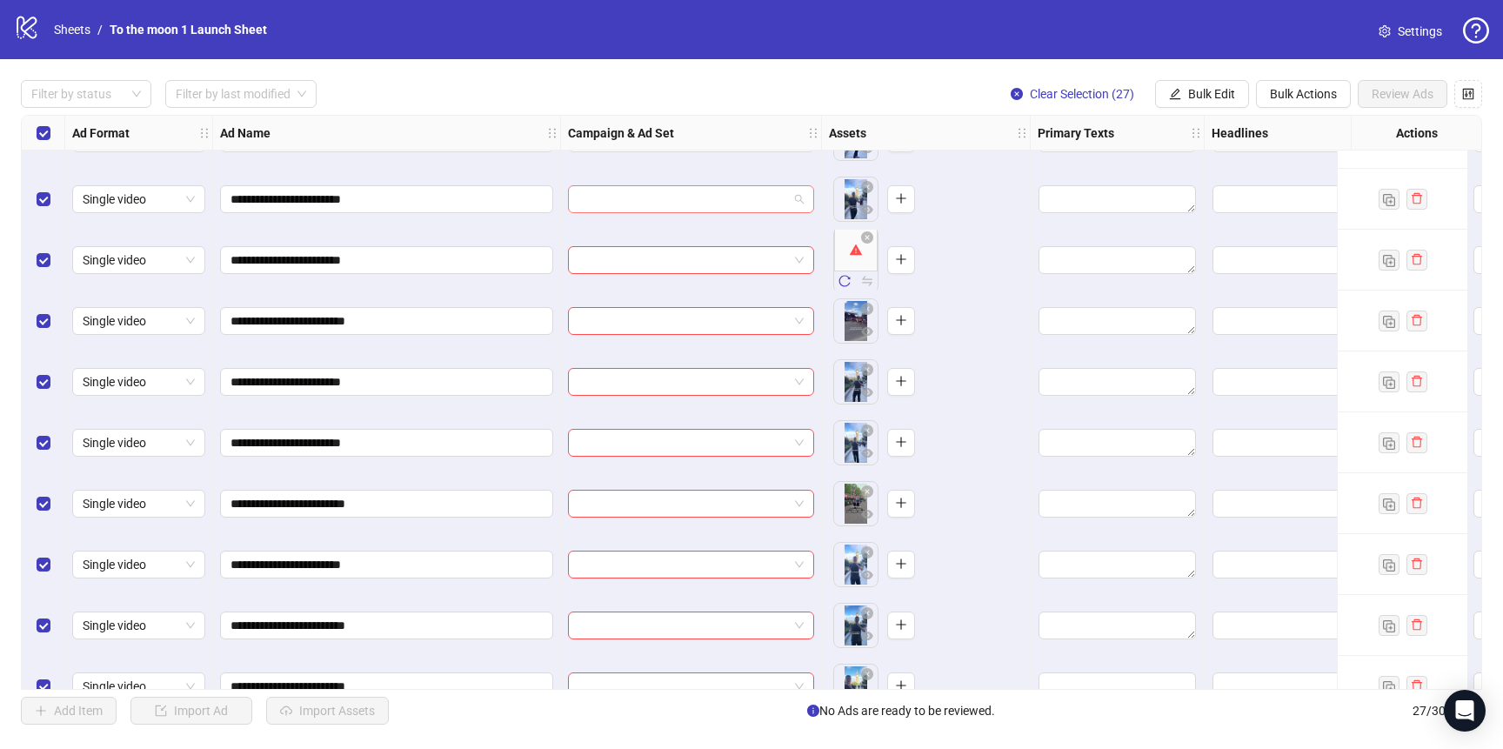
click at [709, 209] on input "search" at bounding box center [684, 199] width 210 height 26
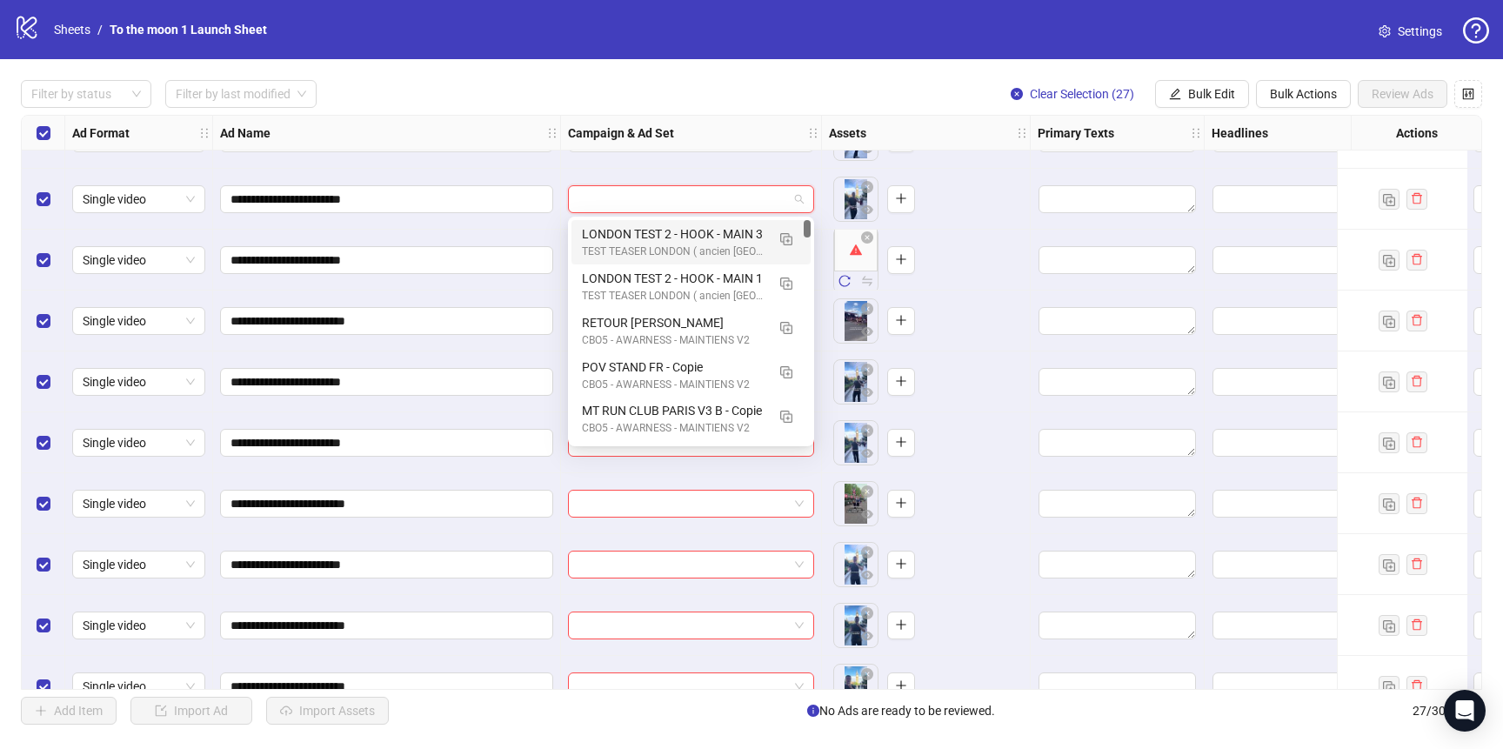
click at [707, 241] on div "LONDON TEST 2 - HOOK - MAIN 3" at bounding box center [674, 233] width 184 height 19
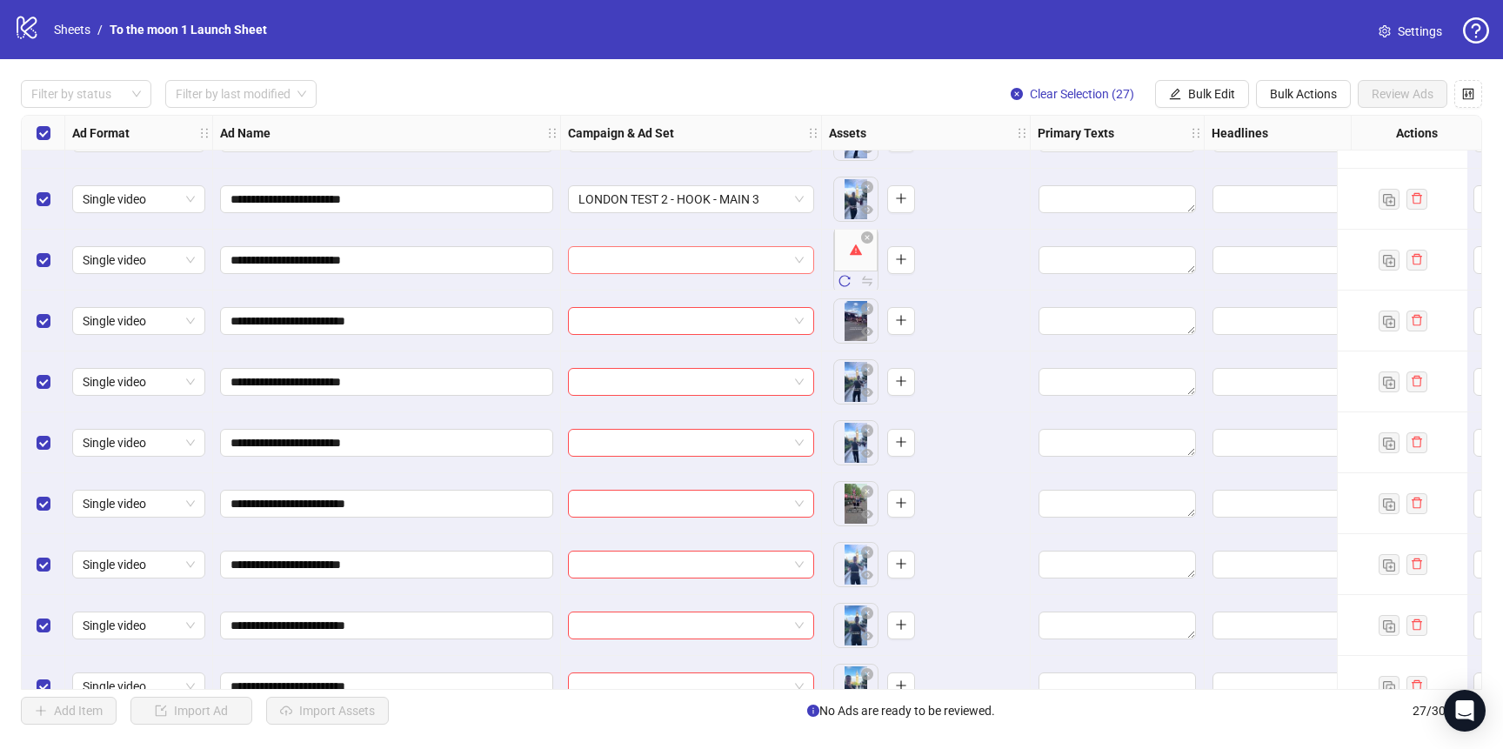
click at [707, 270] on input "search" at bounding box center [684, 260] width 210 height 26
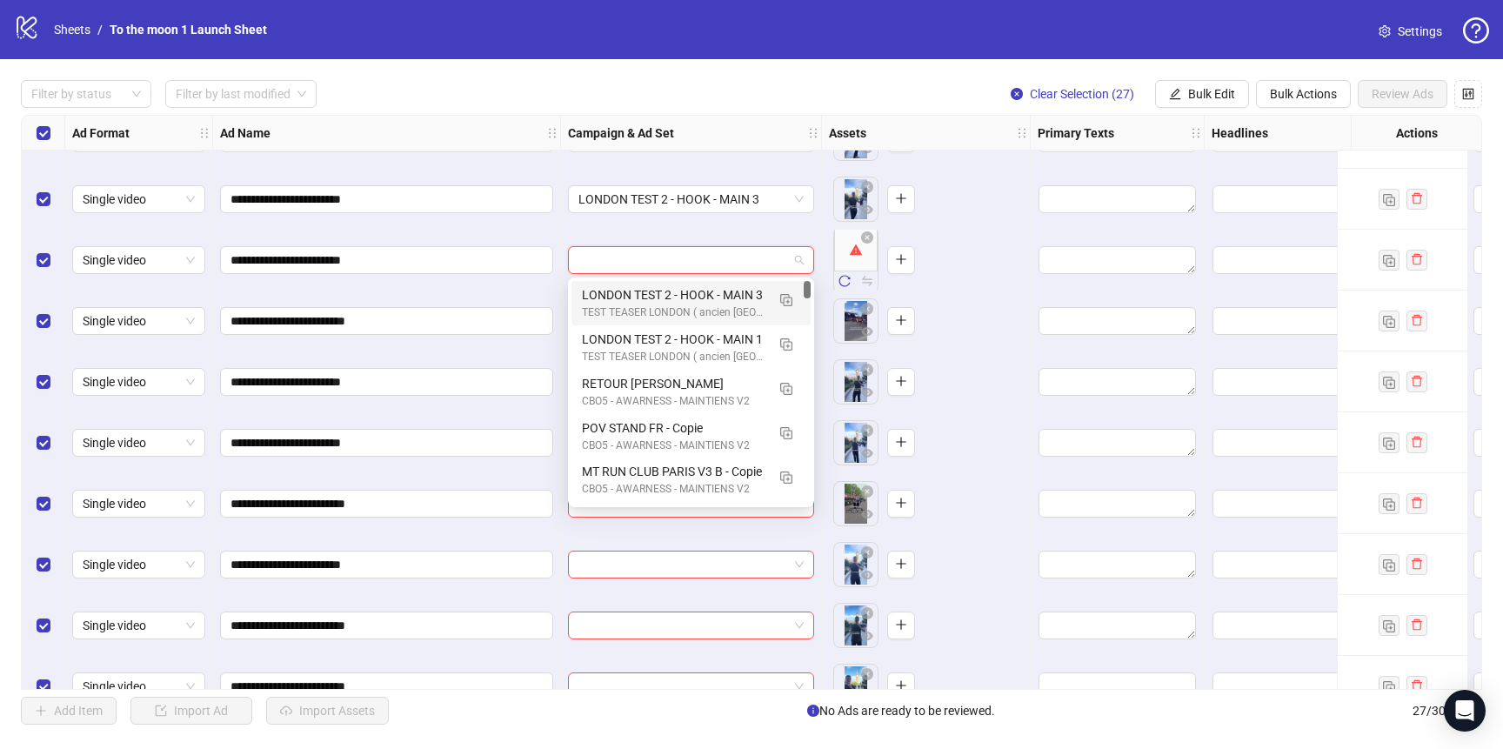
click at [702, 312] on div "TEST TEASER LONDON ( ancien [GEOGRAPHIC_DATA] )" at bounding box center [674, 313] width 184 height 17
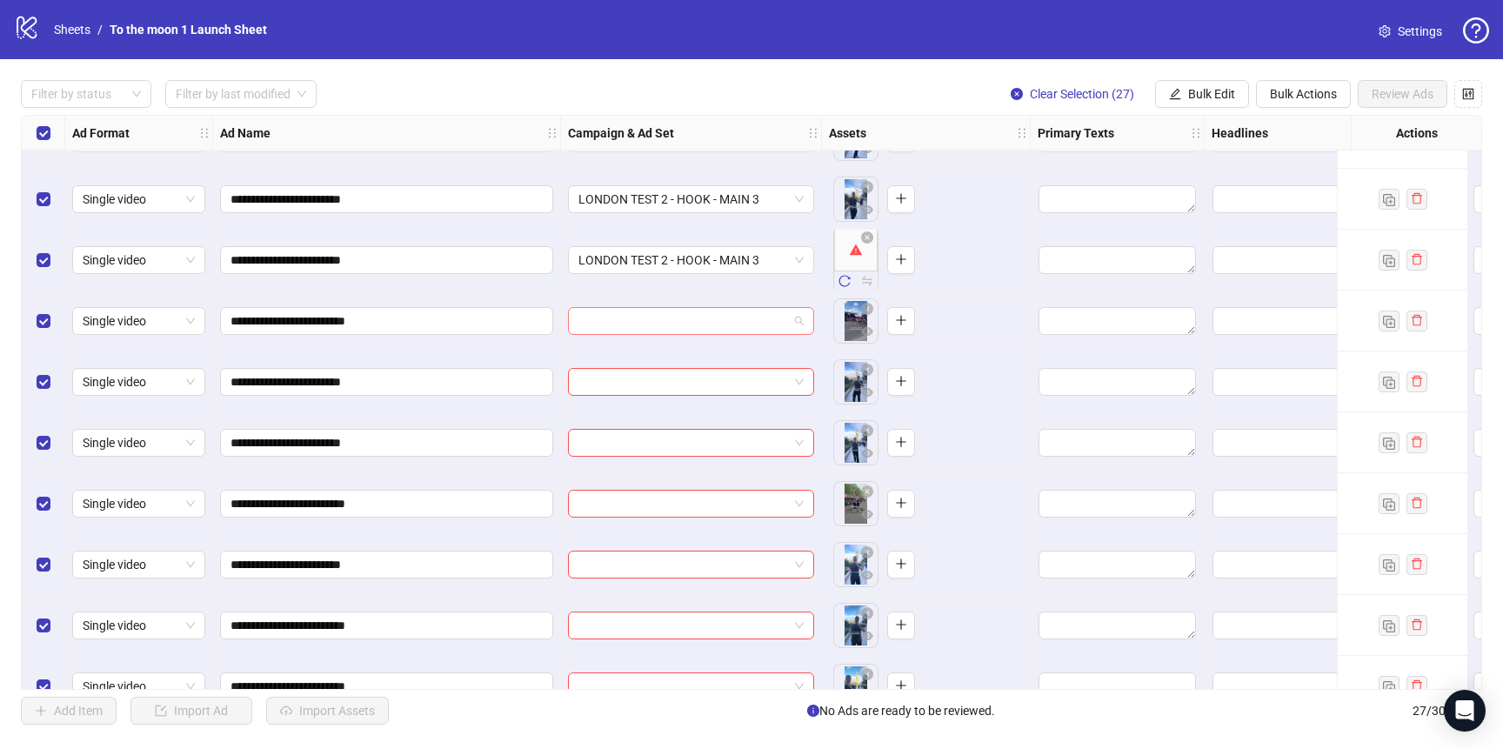
click at [695, 331] on input "search" at bounding box center [684, 321] width 210 height 26
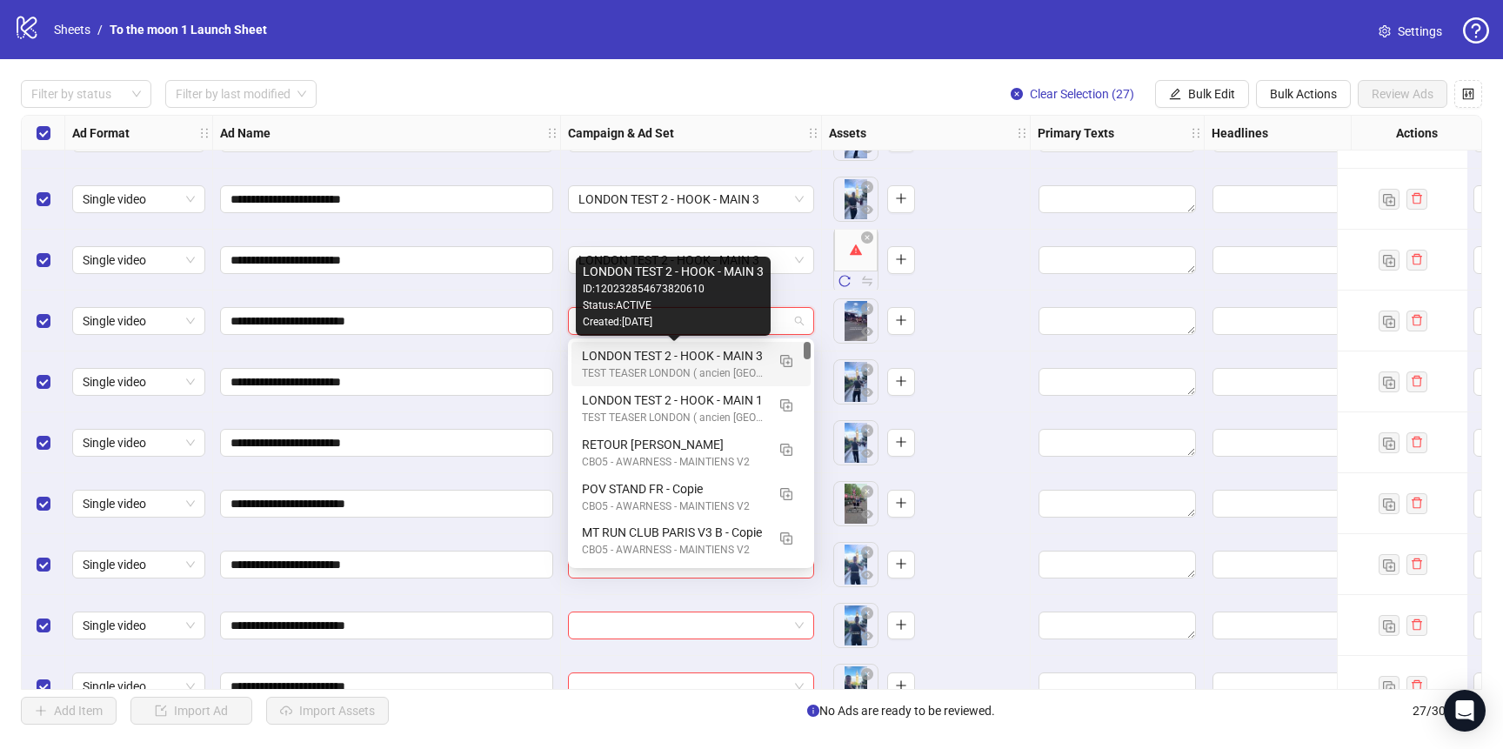
click at [693, 355] on div "LONDON TEST 2 - HOOK - MAIN 3" at bounding box center [674, 355] width 184 height 19
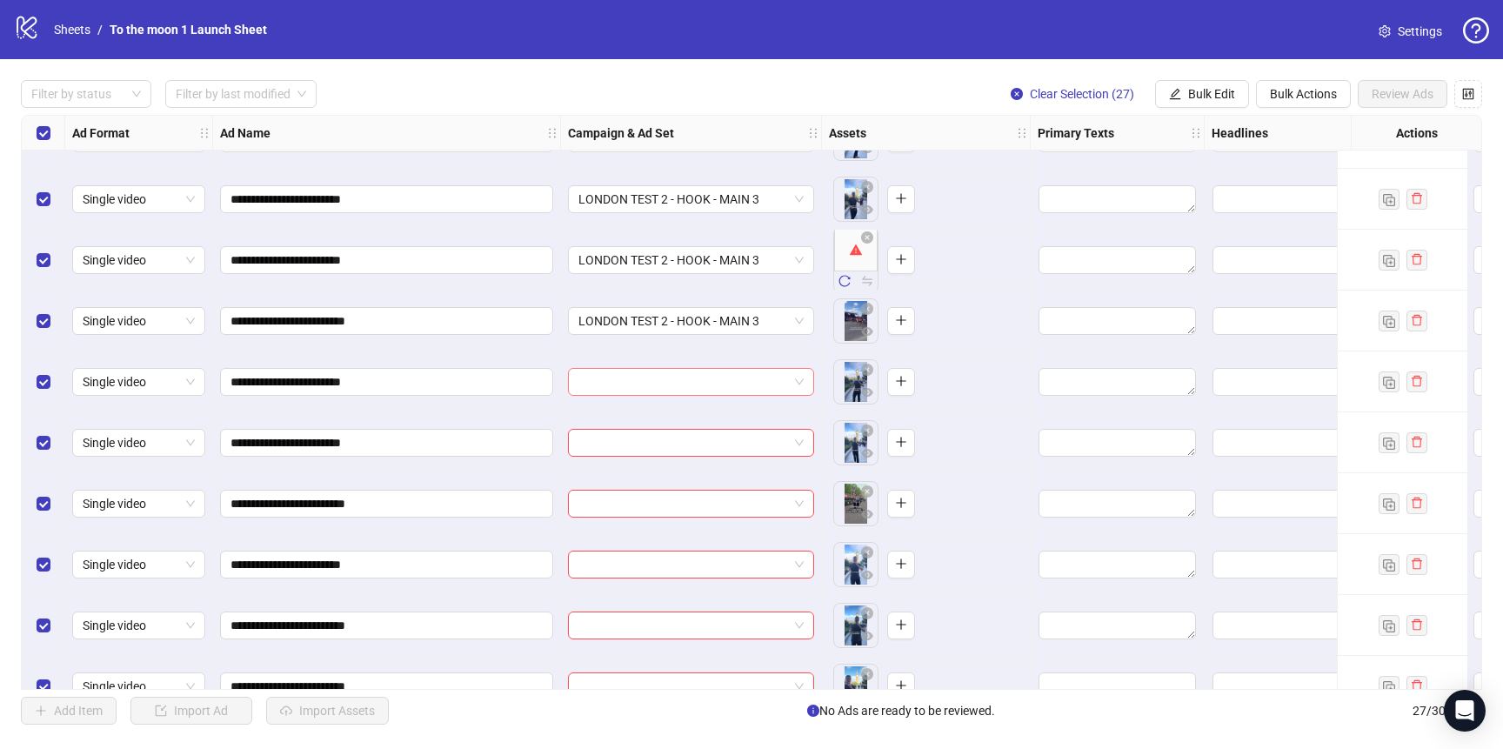
click at [693, 379] on input "search" at bounding box center [684, 382] width 210 height 26
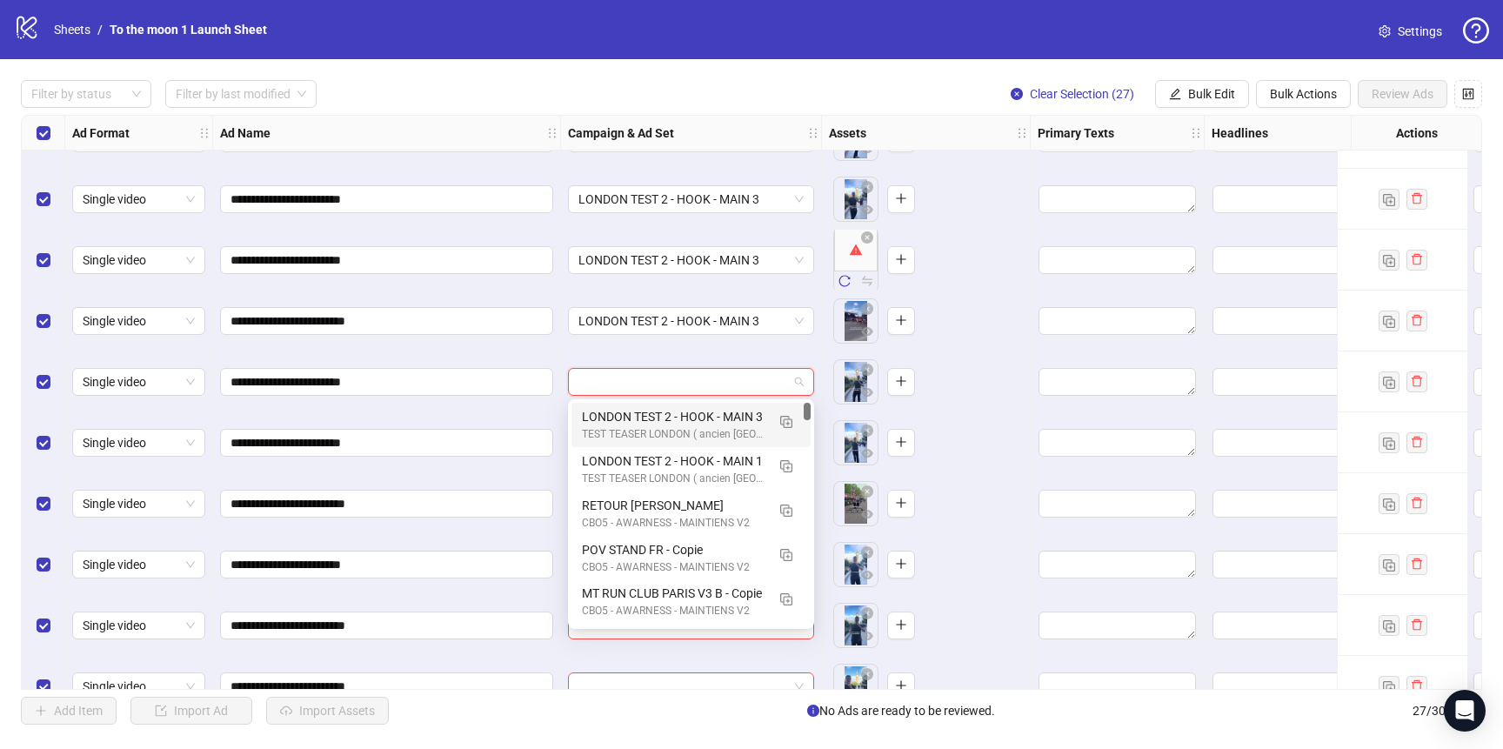
click at [693, 415] on div "LONDON TEST 2 - HOOK - MAIN 3" at bounding box center [674, 416] width 184 height 19
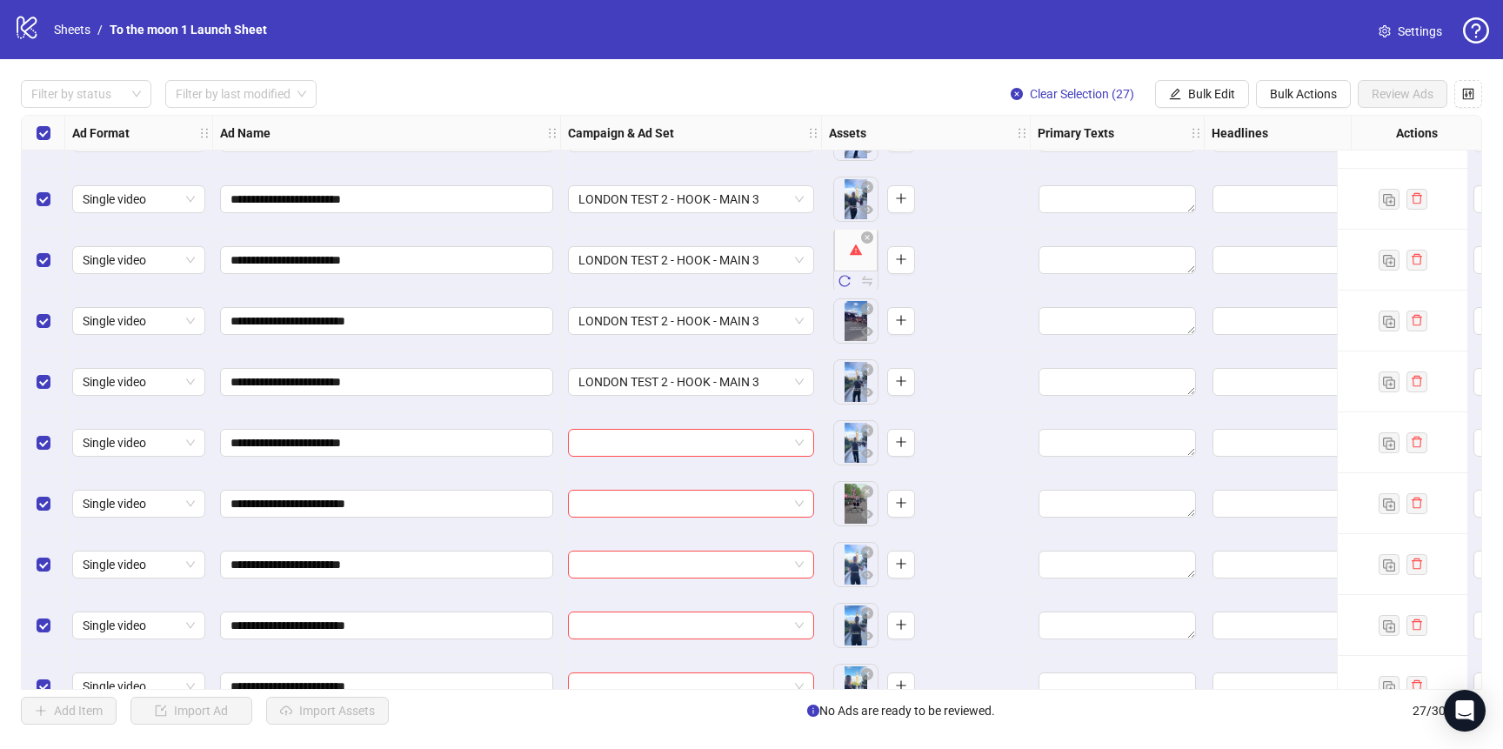
scroll to position [1113, 0]
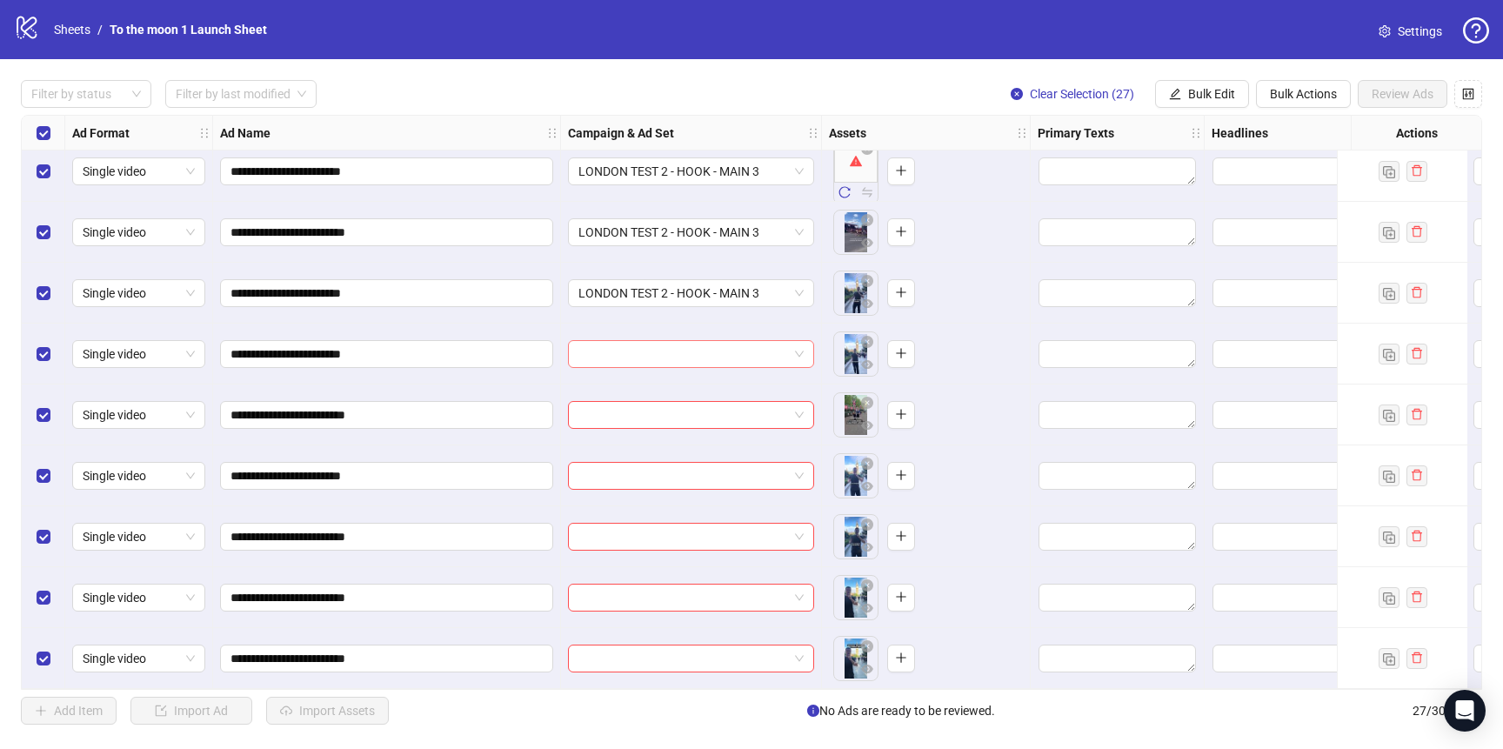
click at [704, 350] on input "search" at bounding box center [684, 354] width 210 height 26
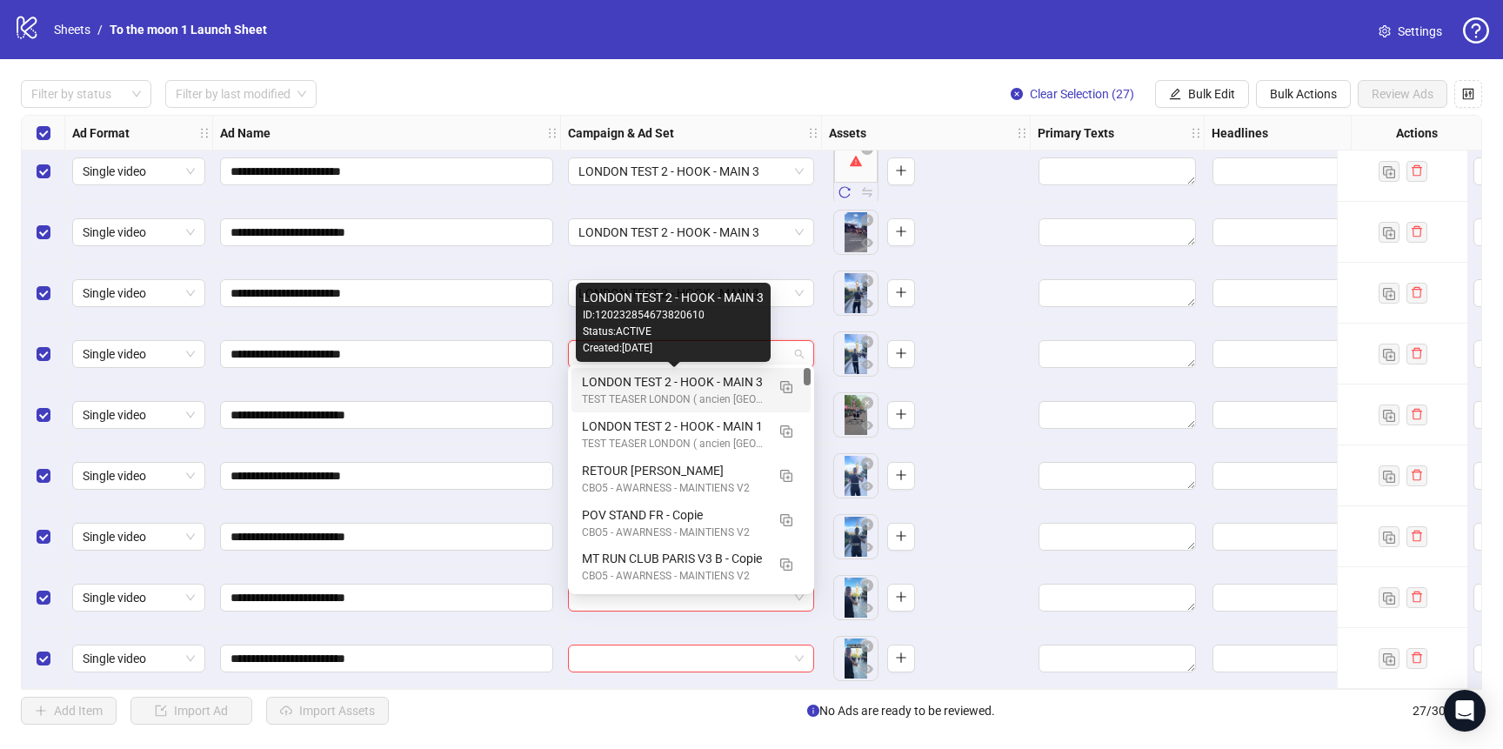
click at [700, 391] on div "LONDON TEST 2 - HOOK - MAIN 3 TEST TEASER [GEOGRAPHIC_DATA] ( ancien [GEOGRAPHI…" at bounding box center [674, 390] width 184 height 36
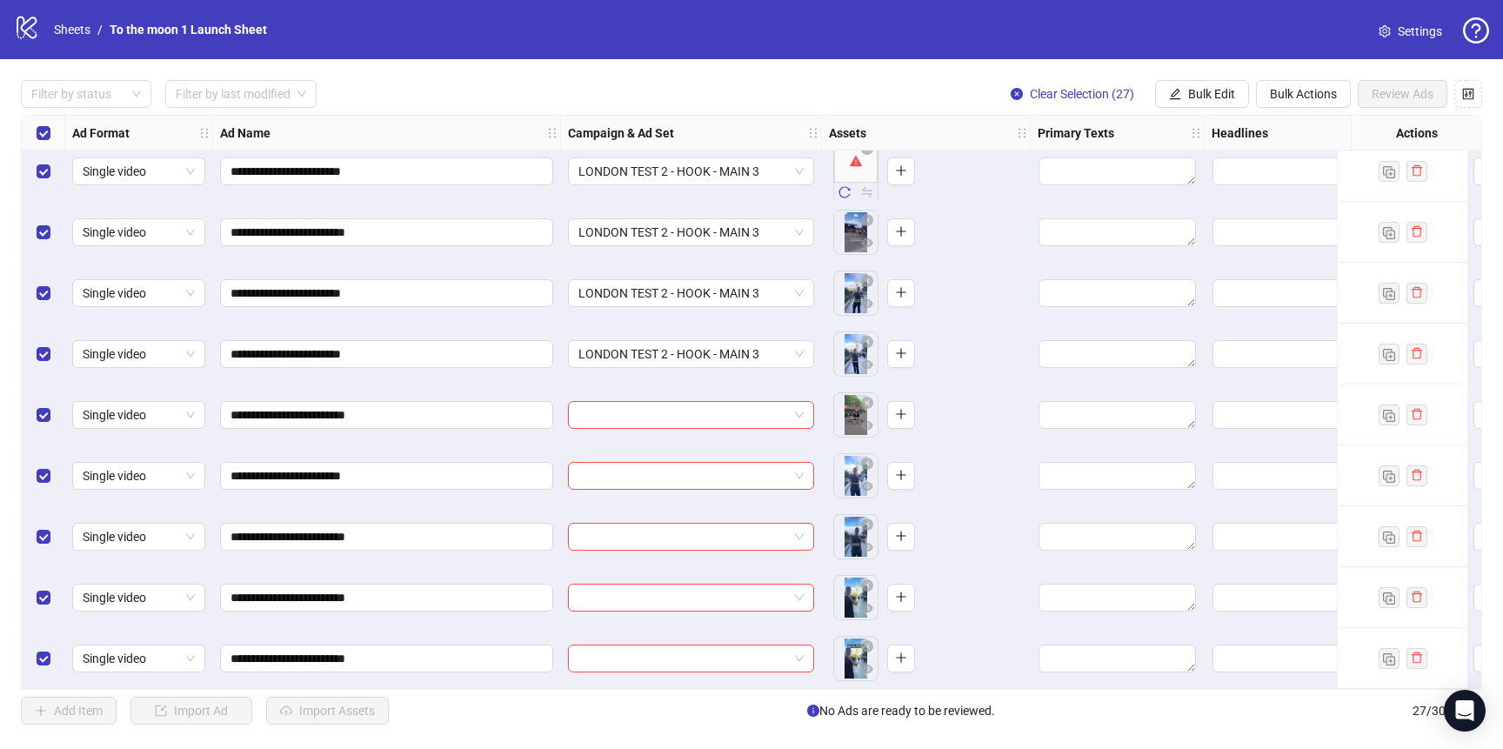
click at [700, 422] on div at bounding box center [691, 415] width 261 height 61
click at [700, 415] on input "search" at bounding box center [684, 415] width 210 height 26
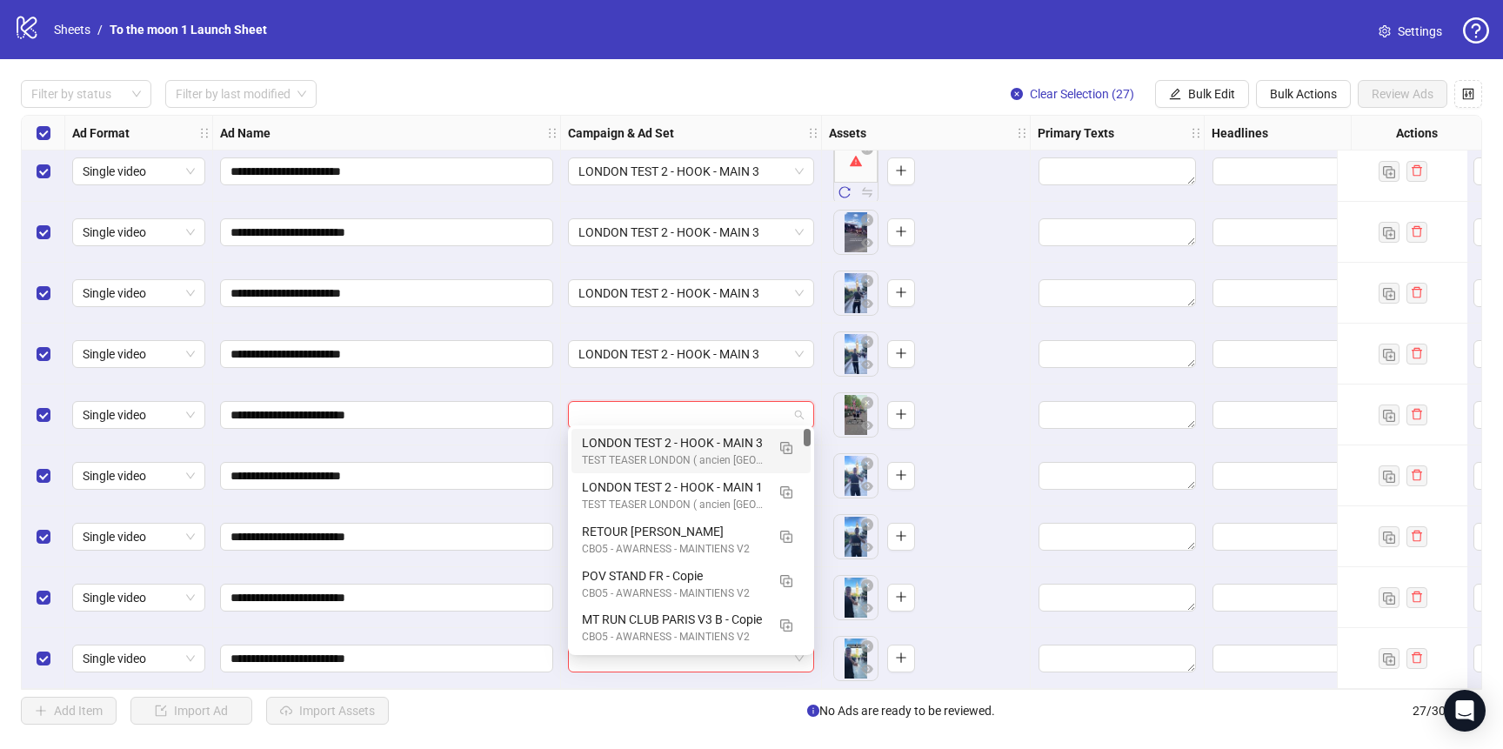
click at [700, 440] on div "LONDON TEST 2 - HOOK - MAIN 3" at bounding box center [674, 442] width 184 height 19
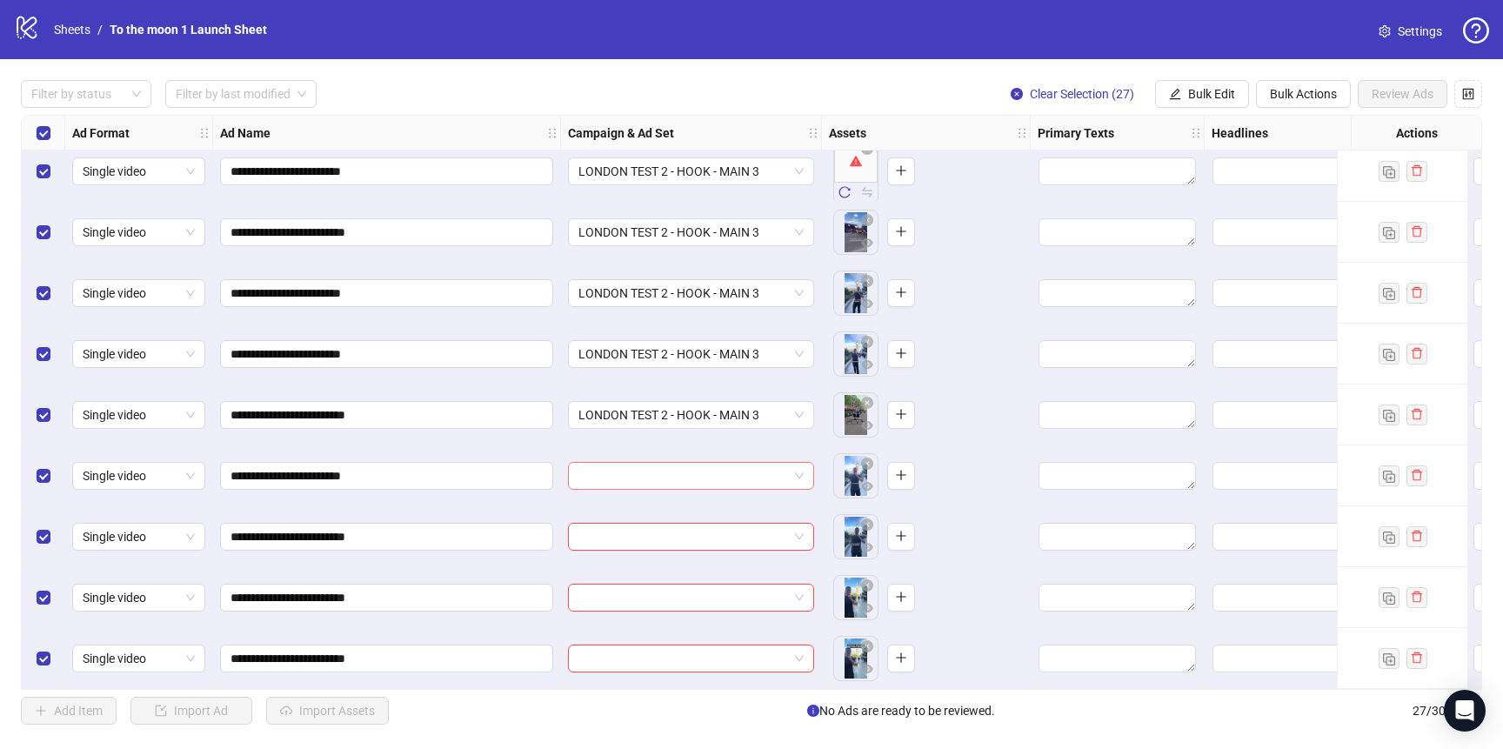
click at [695, 475] on input "search" at bounding box center [684, 476] width 210 height 26
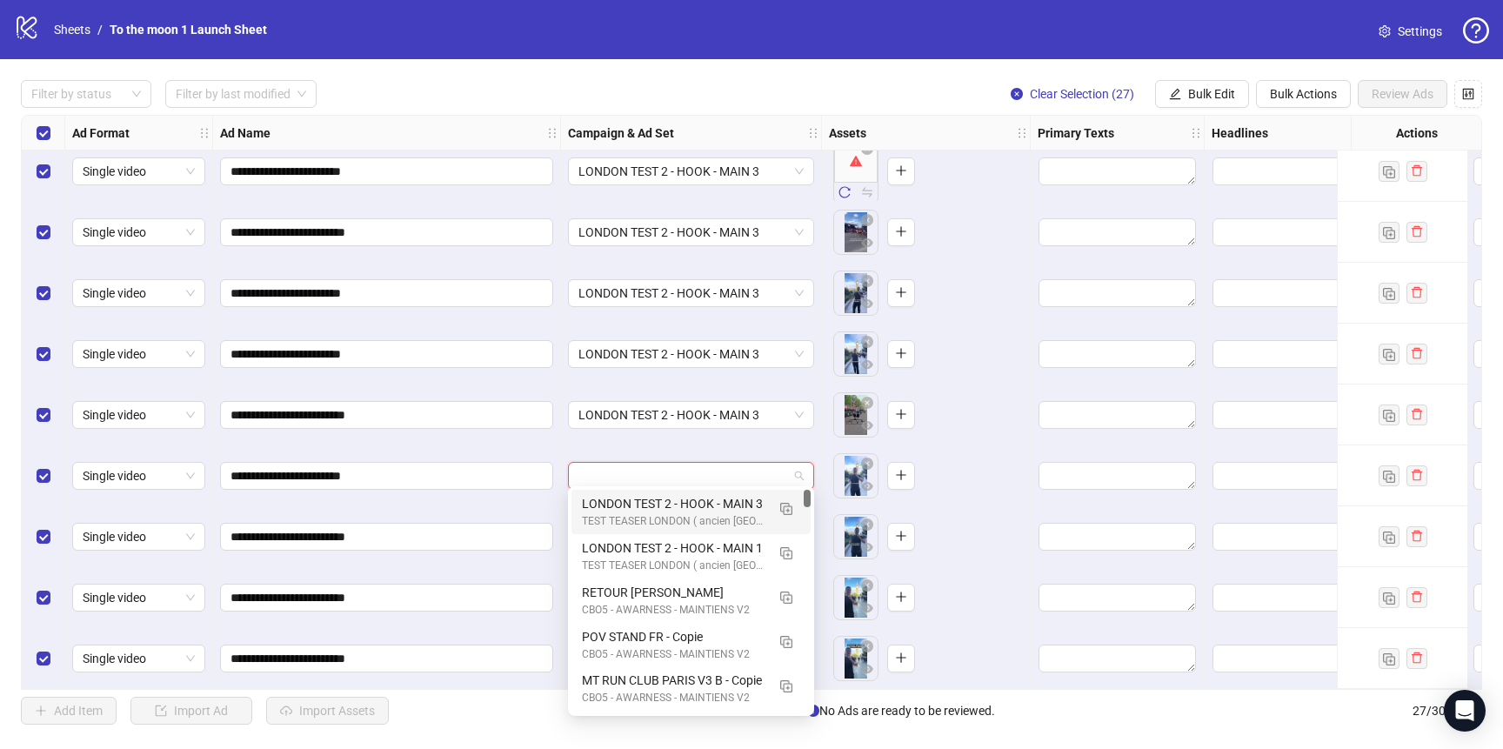
click at [695, 496] on div "LONDON TEST 2 - HOOK - MAIN 3" at bounding box center [674, 503] width 184 height 19
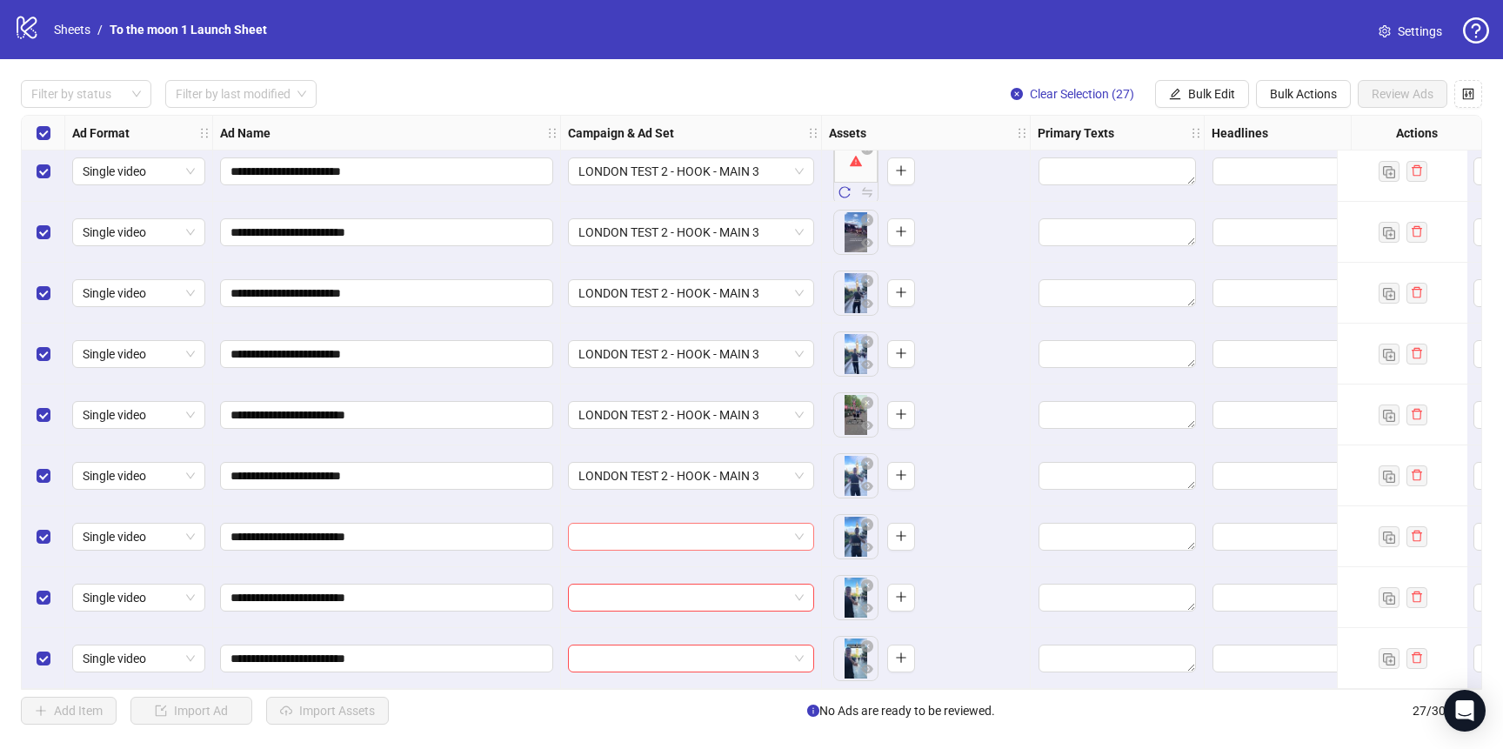
click at [691, 531] on input "search" at bounding box center [684, 537] width 210 height 26
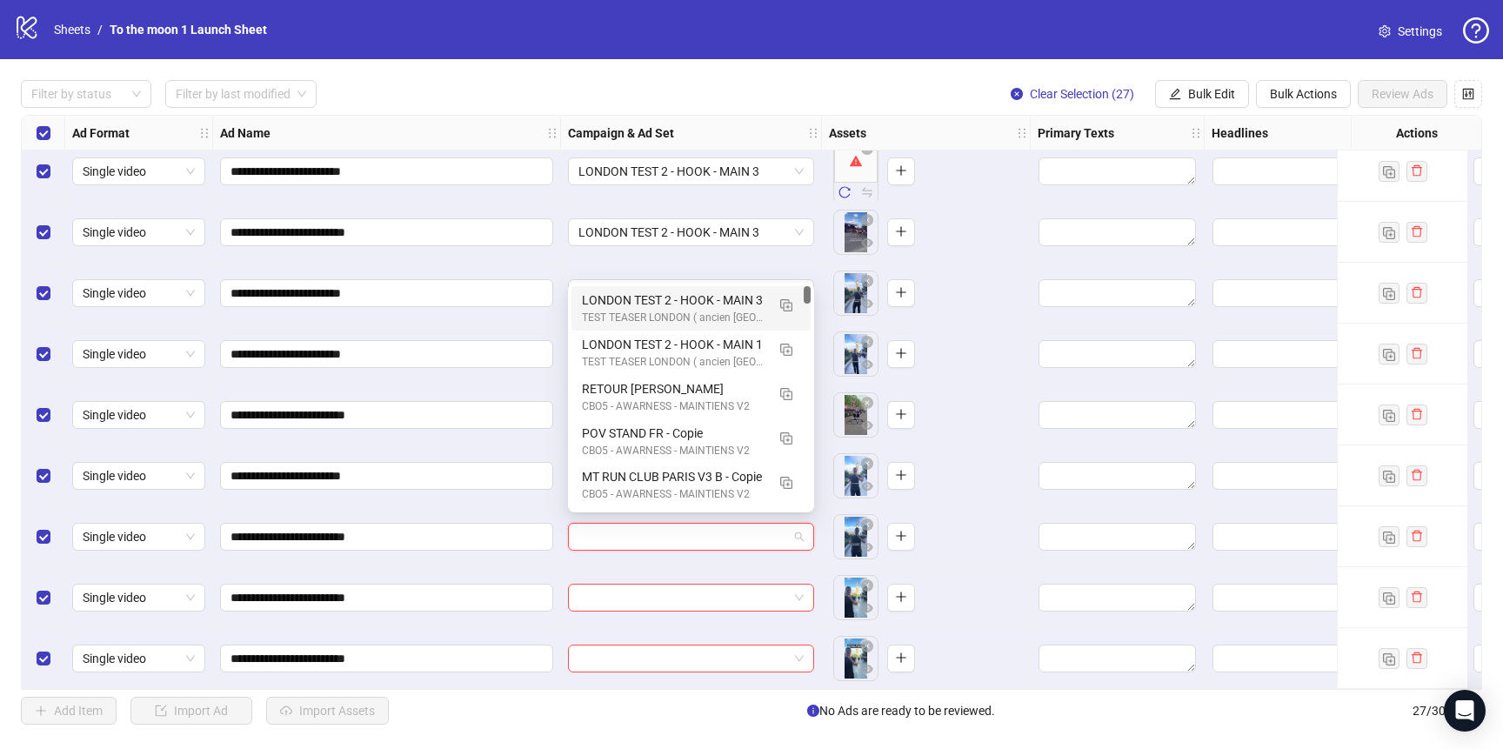
click at [714, 300] on div "LONDON TEST 2 - HOOK - MAIN 3" at bounding box center [674, 300] width 184 height 19
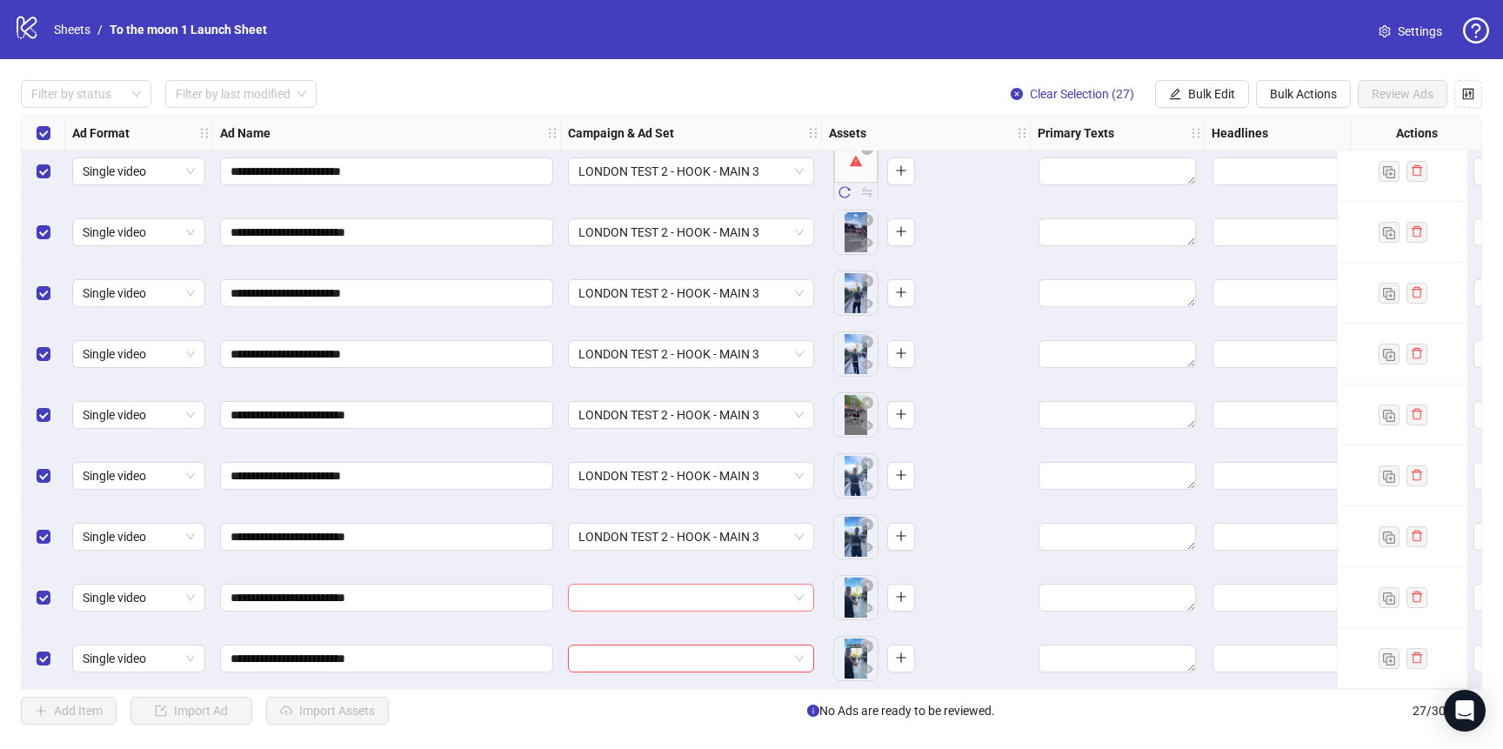
click at [670, 588] on input "search" at bounding box center [684, 598] width 210 height 26
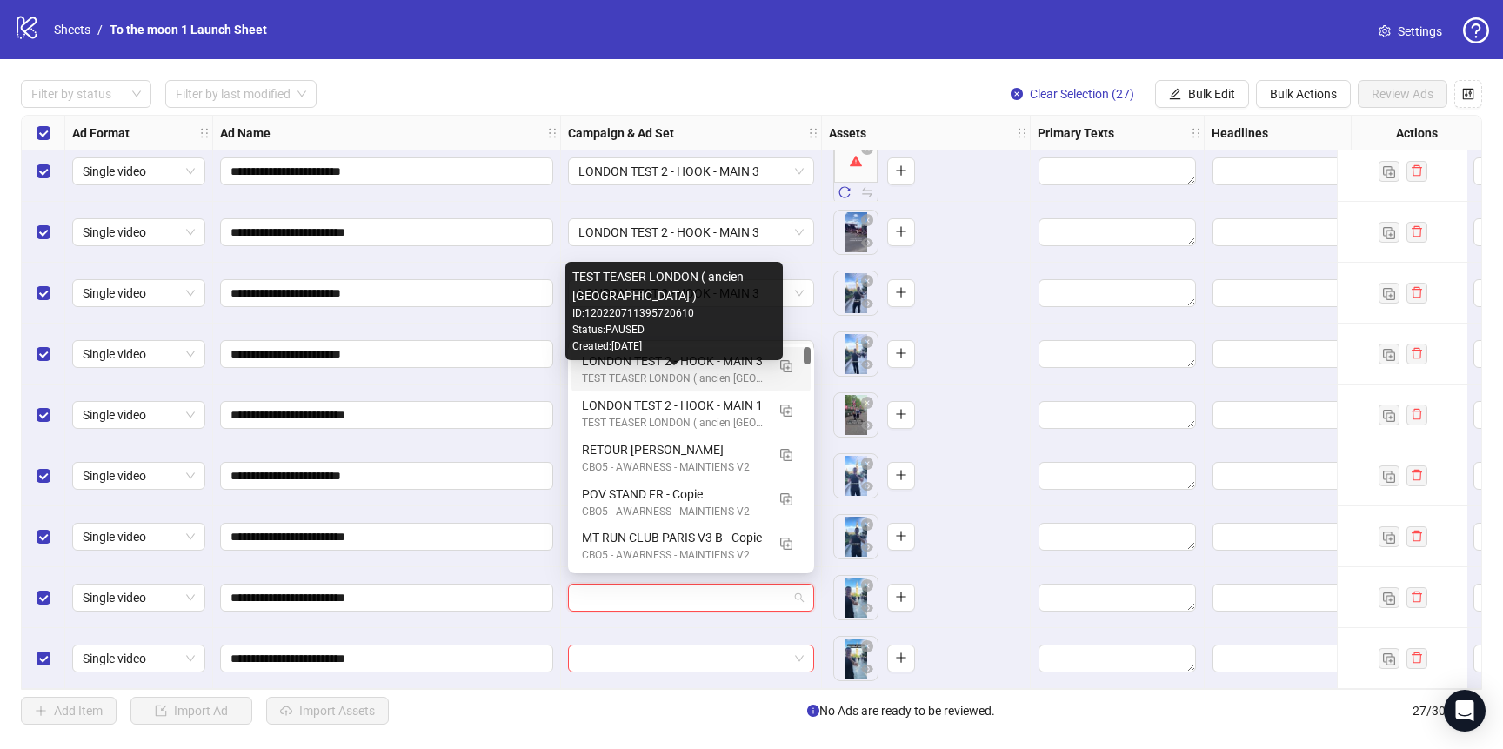
click at [676, 375] on div "TEST TEASER LONDON ( ancien [GEOGRAPHIC_DATA] )" at bounding box center [674, 379] width 184 height 17
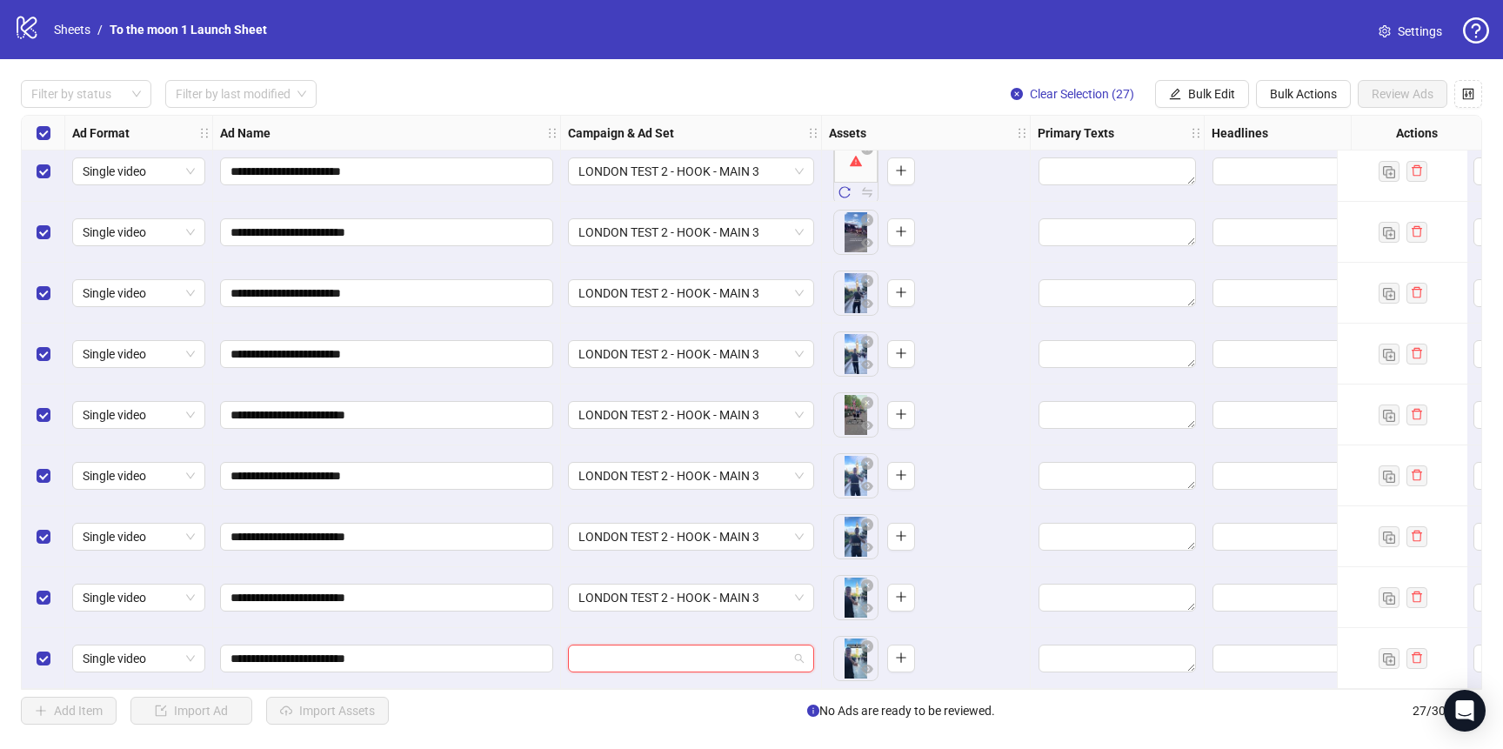
click at [667, 649] on input "search" at bounding box center [684, 659] width 210 height 26
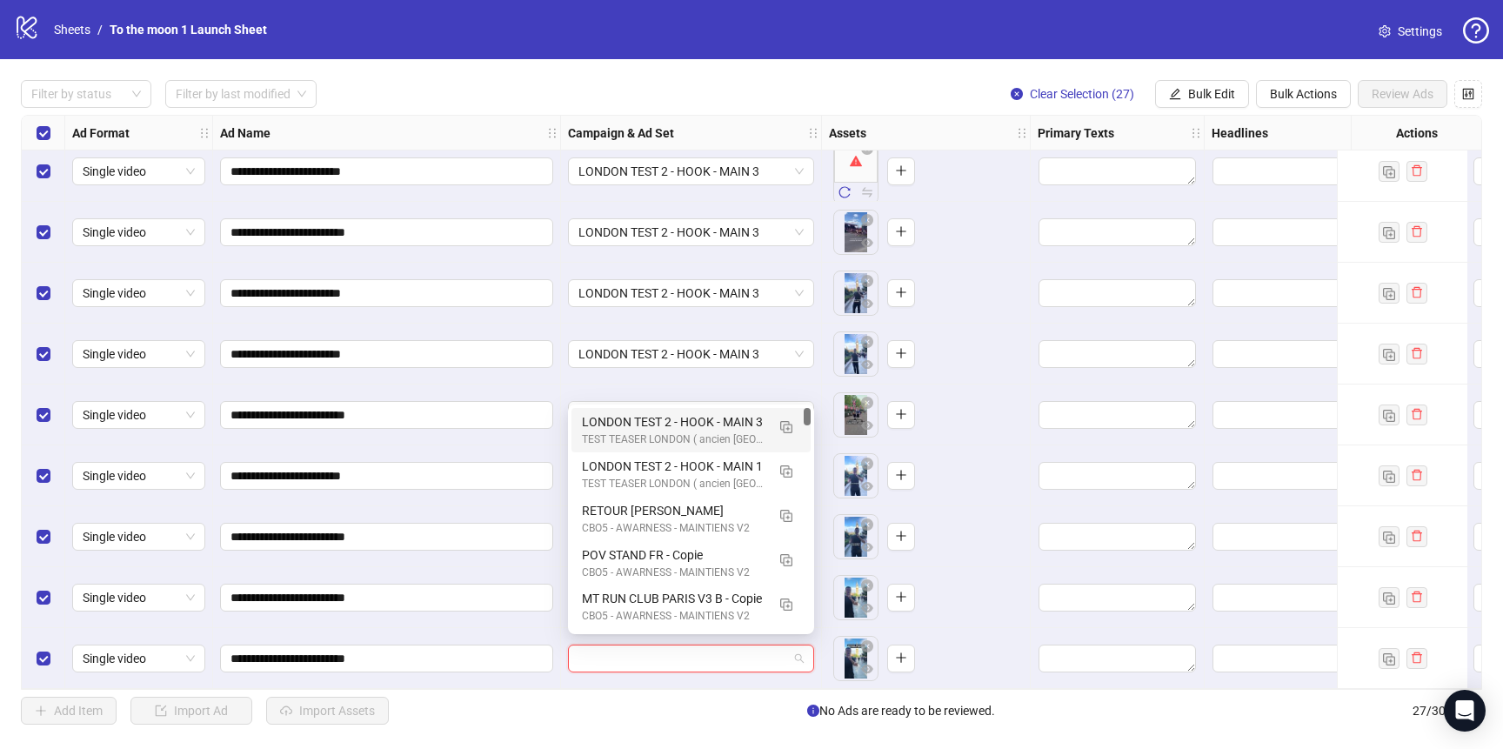
click at [668, 430] on div "LONDON TEST 2 - HOOK - MAIN 3" at bounding box center [674, 421] width 184 height 19
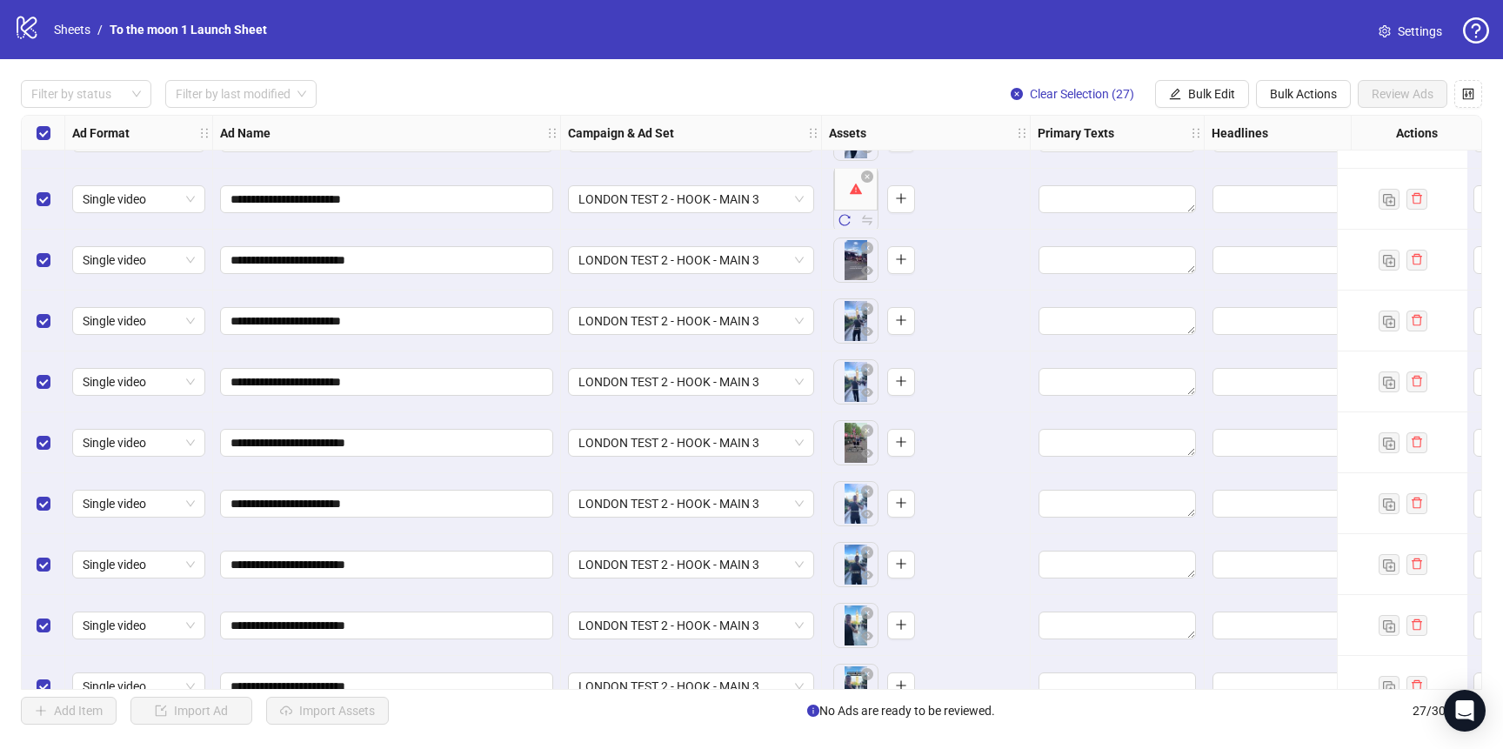
scroll to position [988, 0]
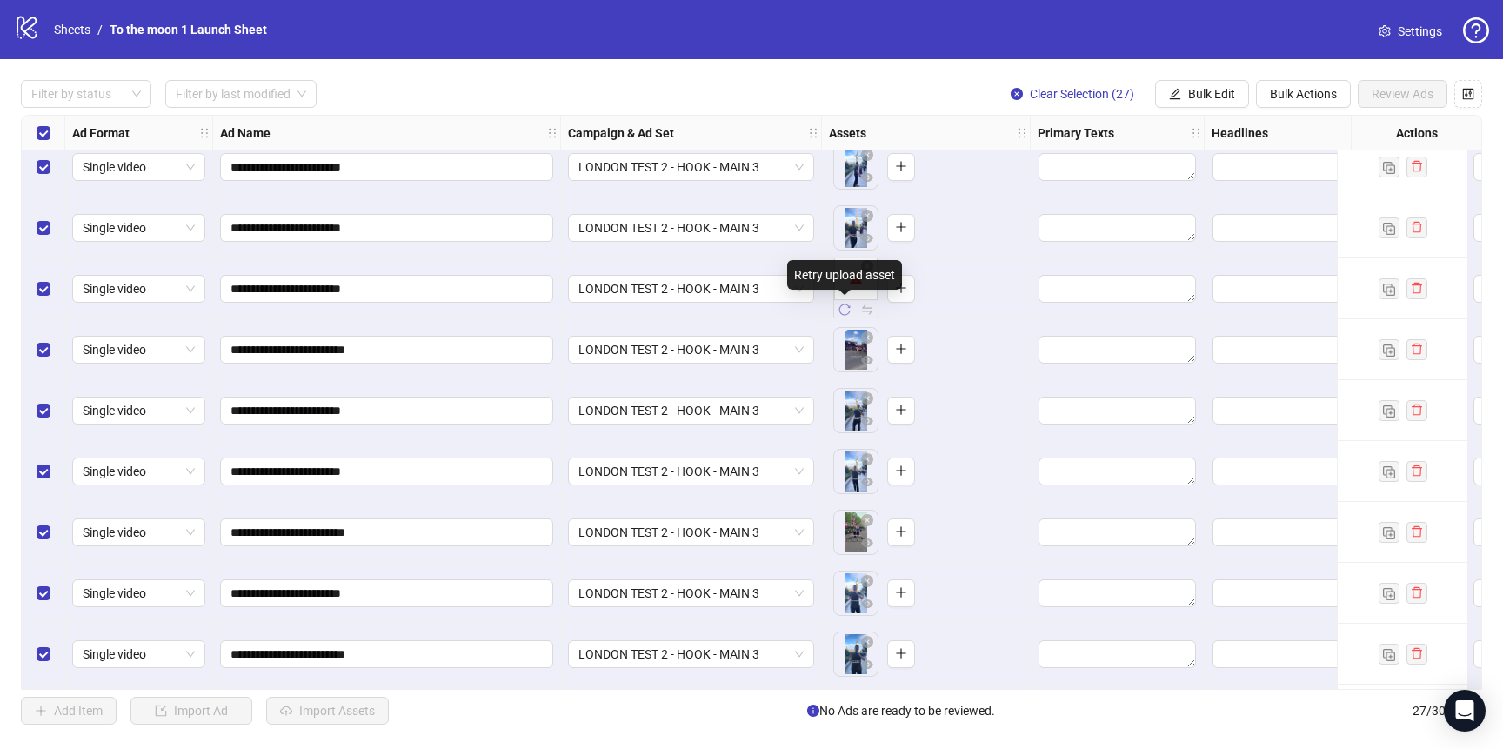
click at [840, 311] on icon "reload" at bounding box center [845, 310] width 12 height 12
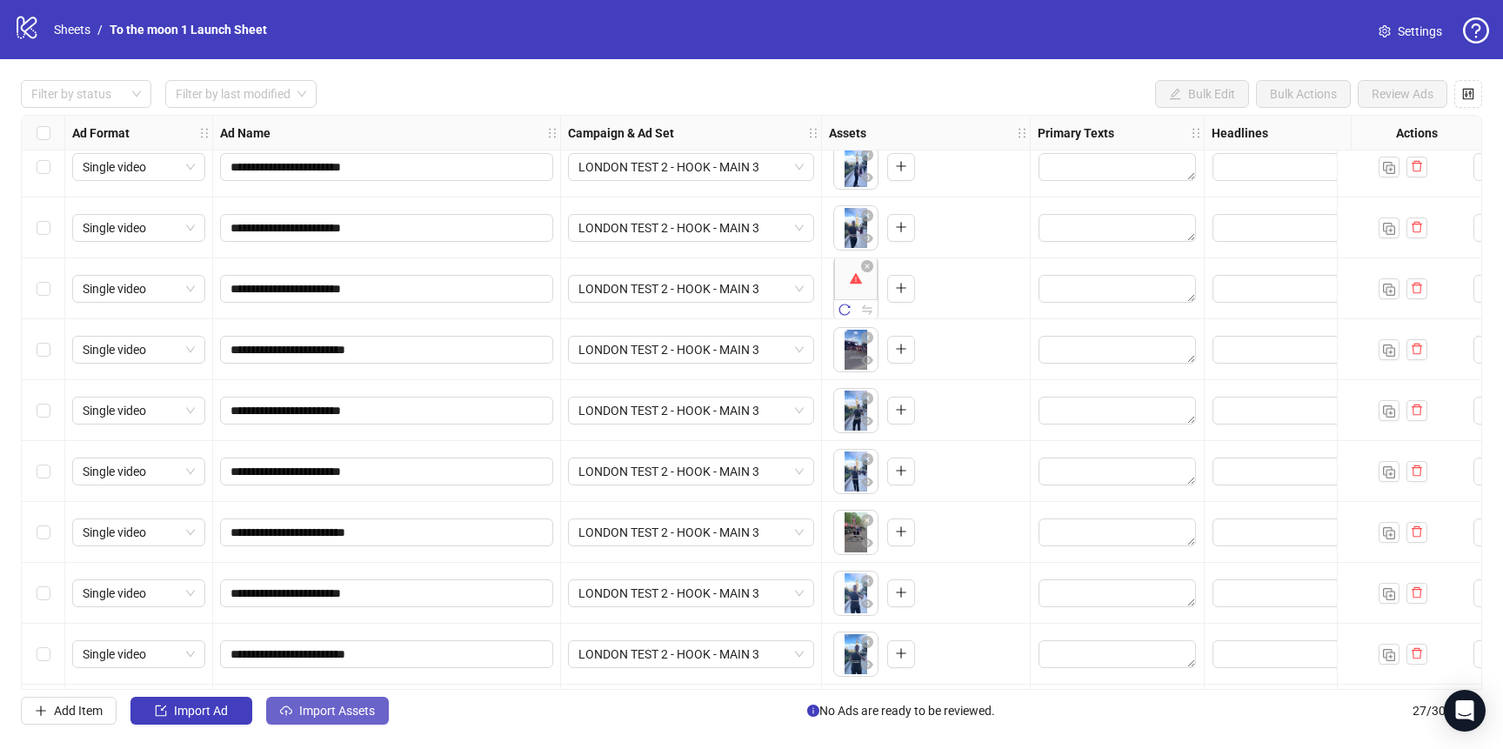
click at [343, 708] on span "Import Assets" at bounding box center [337, 711] width 76 height 14
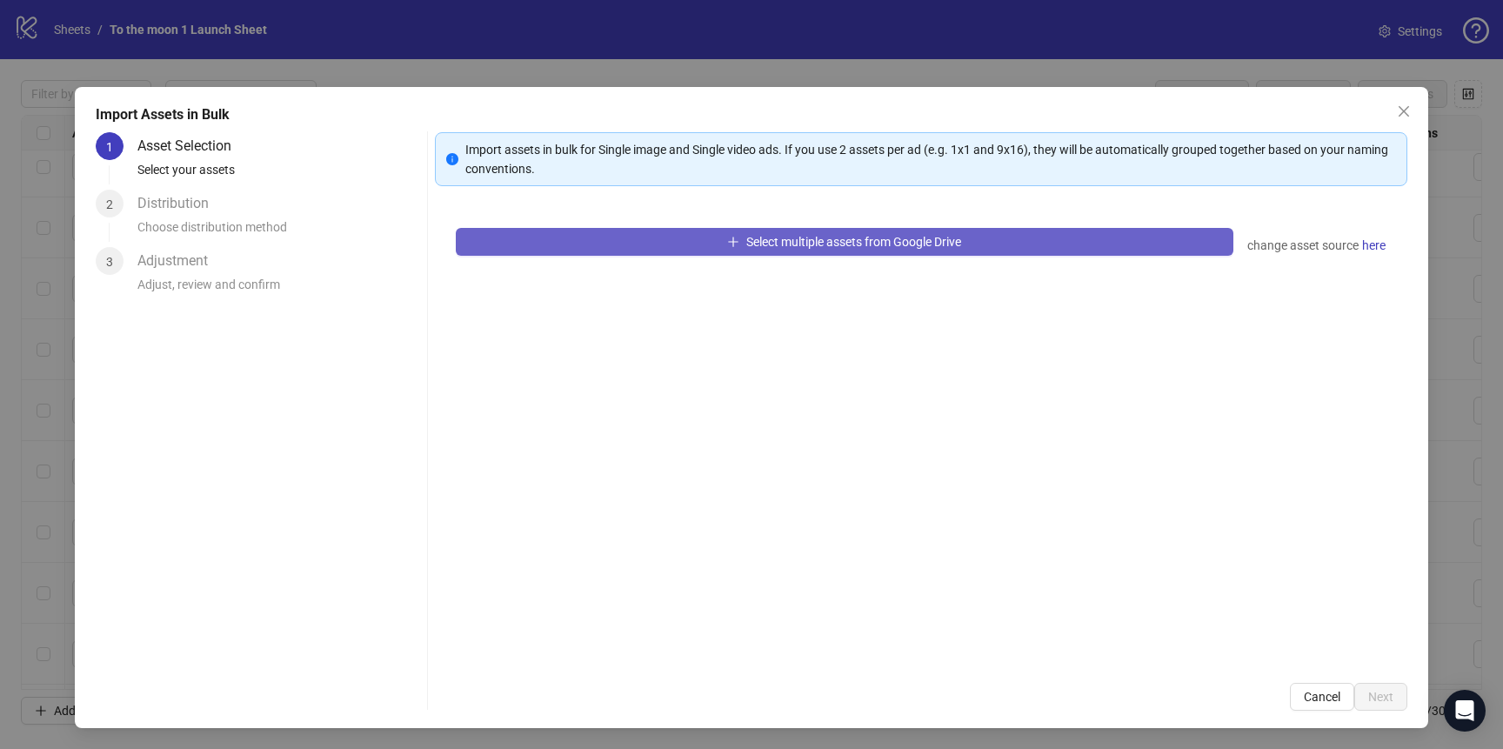
click at [639, 234] on button "Select multiple assets from Google Drive" at bounding box center [845, 242] width 778 height 28
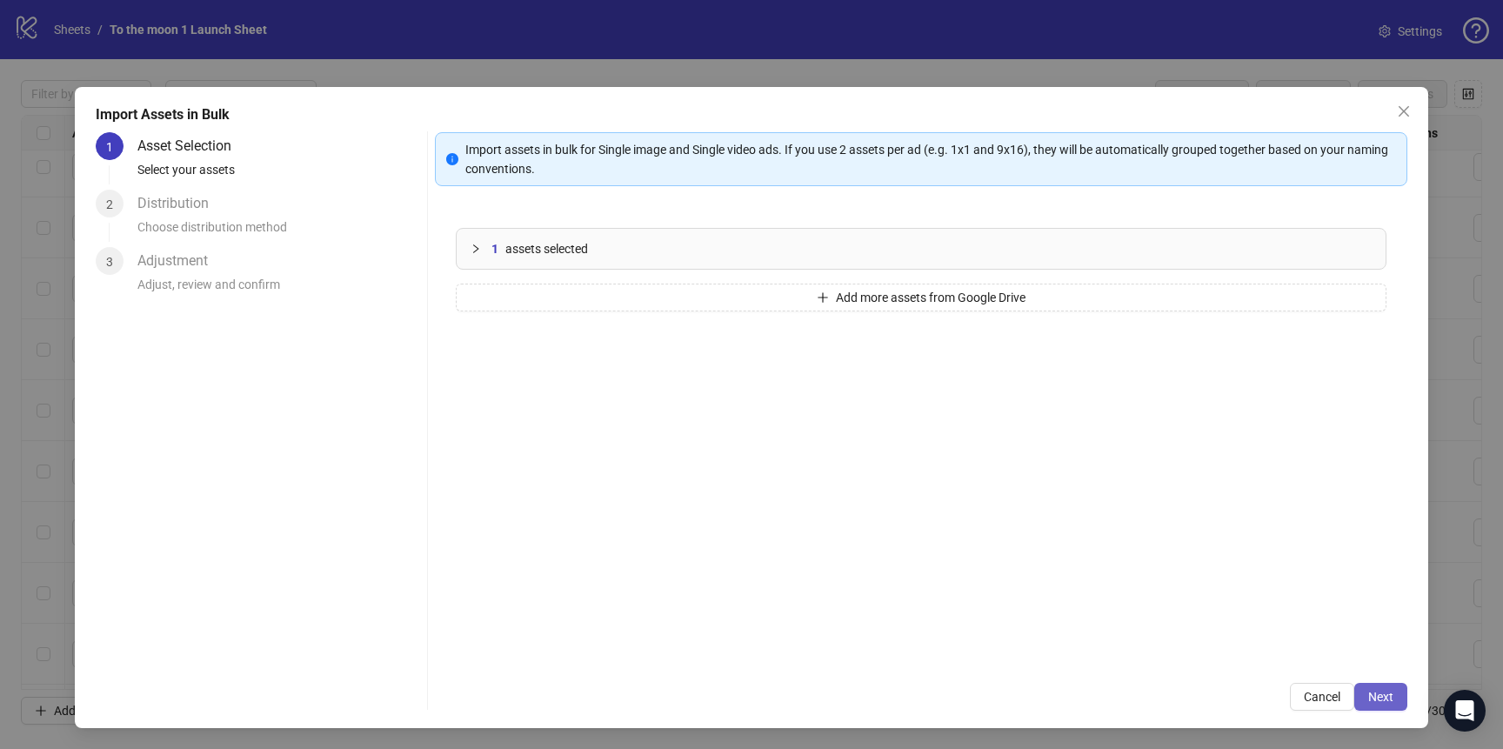
click at [1382, 690] on span "Next" at bounding box center [1381, 697] width 25 height 14
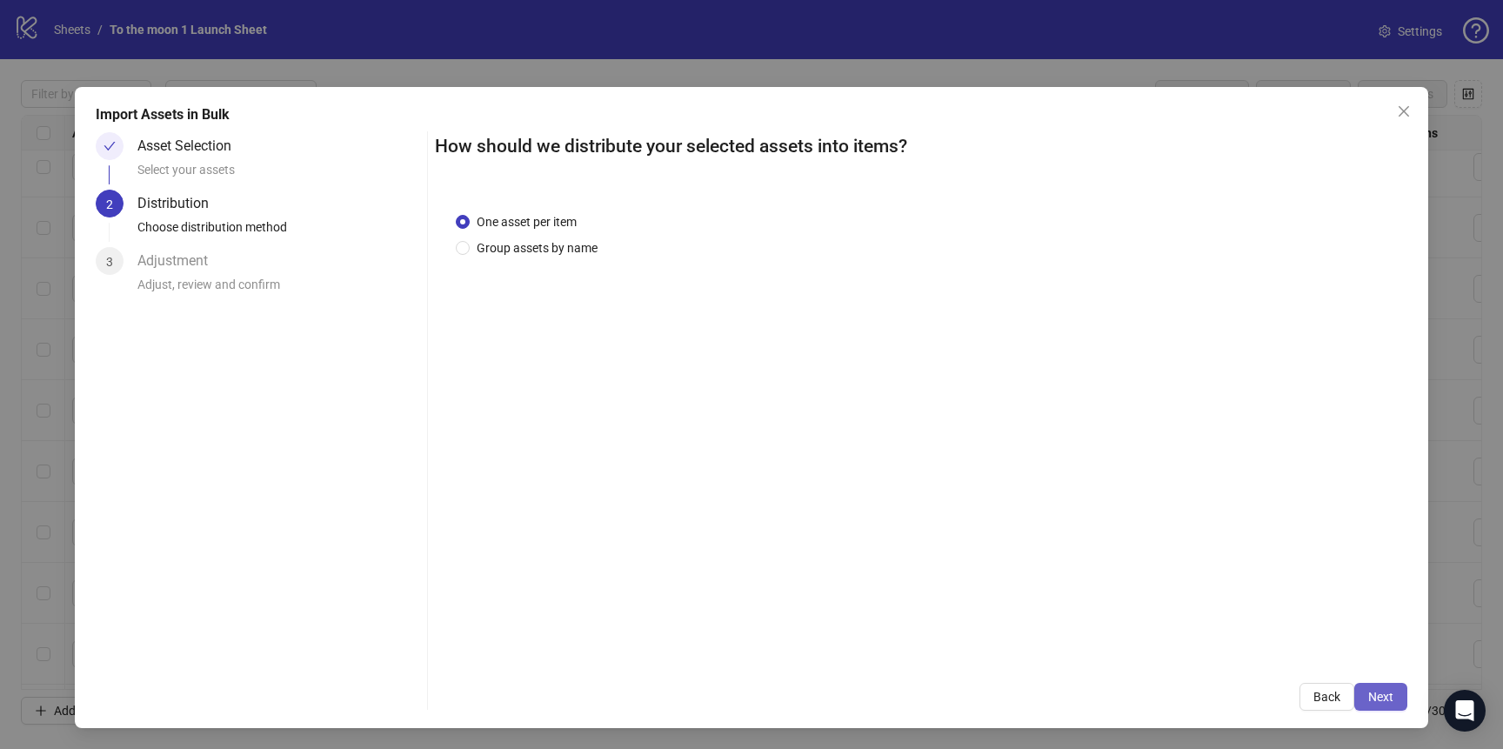
click at [1372, 708] on button "Next" at bounding box center [1381, 697] width 53 height 28
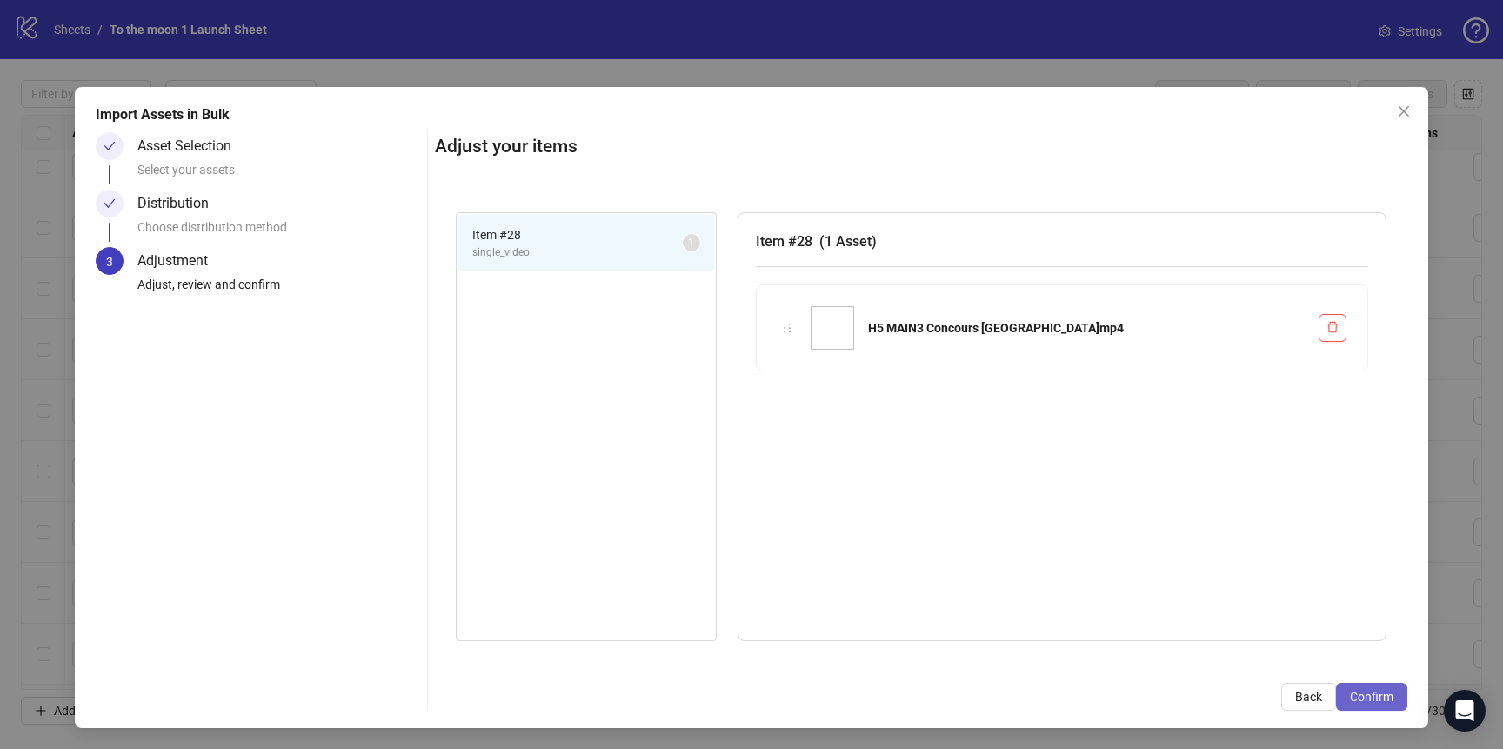
click at [1376, 700] on span "Confirm" at bounding box center [1372, 697] width 44 height 14
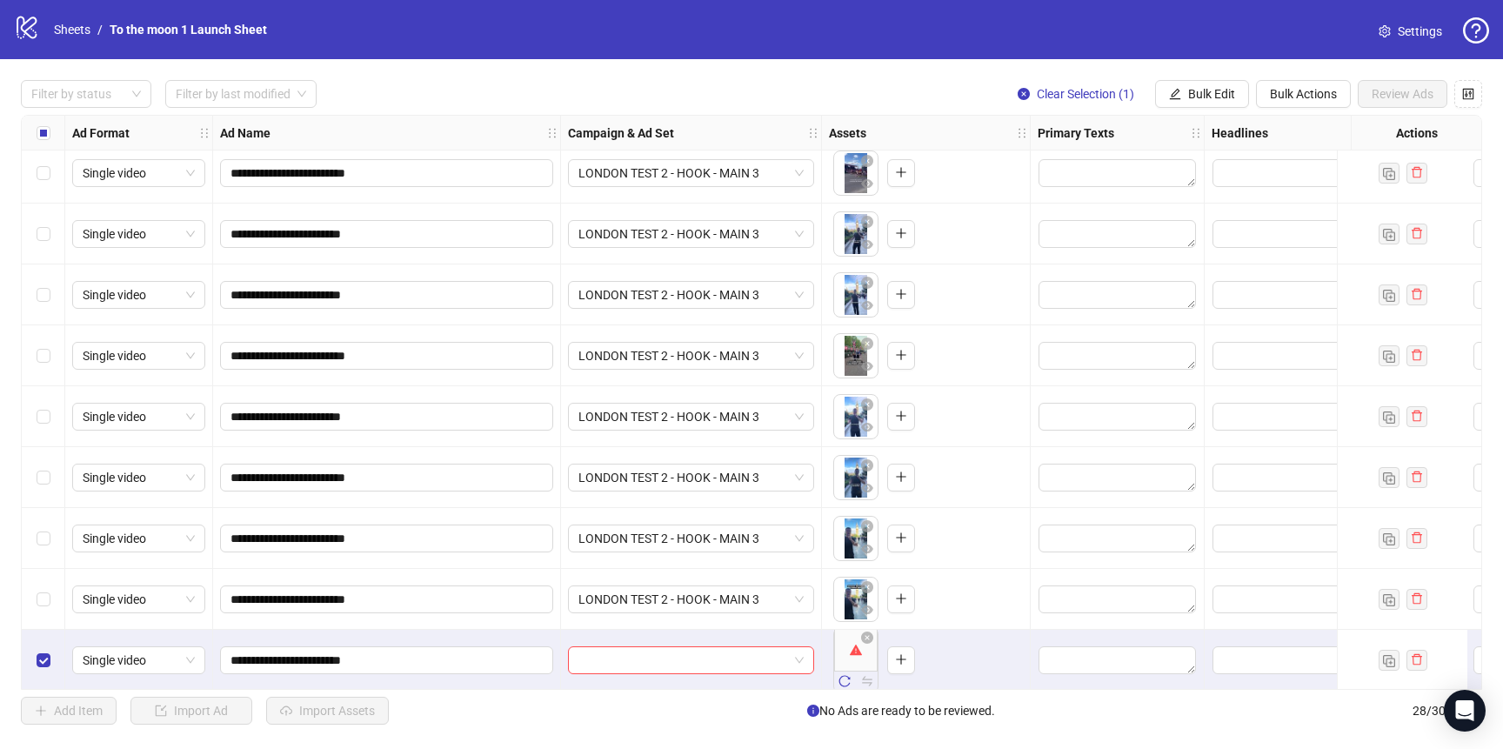
scroll to position [1174, 0]
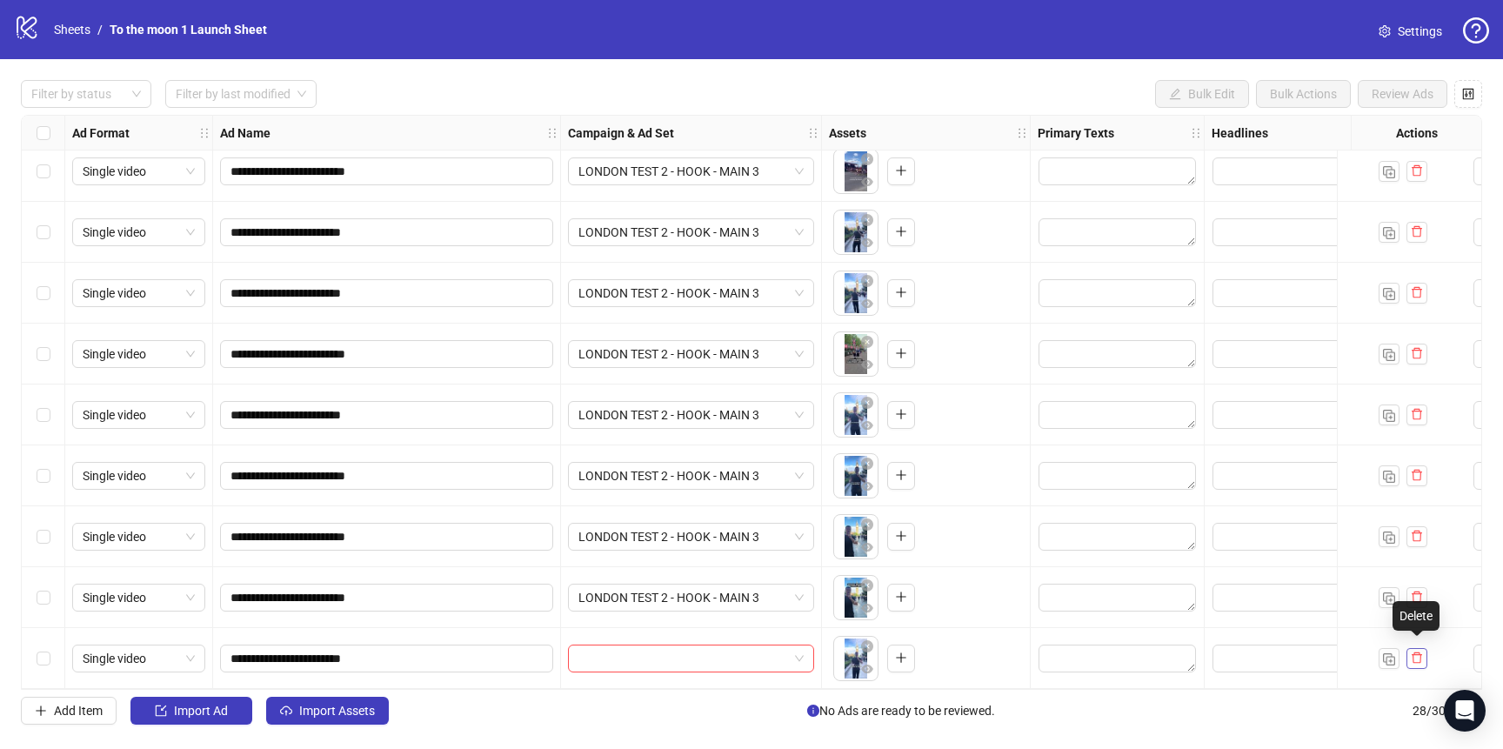
click at [1417, 654] on icon "delete" at bounding box center [1417, 658] width 12 height 12
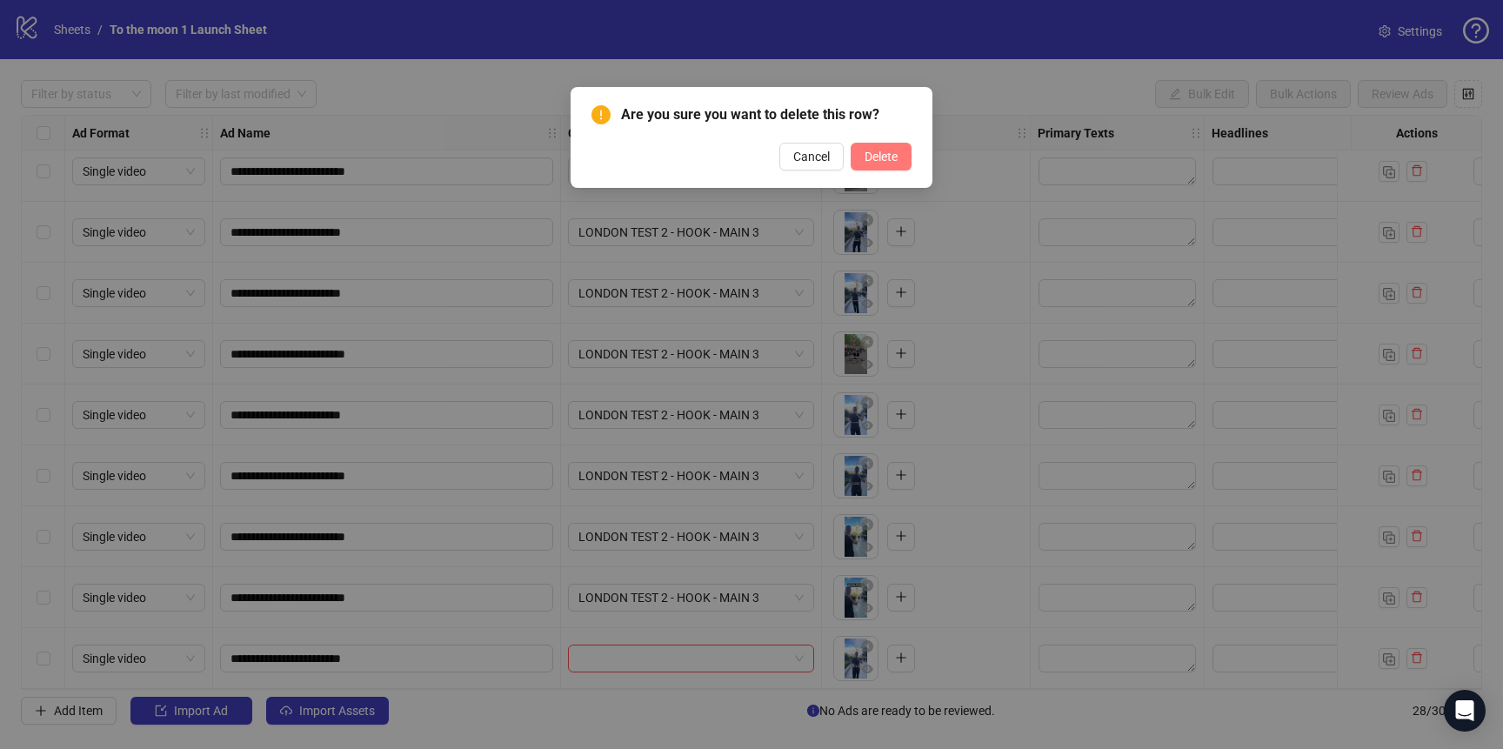
click at [882, 151] on span "Delete" at bounding box center [881, 157] width 33 height 14
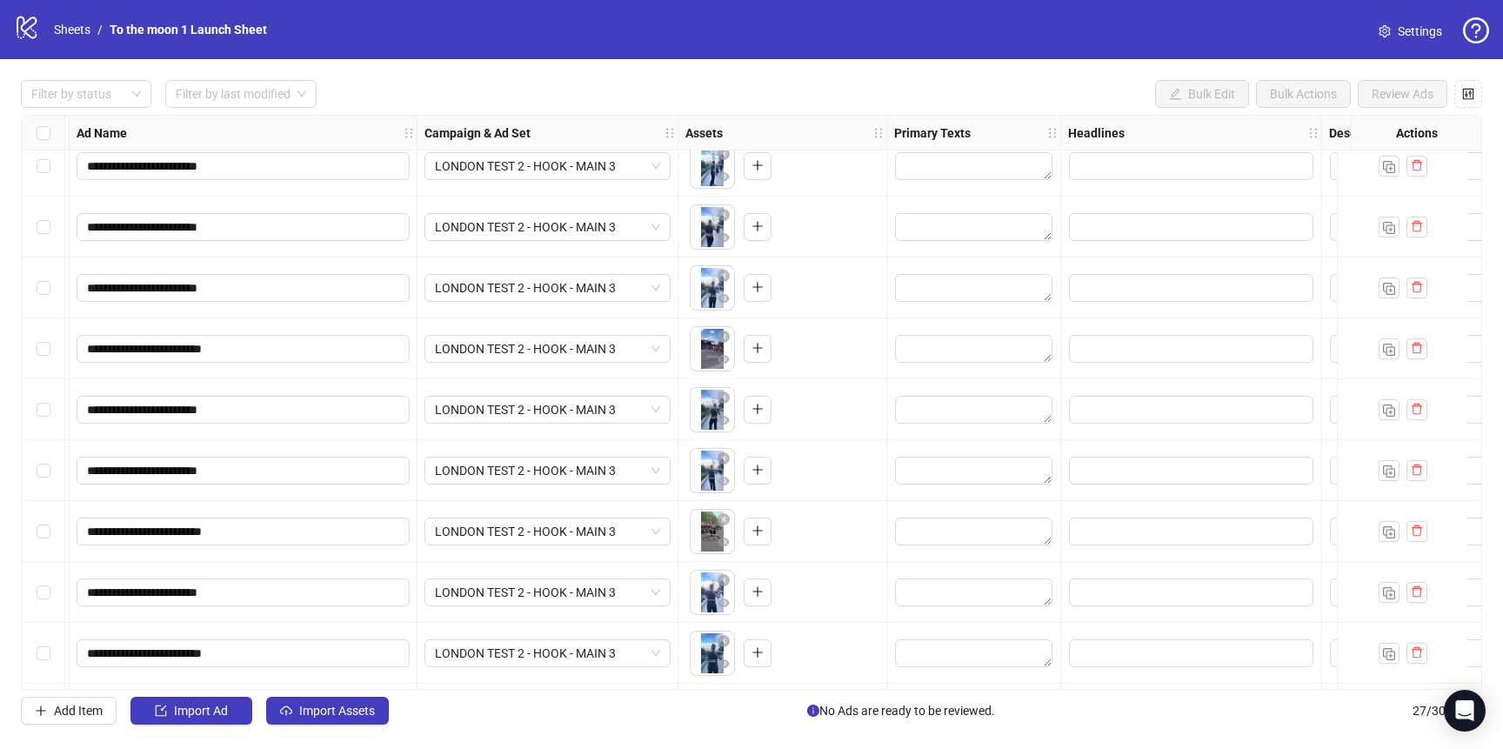
scroll to position [989, 180]
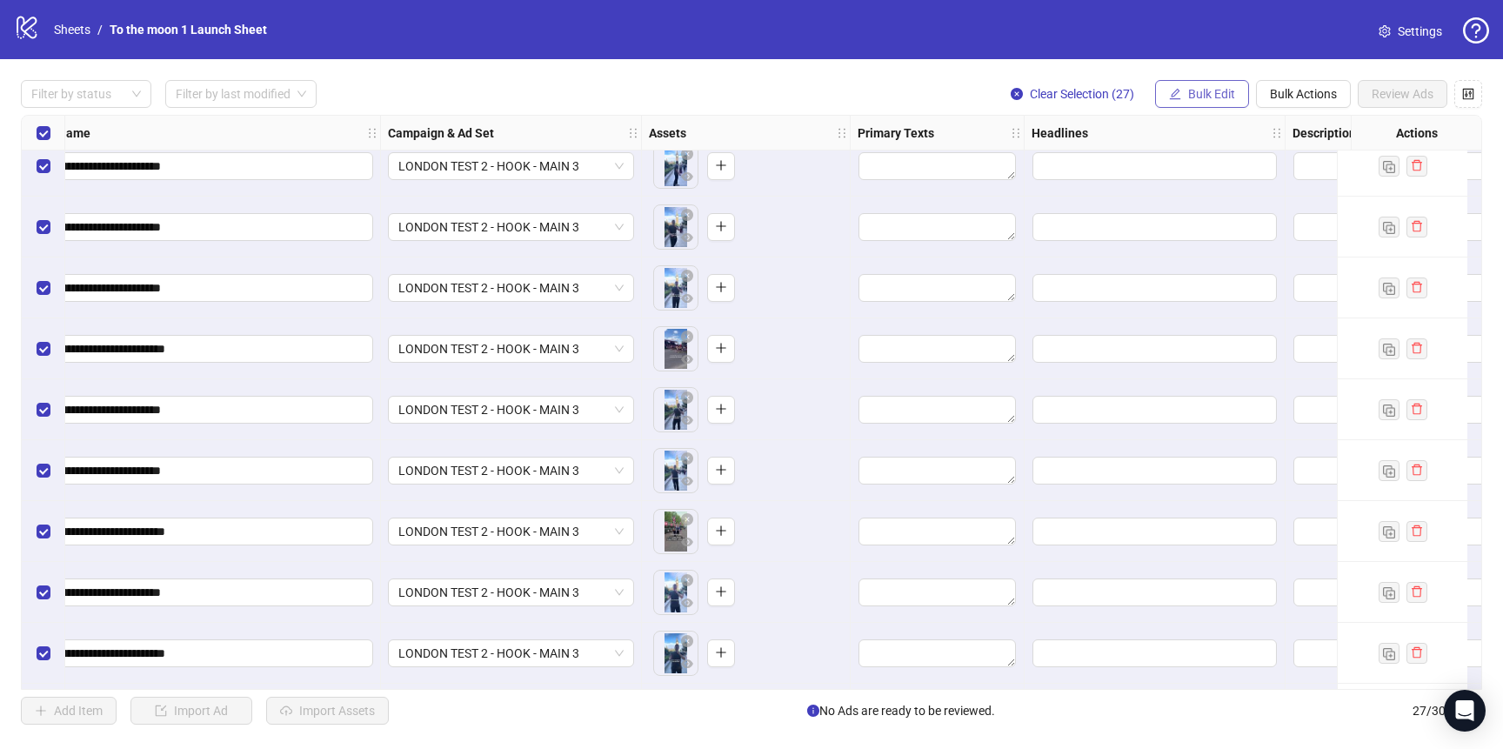
click at [1215, 97] on span "Bulk Edit" at bounding box center [1212, 94] width 47 height 14
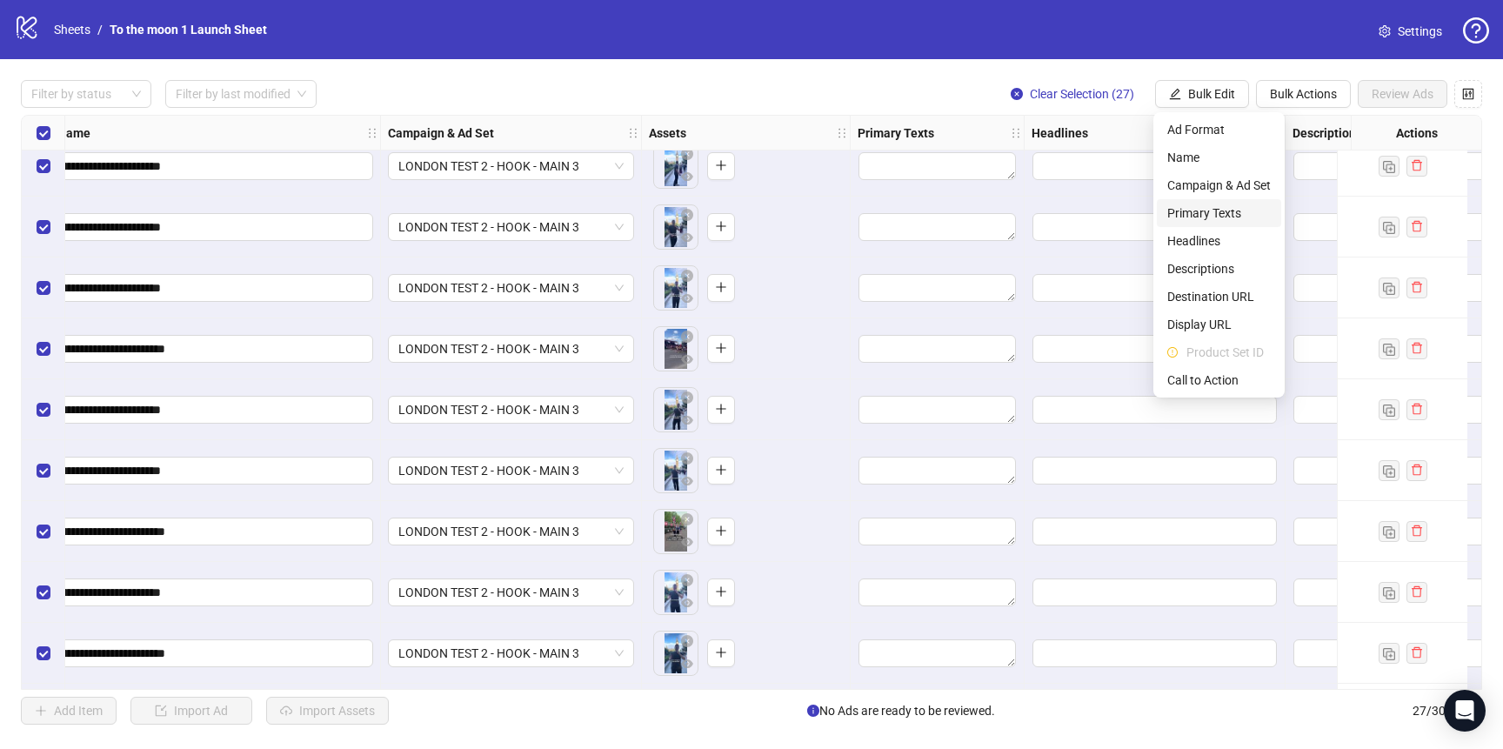
click at [1235, 212] on span "Primary Texts" at bounding box center [1220, 213] width 104 height 19
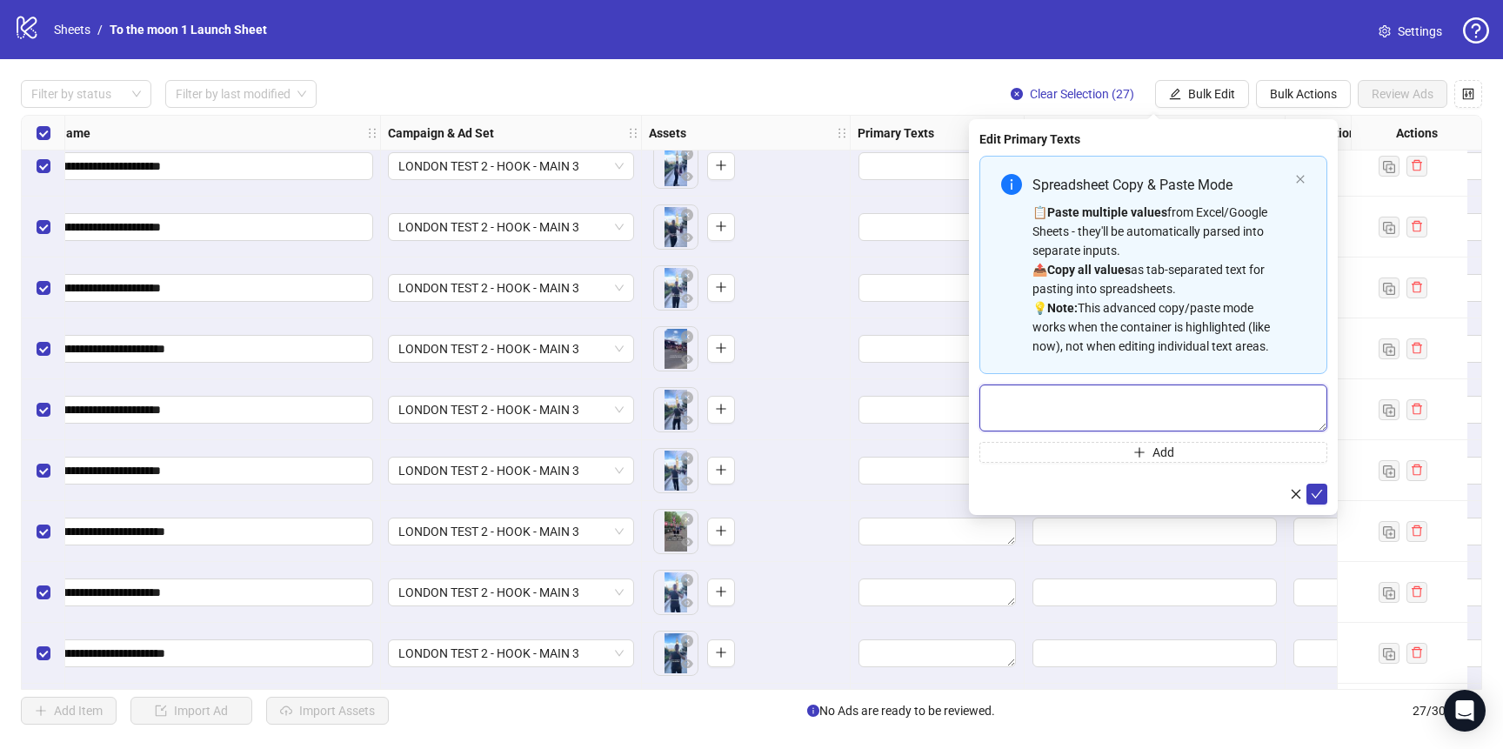
click at [1105, 395] on textarea "Multi-text input container - paste or copy values" at bounding box center [1154, 408] width 348 height 47
paste textarea "**********"
type textarea "**********"
click at [1315, 499] on icon "check" at bounding box center [1317, 494] width 12 height 12
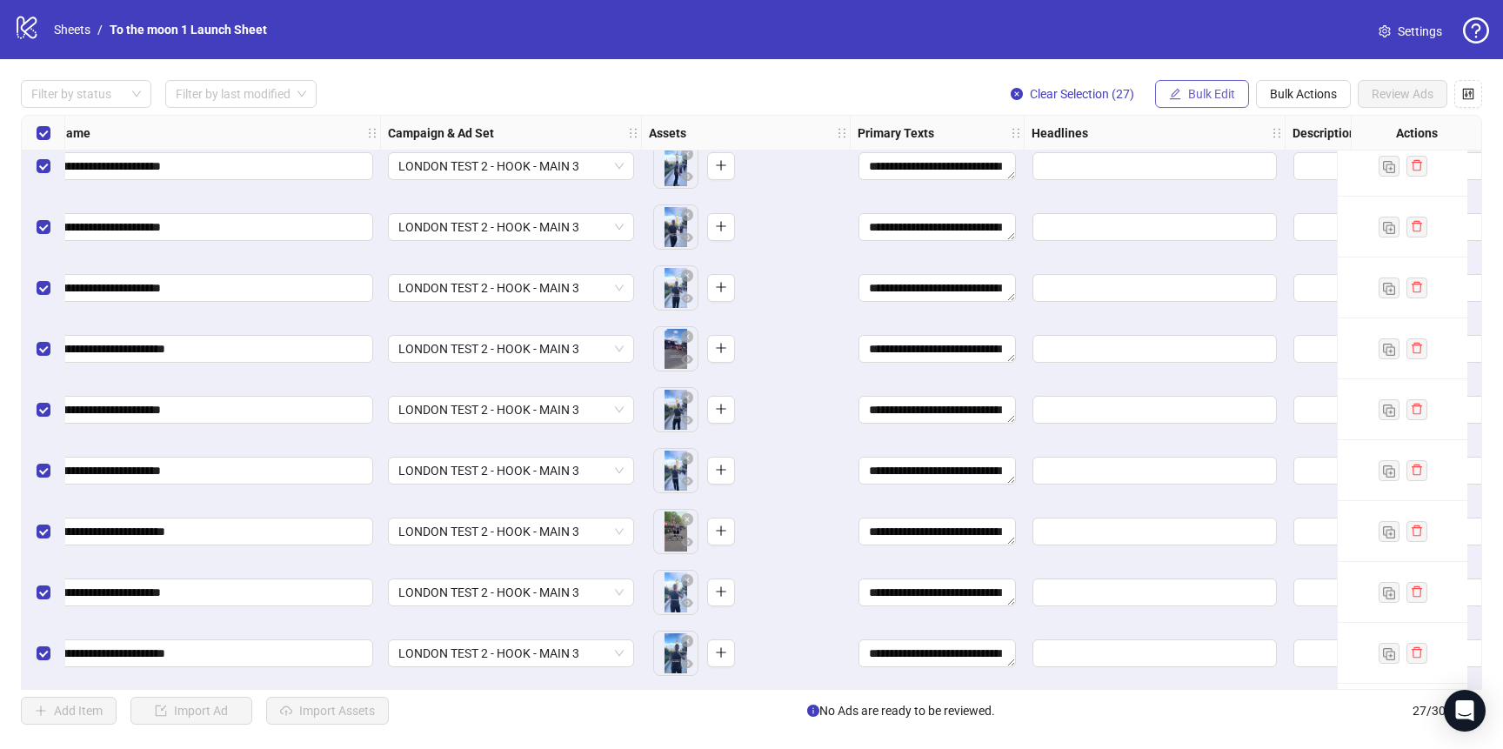
click at [1194, 103] on button "Bulk Edit" at bounding box center [1202, 94] width 94 height 28
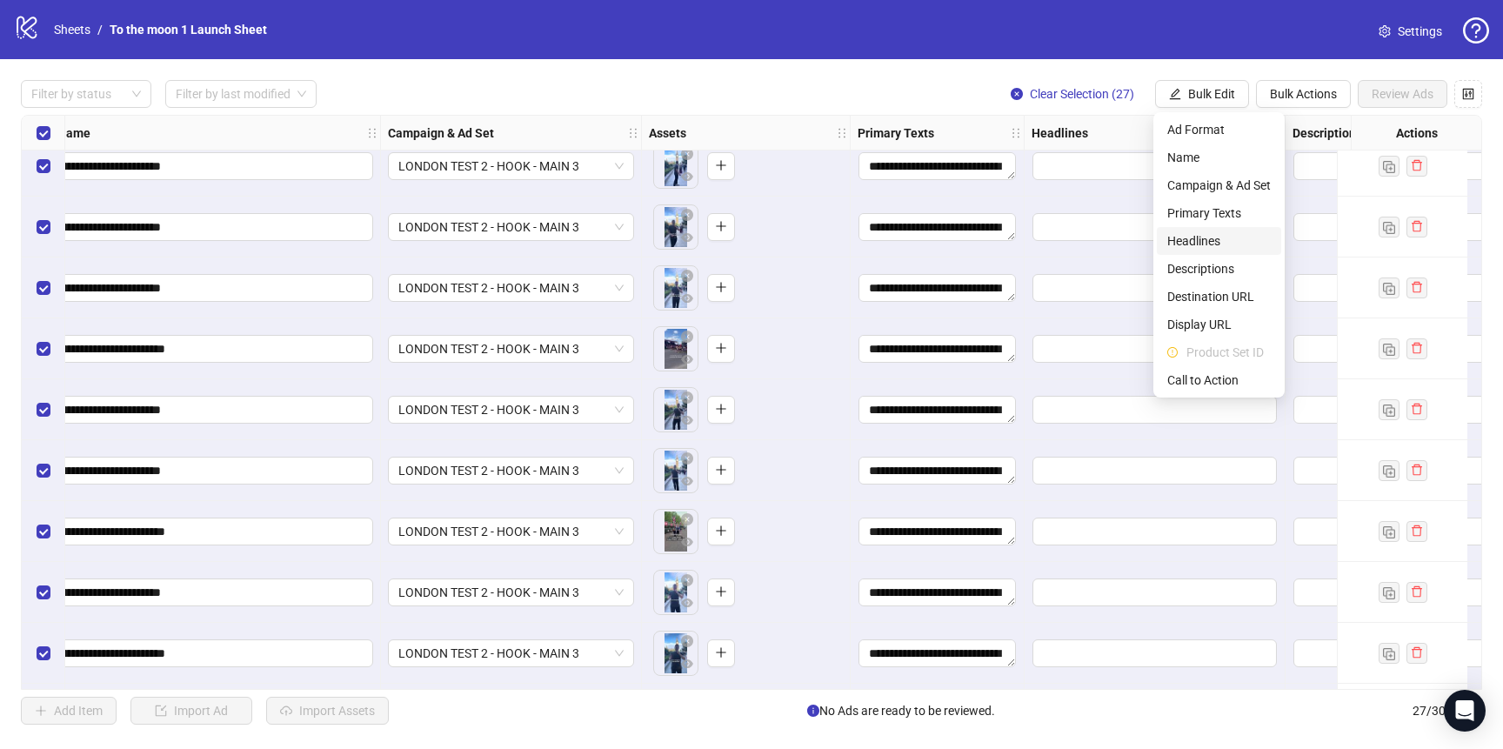
click at [1215, 241] on span "Headlines" at bounding box center [1220, 240] width 104 height 19
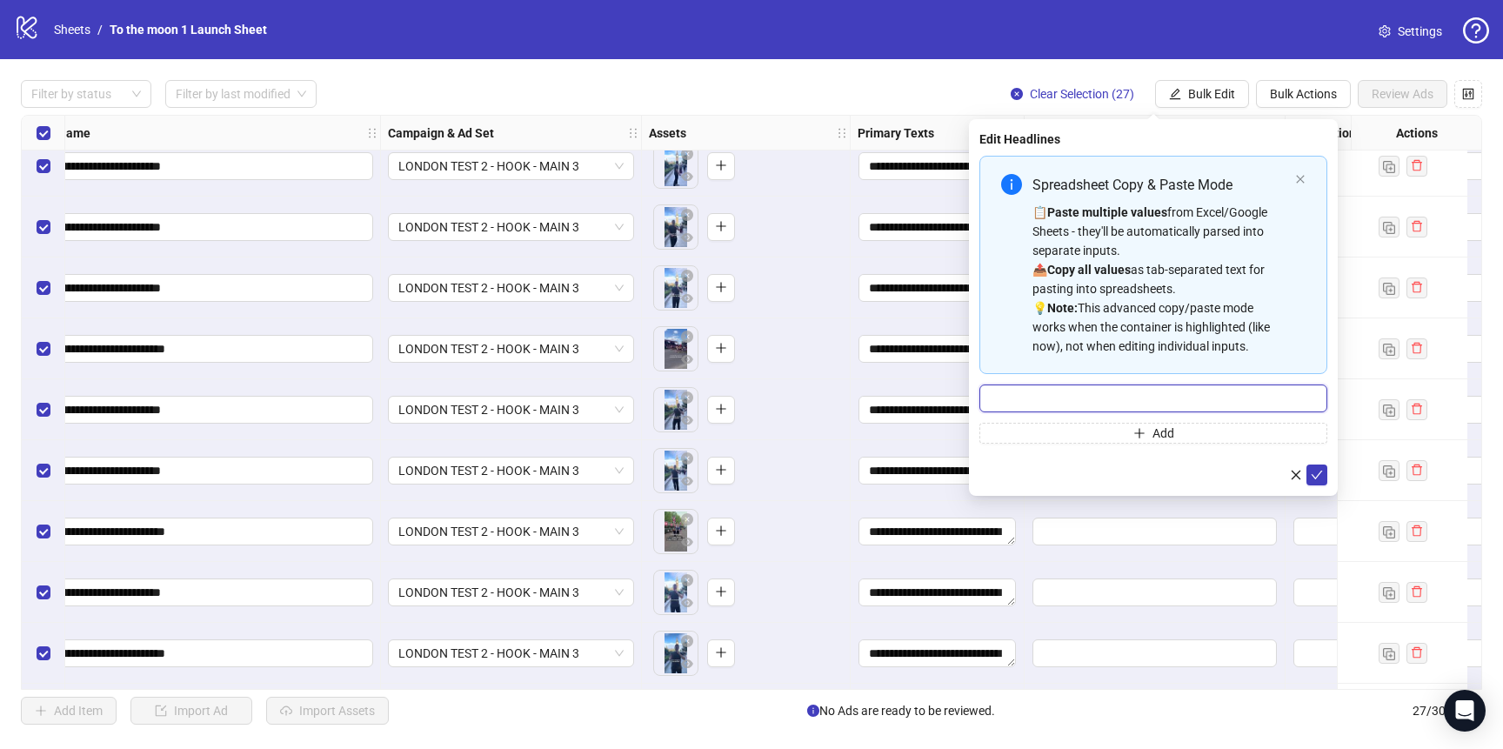
click at [1121, 405] on input "Multi-input container - paste or copy values" at bounding box center [1154, 399] width 348 height 28
paste input "**********"
type input "**********"
click at [1314, 474] on icon "check" at bounding box center [1317, 475] width 12 height 12
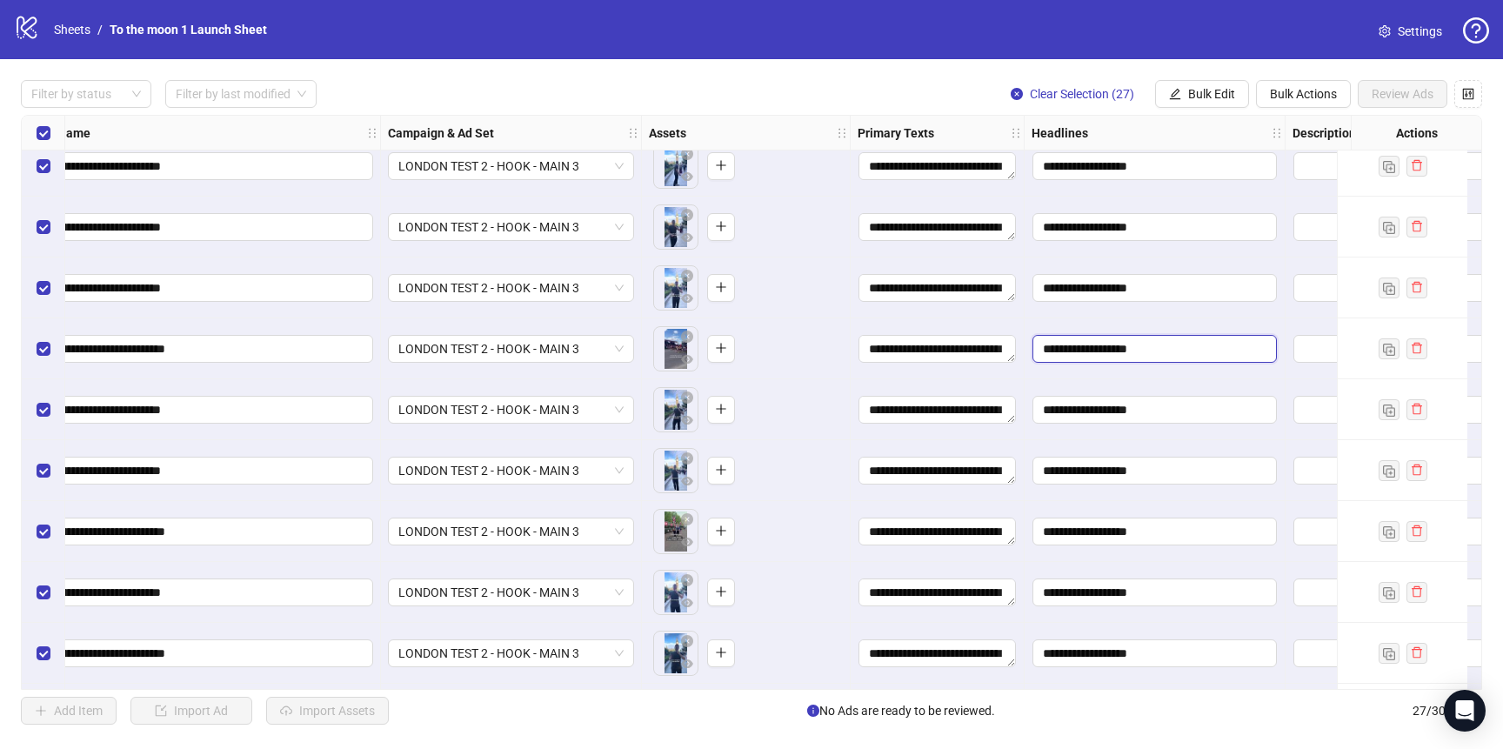
drag, startPoint x: 1045, startPoint y: 350, endPoint x: 1126, endPoint y: 352, distance: 80.9
click at [1126, 352] on input "**********" at bounding box center [1155, 349] width 244 height 28
click at [1205, 97] on span "Bulk Edit" at bounding box center [1212, 94] width 47 height 14
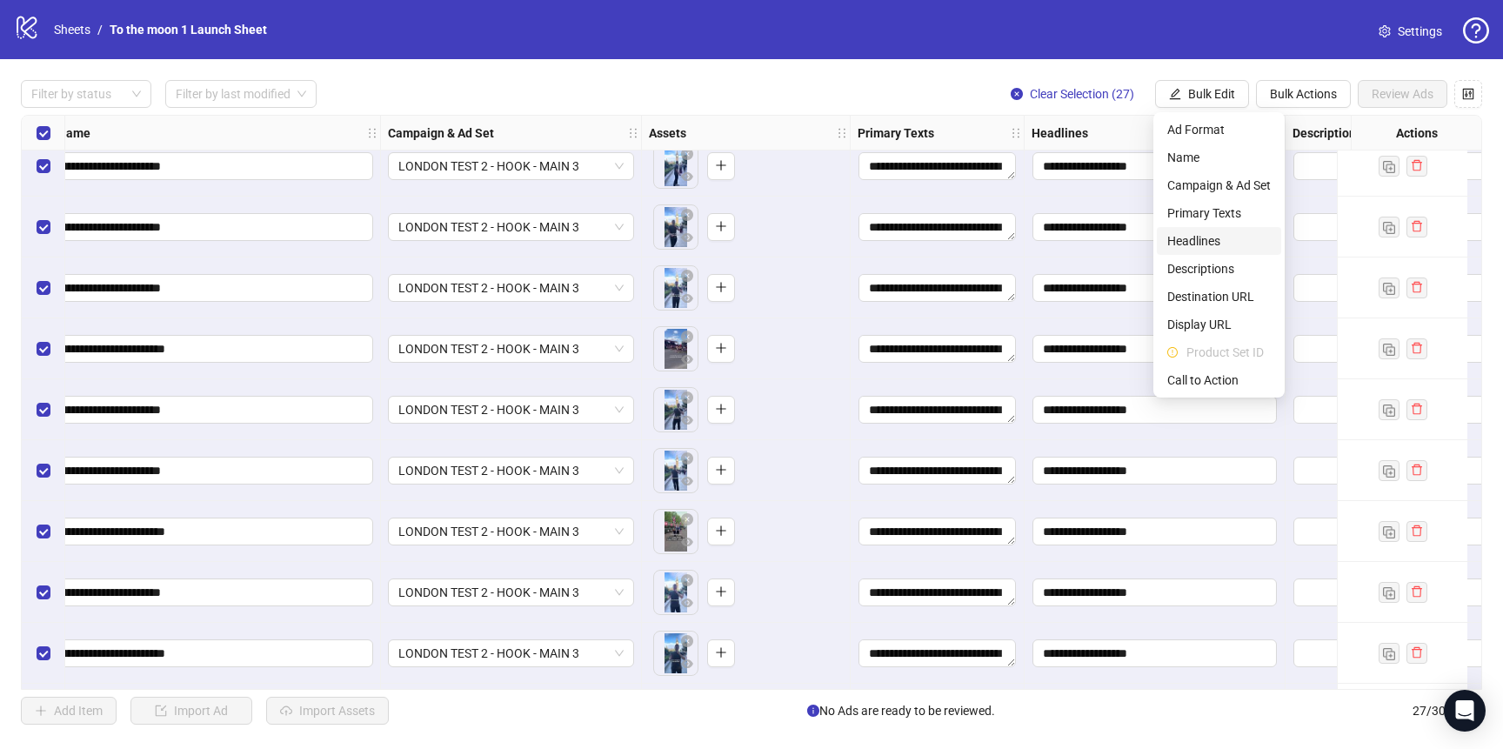
click at [1215, 235] on span "Headlines" at bounding box center [1220, 240] width 104 height 19
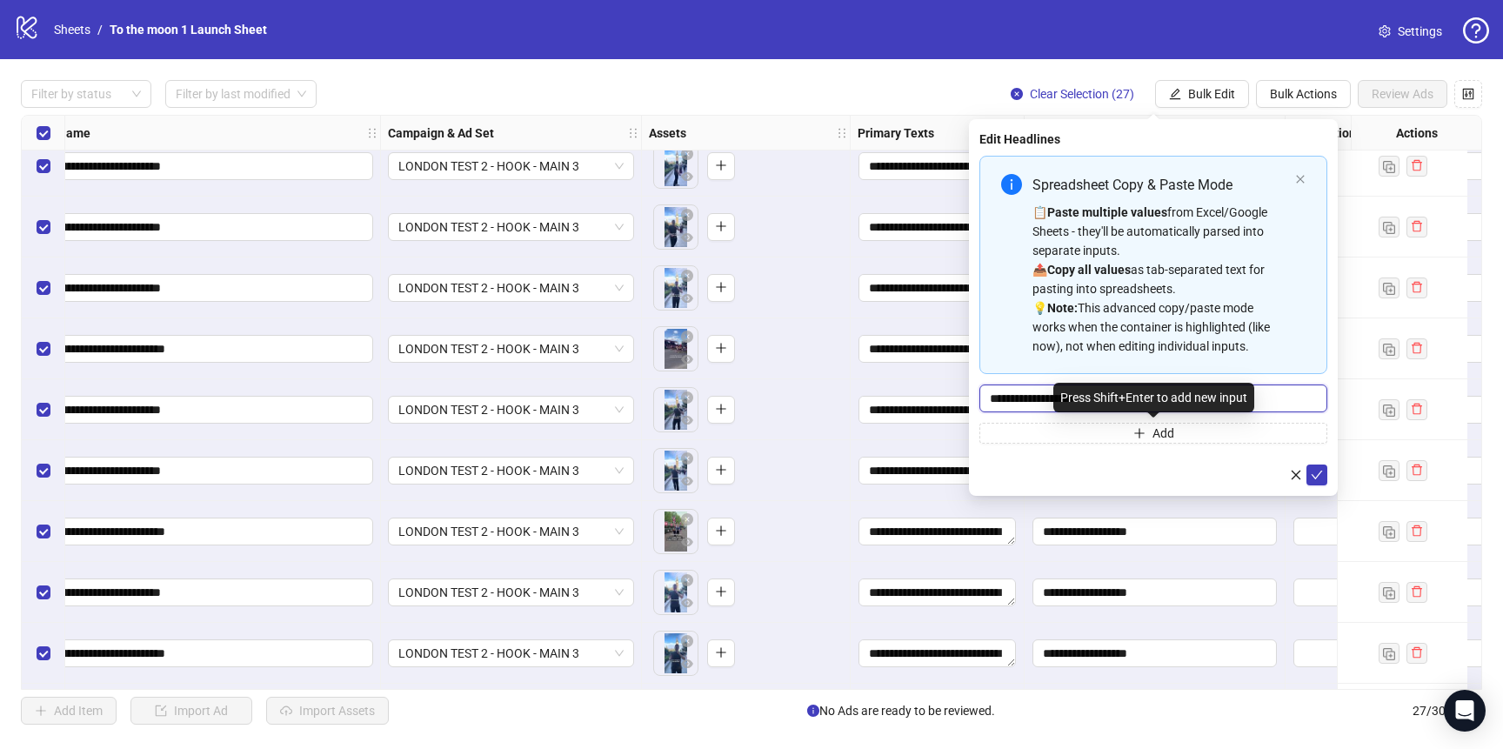
click at [1028, 399] on input "**********" at bounding box center [1154, 399] width 348 height 28
type input "**********"
click at [1321, 472] on icon "check" at bounding box center [1317, 475] width 11 height 9
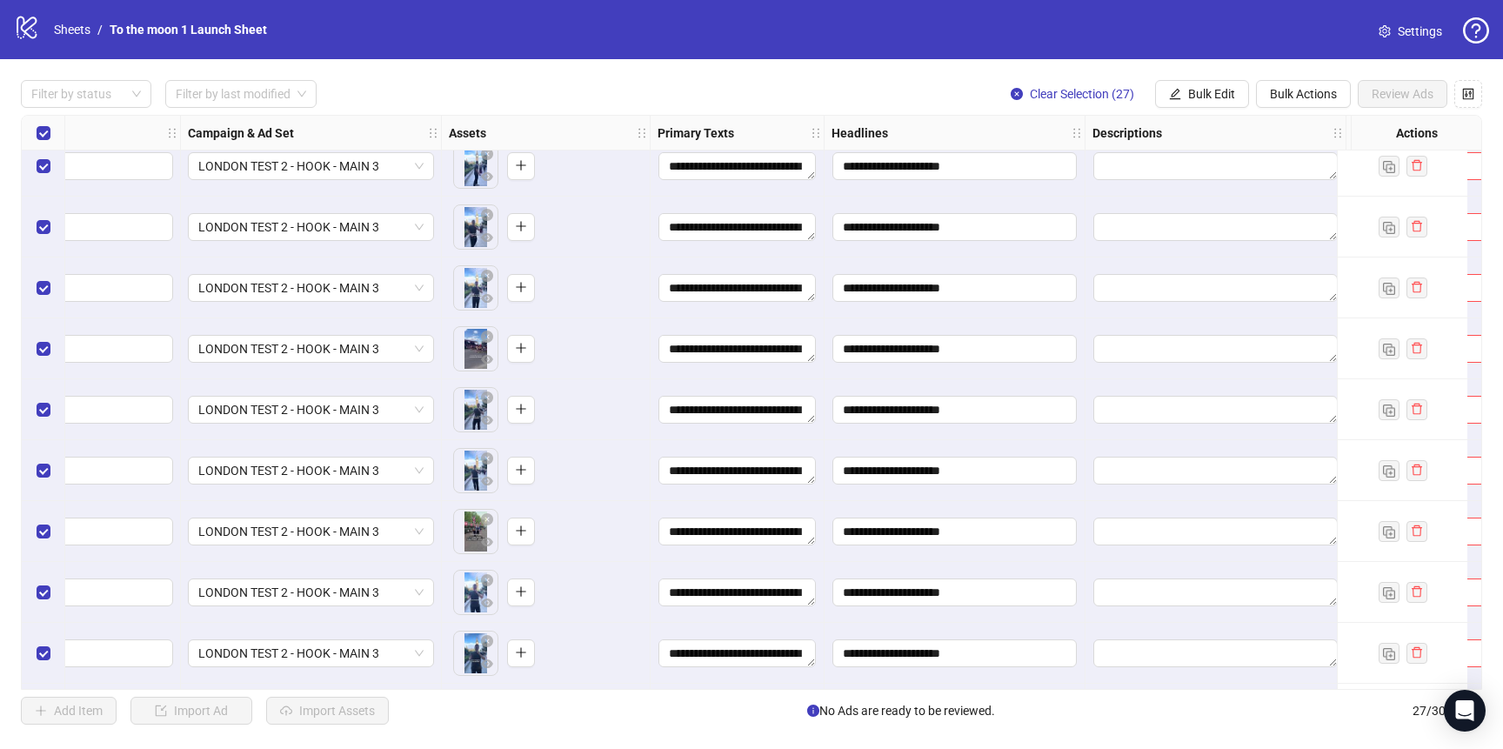
scroll to position [989, 413]
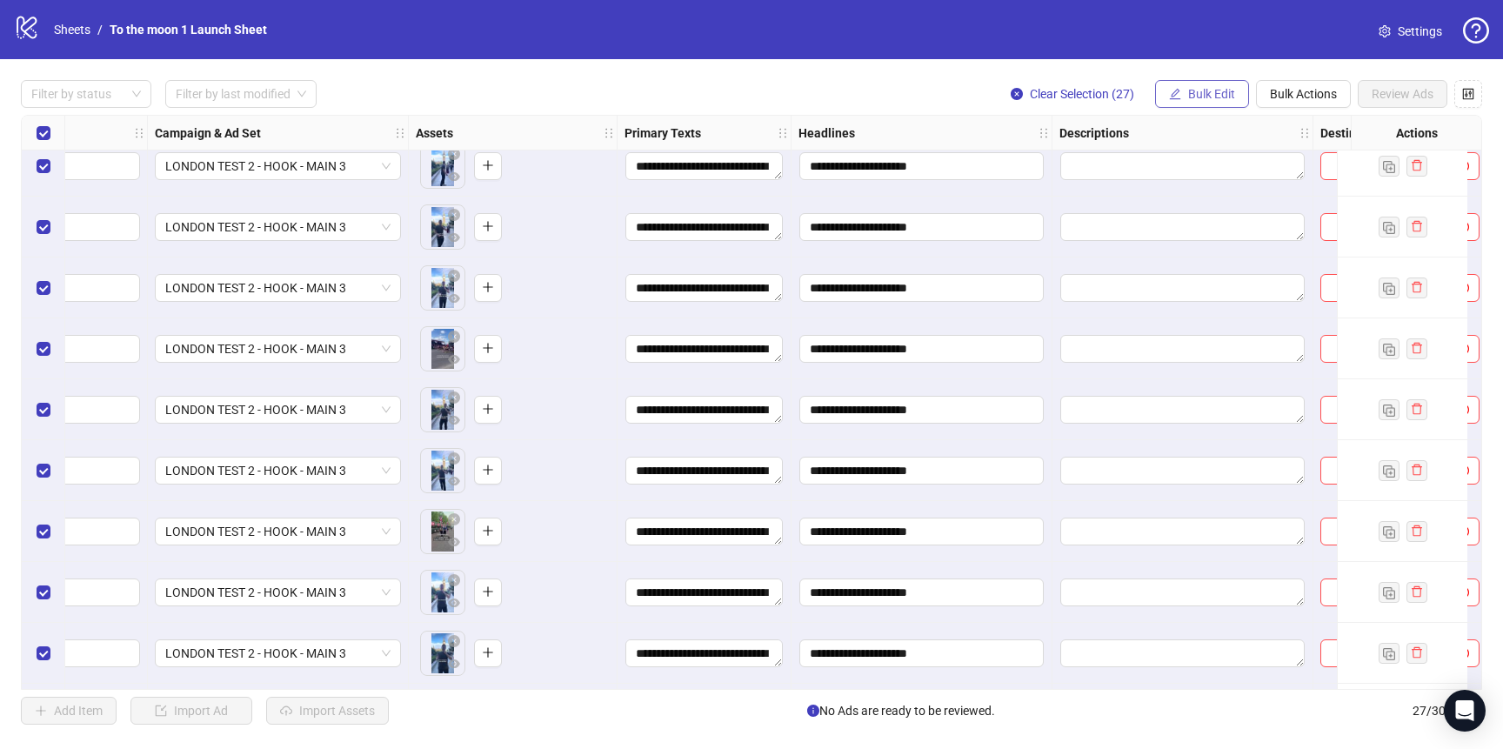
click at [1205, 94] on span "Bulk Edit" at bounding box center [1212, 94] width 47 height 14
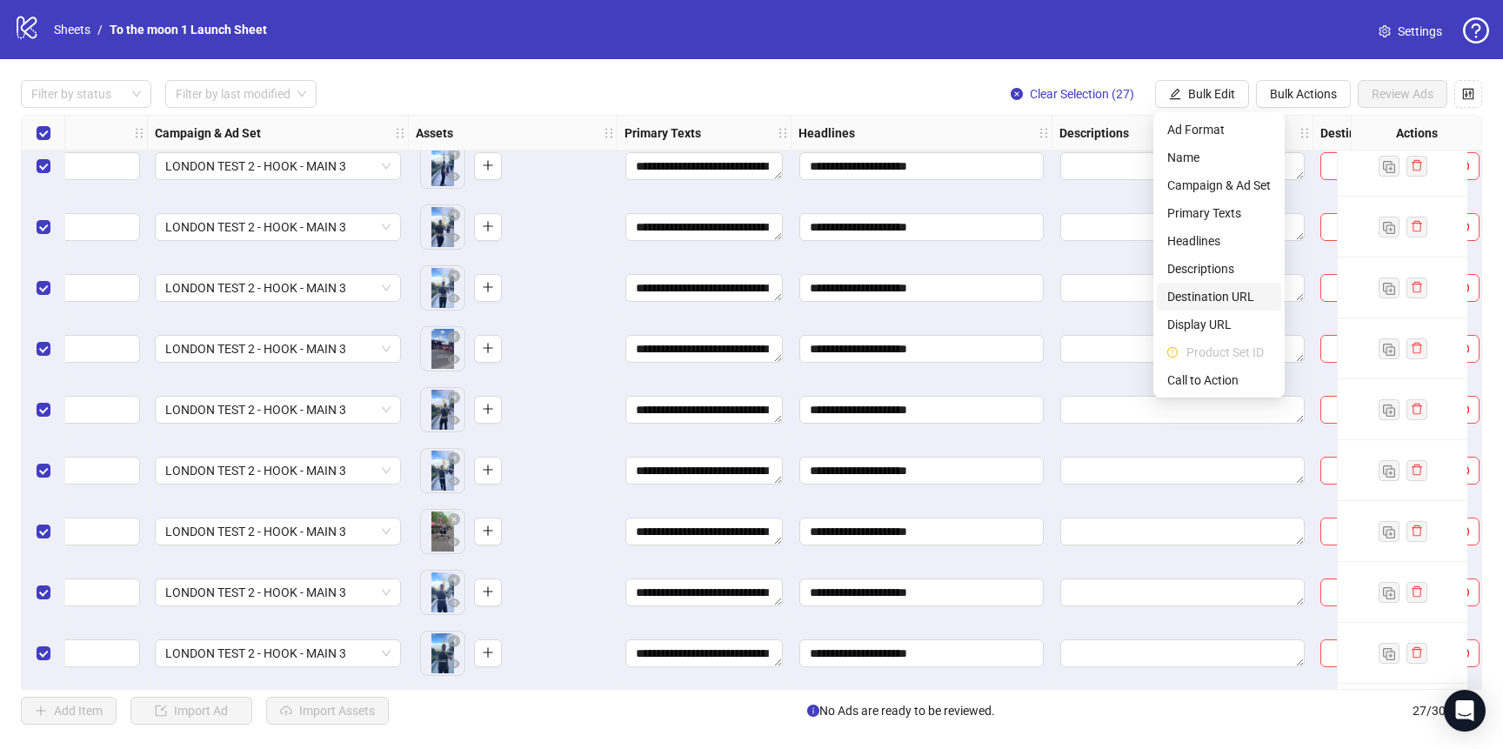
click at [1222, 296] on span "Destination URL" at bounding box center [1220, 296] width 104 height 19
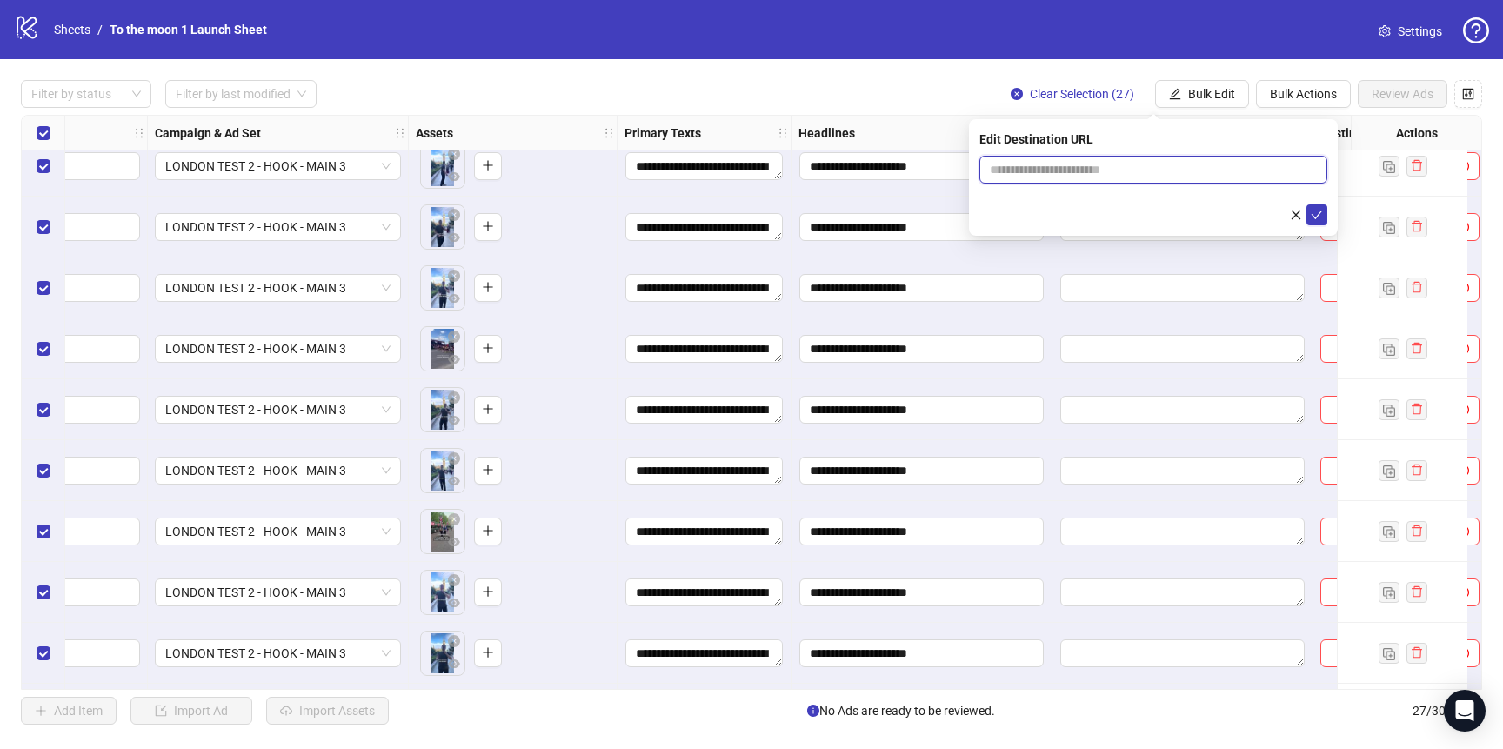
click at [1104, 170] on input "text" at bounding box center [1146, 169] width 313 height 19
paste input "**********"
type input "**********"
click at [1313, 215] on icon "check" at bounding box center [1317, 215] width 11 height 9
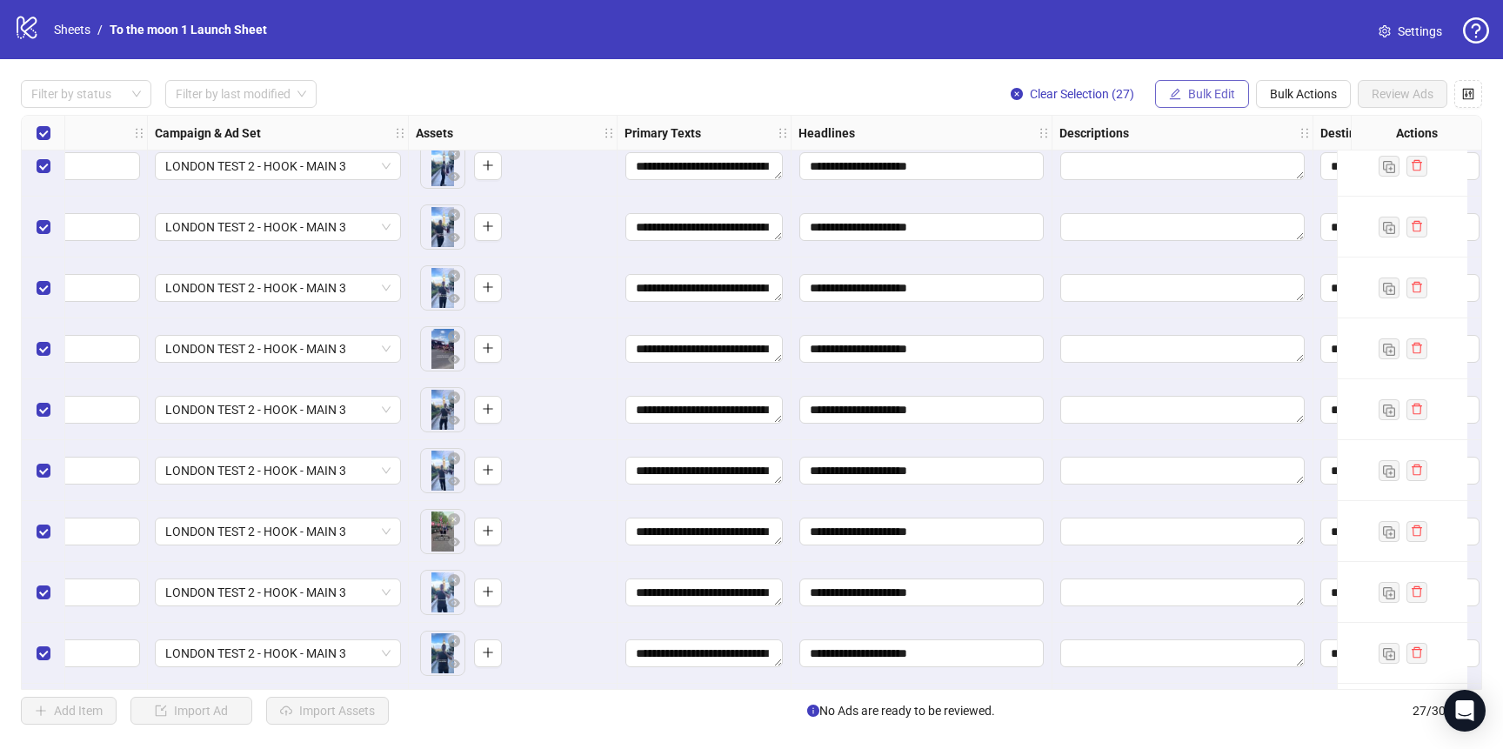
click at [1212, 90] on span "Bulk Edit" at bounding box center [1212, 94] width 47 height 14
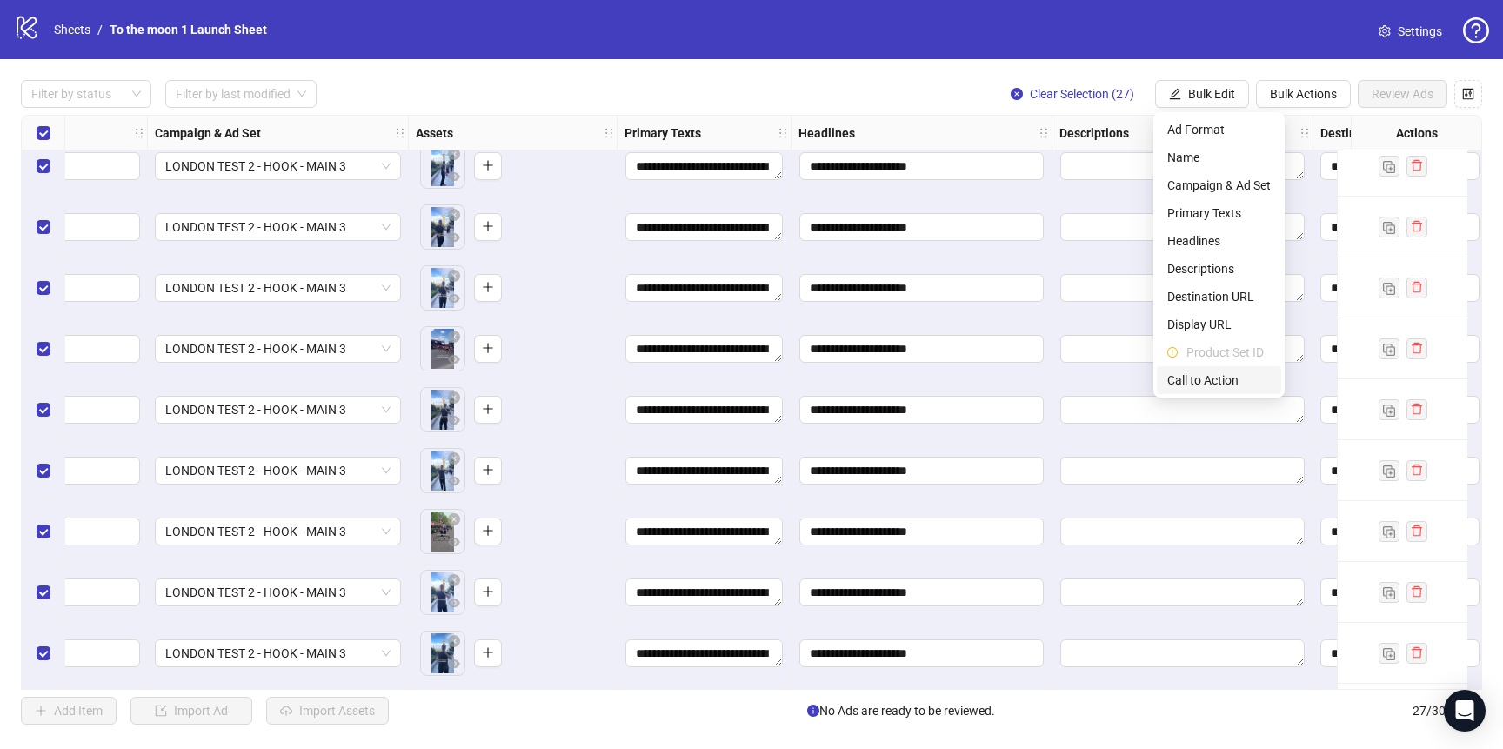
click at [1209, 388] on span "Call to Action" at bounding box center [1220, 380] width 104 height 19
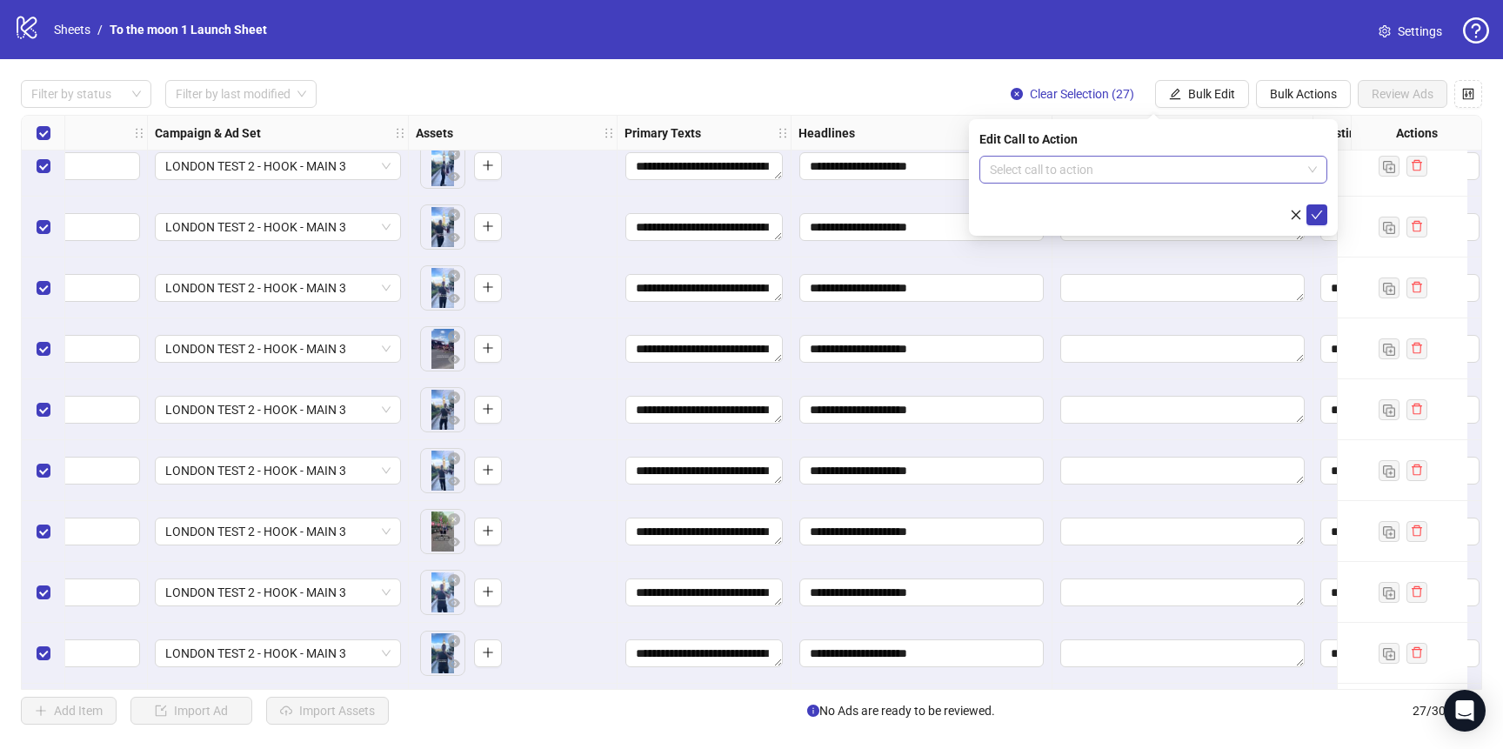
click at [1128, 174] on input "search" at bounding box center [1145, 170] width 311 height 26
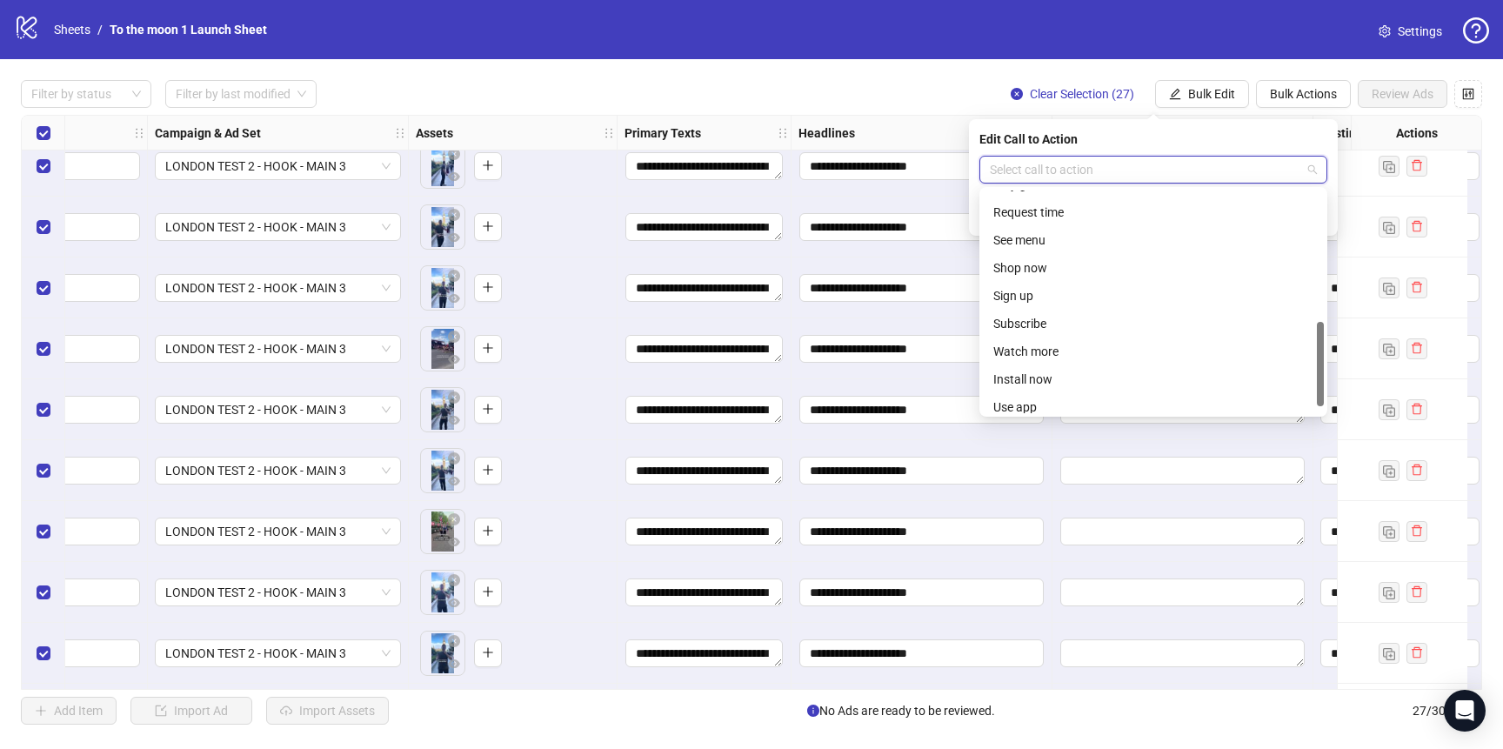
scroll to position [362, 0]
click at [1026, 288] on div "Sign up" at bounding box center [1154, 287] width 320 height 19
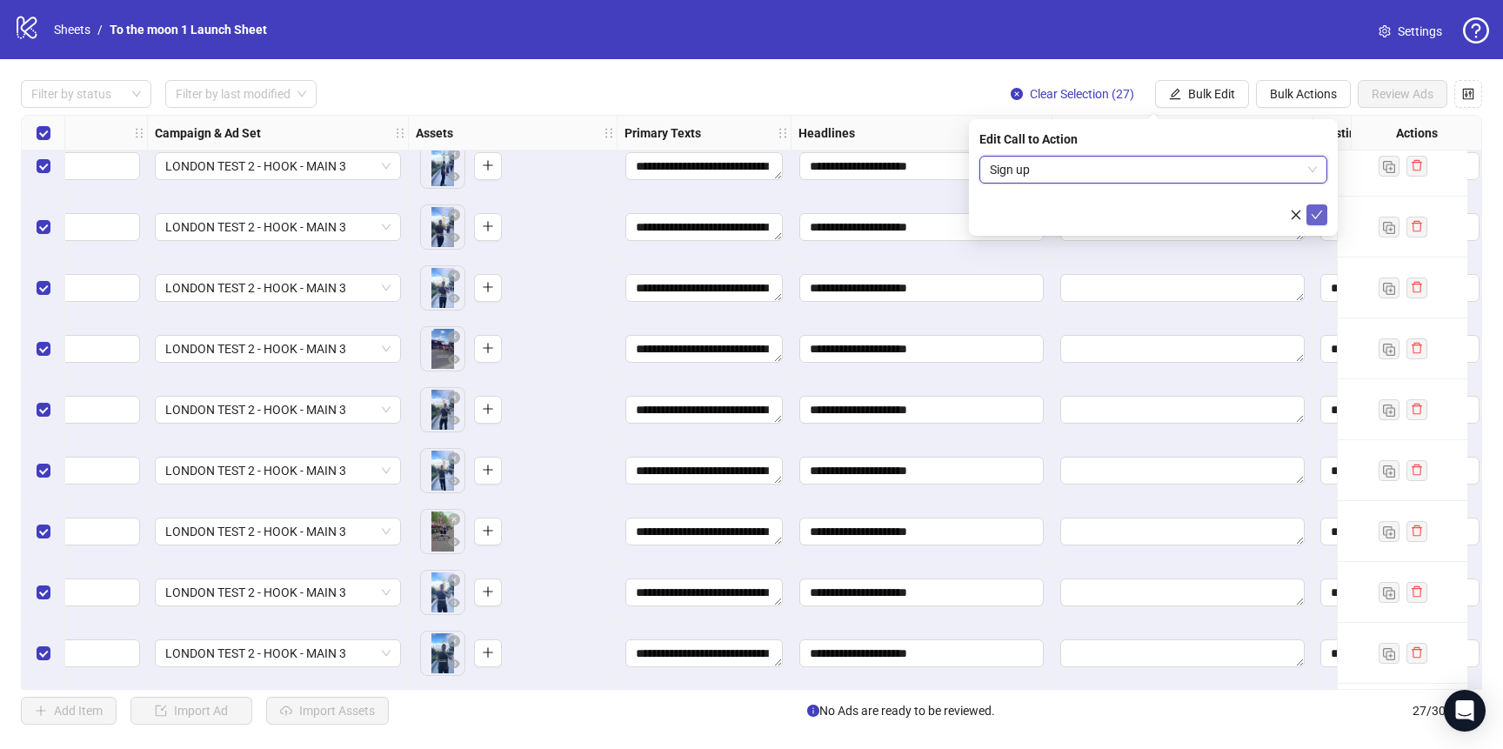
click at [1315, 211] on icon "check" at bounding box center [1317, 215] width 12 height 12
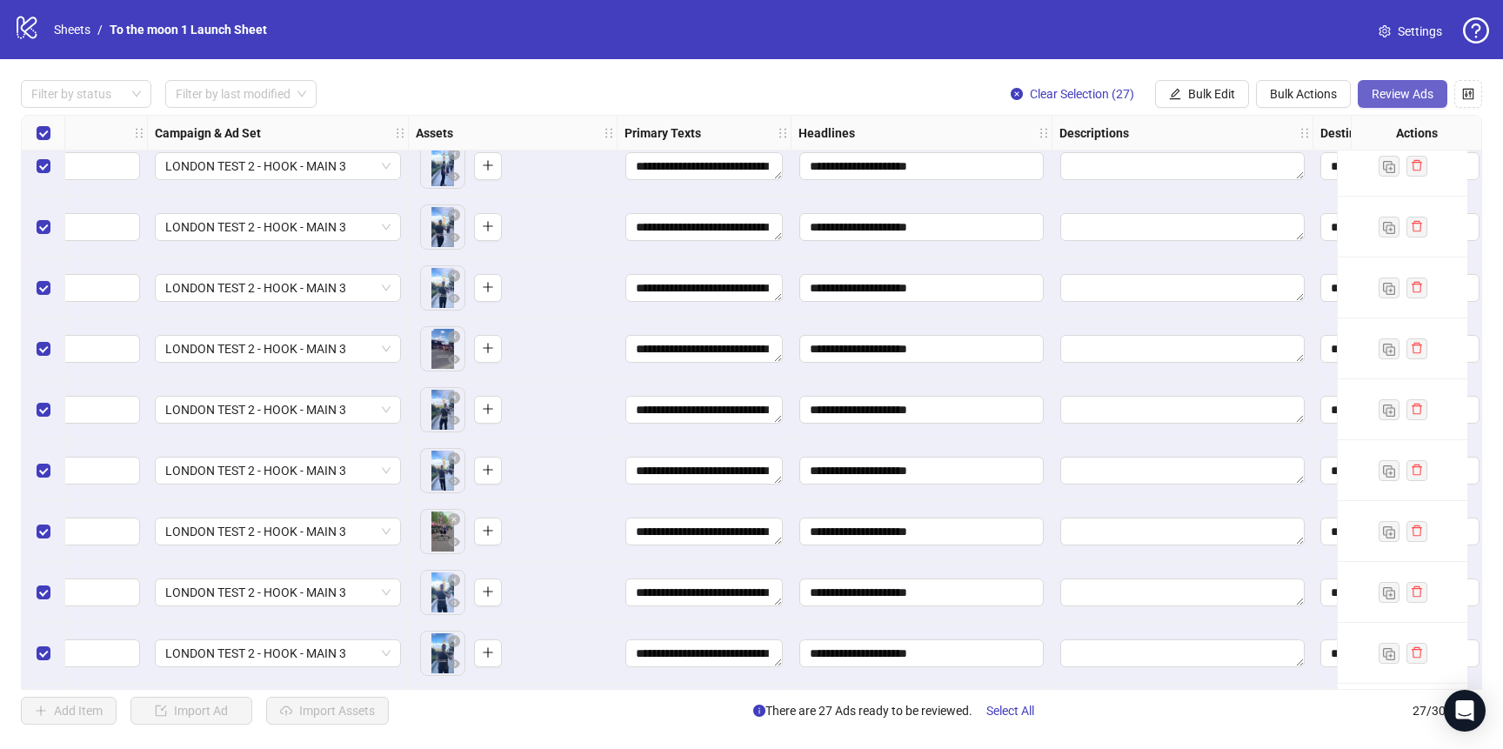
click at [1405, 91] on span "Review Ads" at bounding box center [1403, 94] width 62 height 14
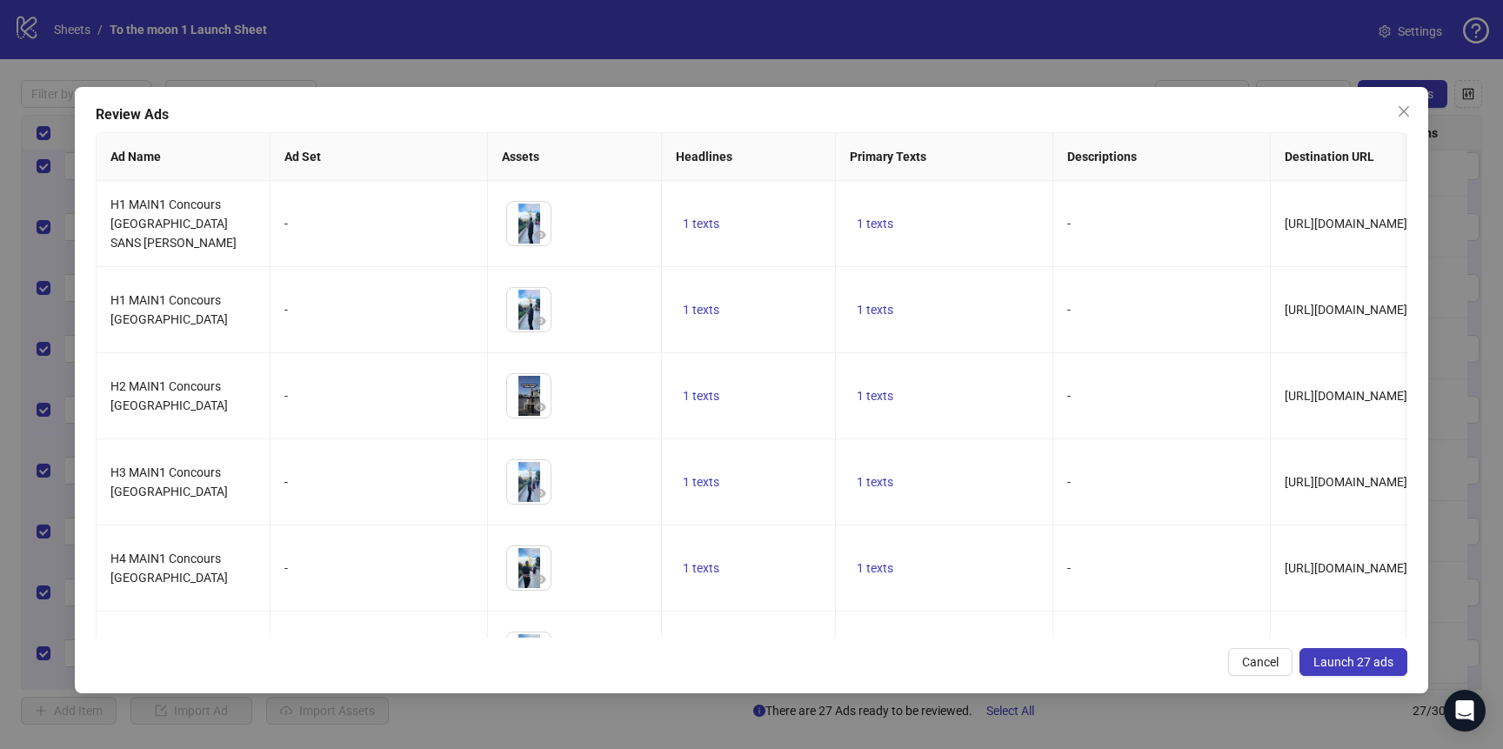
click at [1359, 660] on span "Launch 27 ads" at bounding box center [1354, 662] width 80 height 14
